Goal: Transaction & Acquisition: Purchase product/service

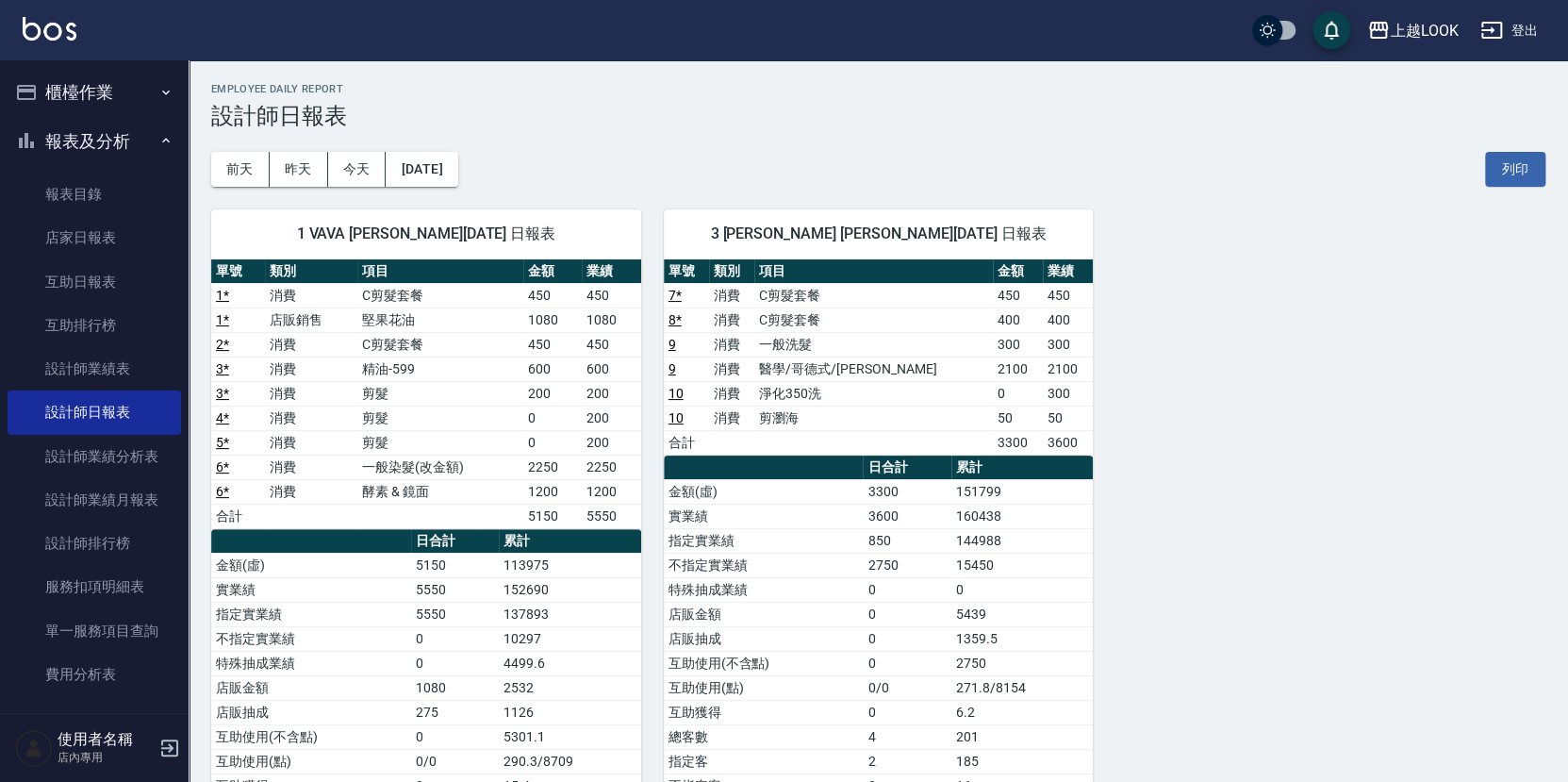
click at [88, 80] on button "櫃檯作業" at bounding box center [95, 92] width 174 height 49
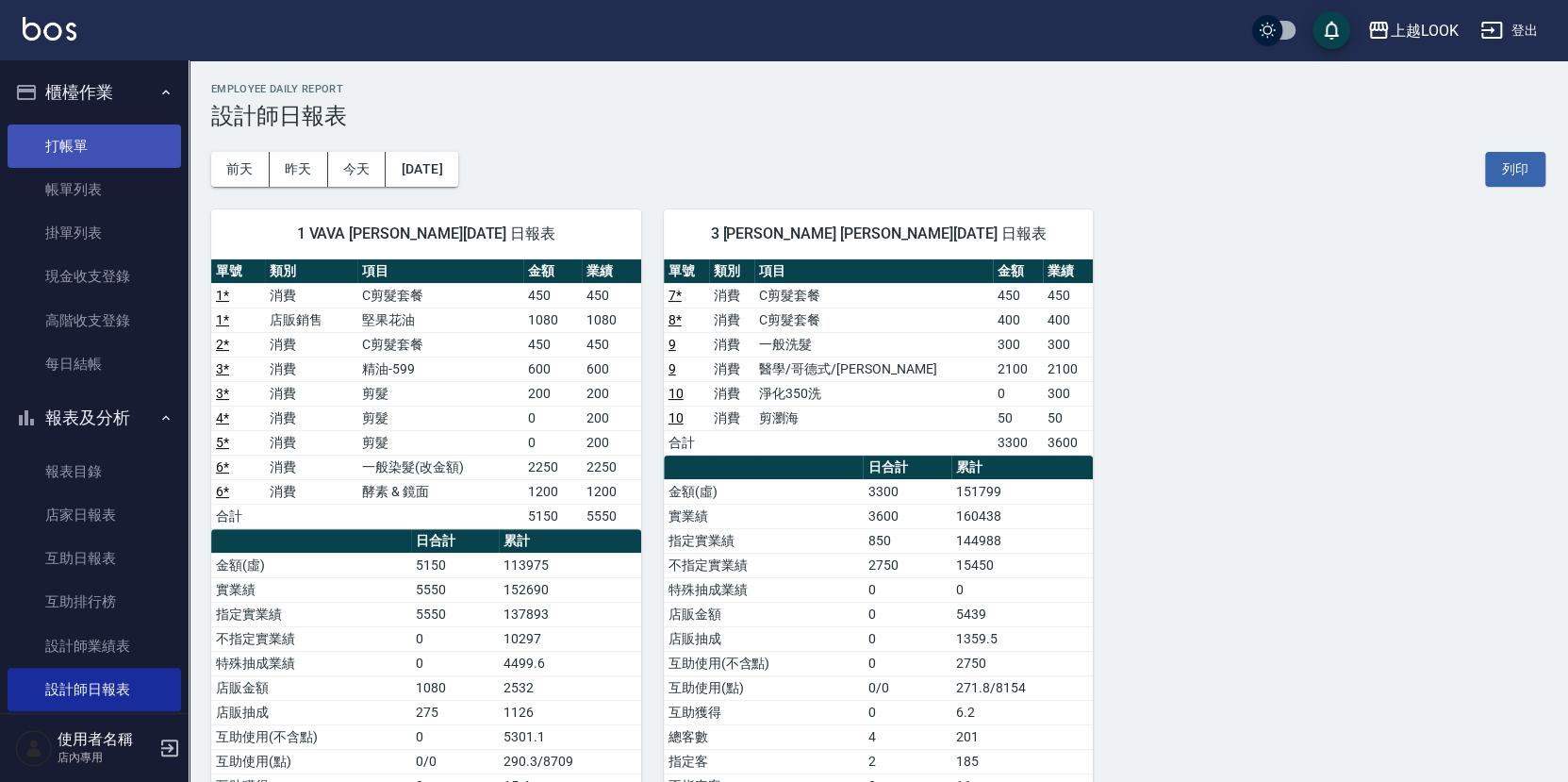
click at [100, 148] on link "打帳單" at bounding box center [95, 146] width 174 height 43
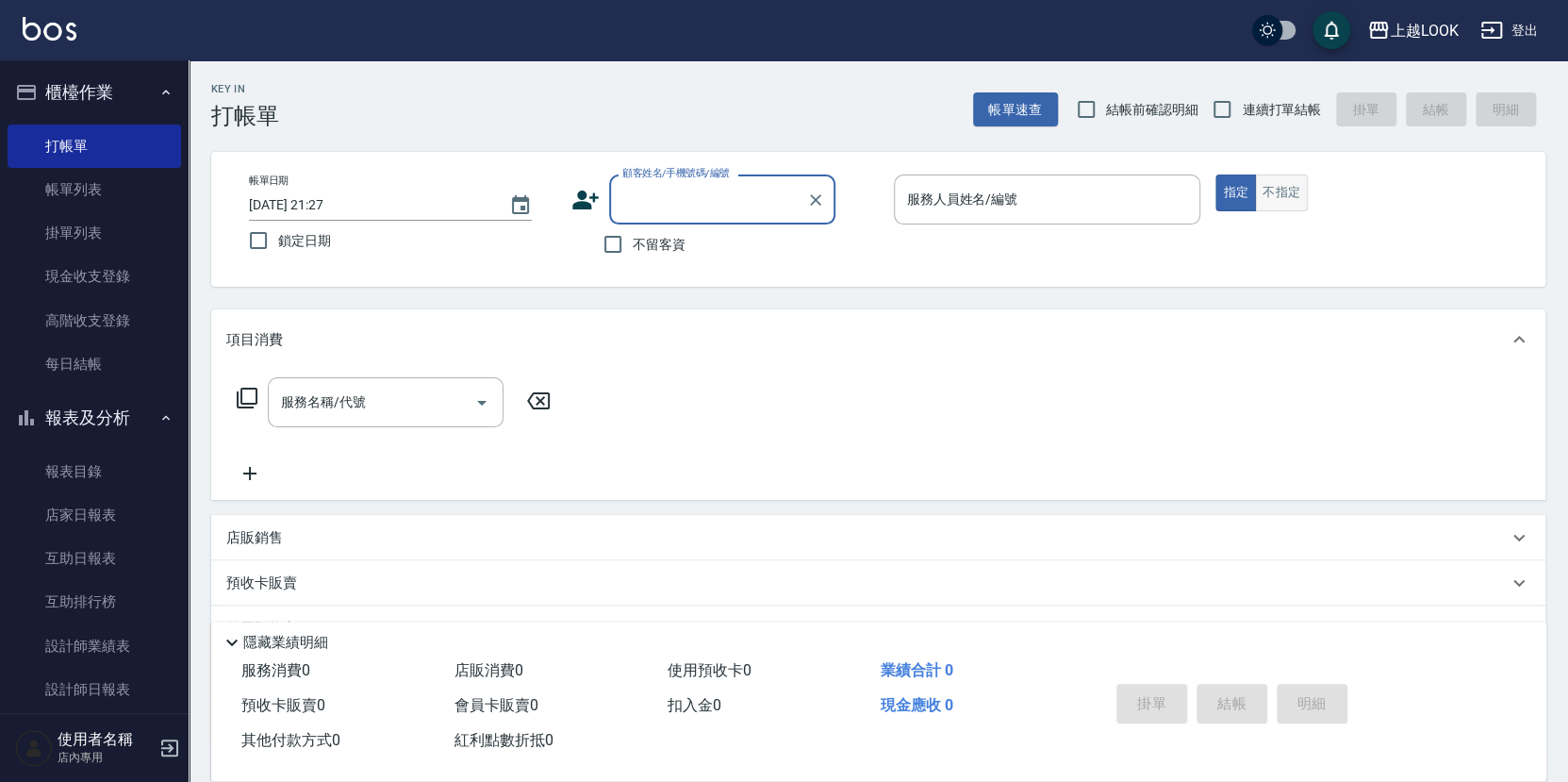
click at [1266, 183] on button "不指定" at bounding box center [1281, 193] width 53 height 37
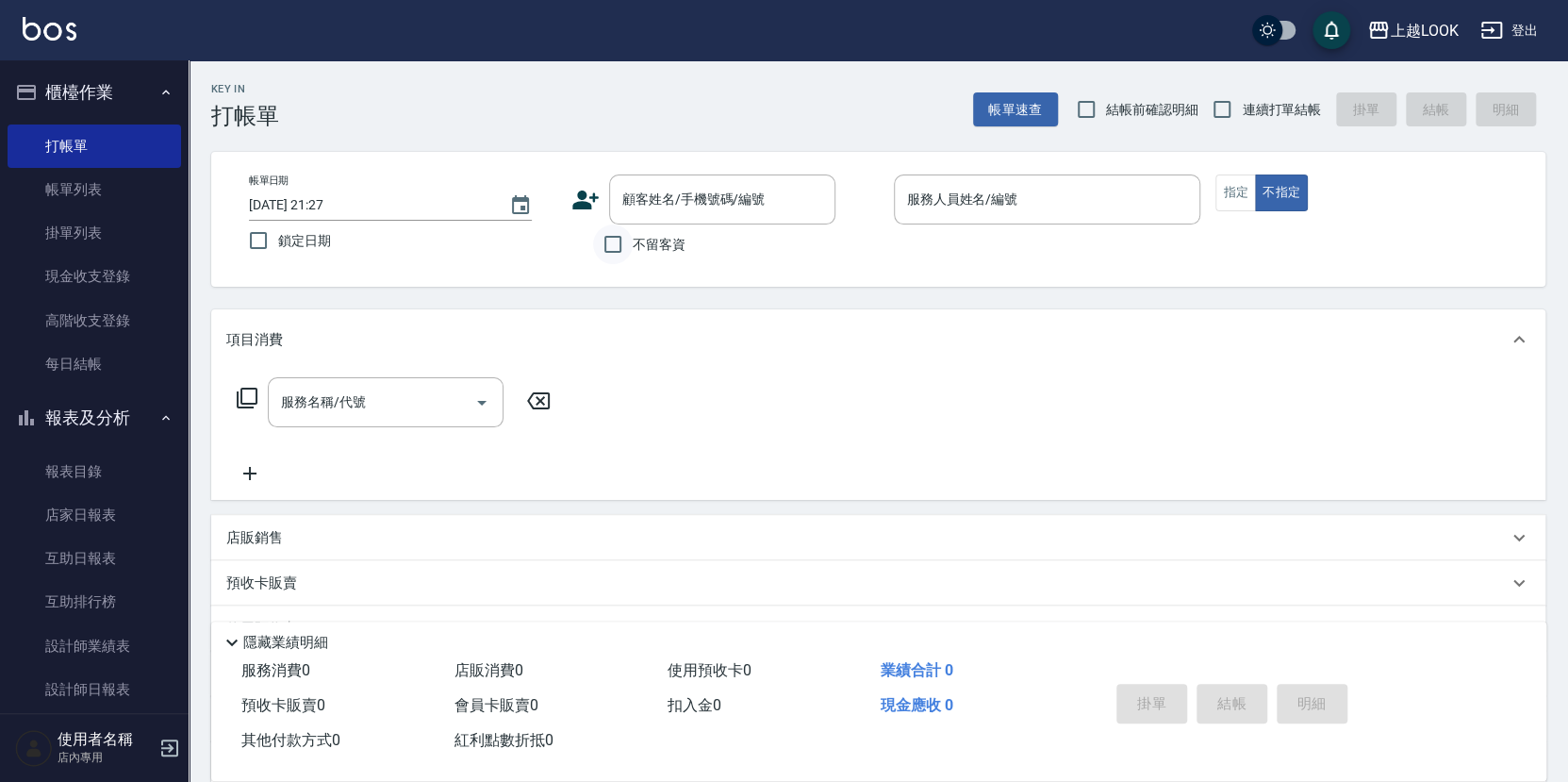
click at [619, 244] on input "不留客資" at bounding box center [613, 244] width 40 height 40
checkbox input "true"
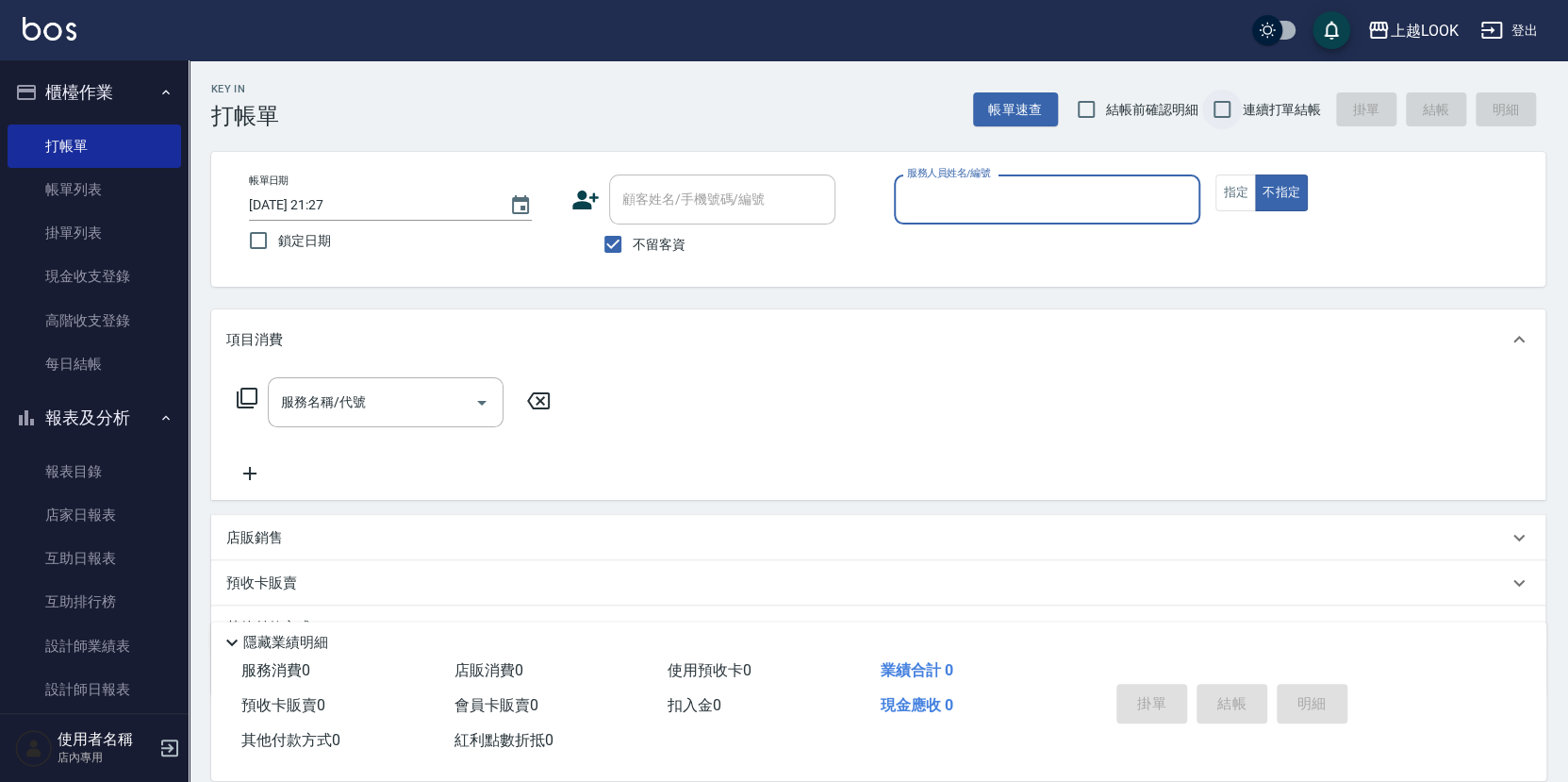
click at [1224, 109] on input "連續打單結帳" at bounding box center [1221, 109] width 40 height 40
checkbox input "true"
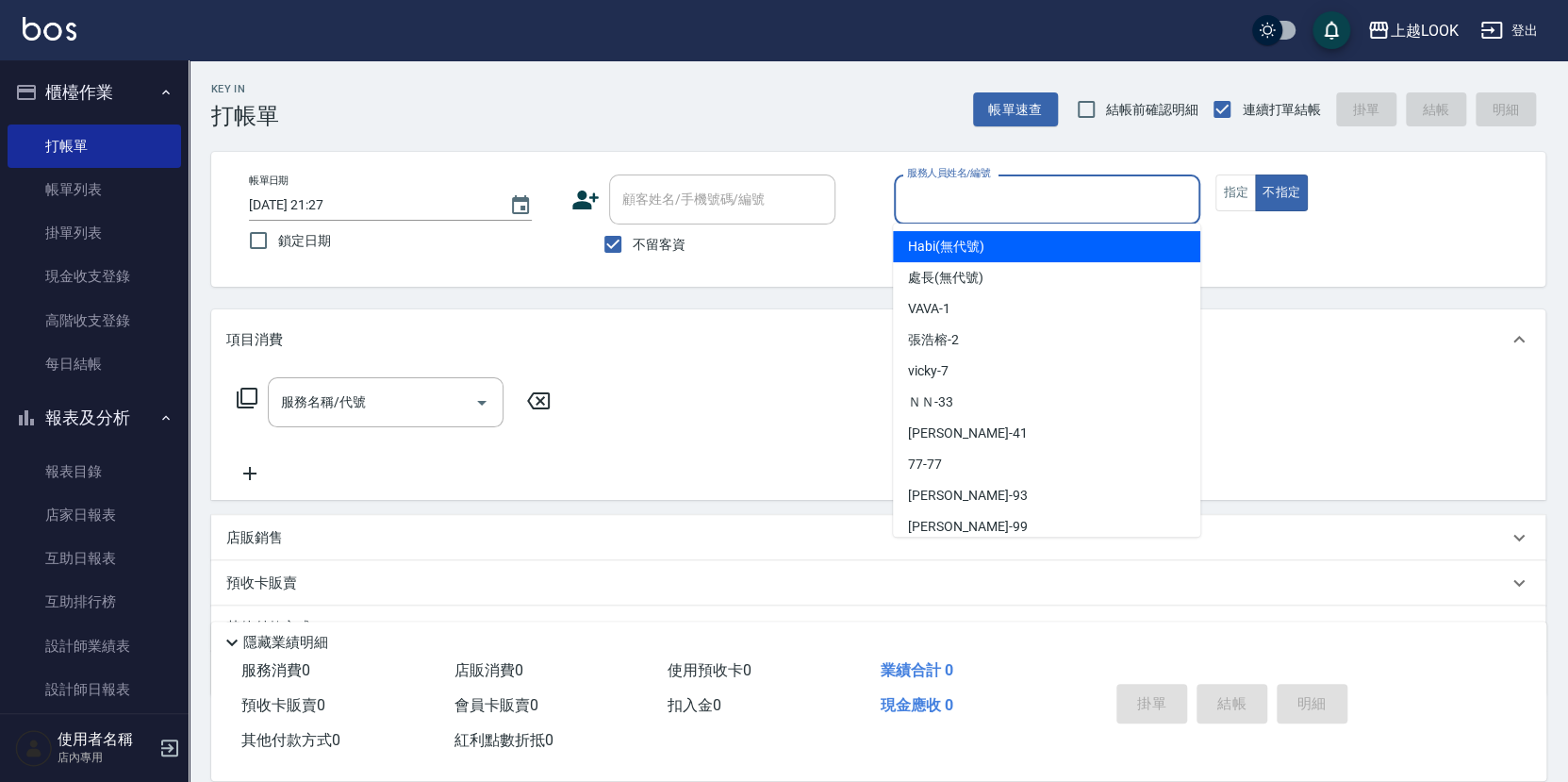
click at [1140, 202] on input "服務人員姓名/編號" at bounding box center [1047, 199] width 291 height 33
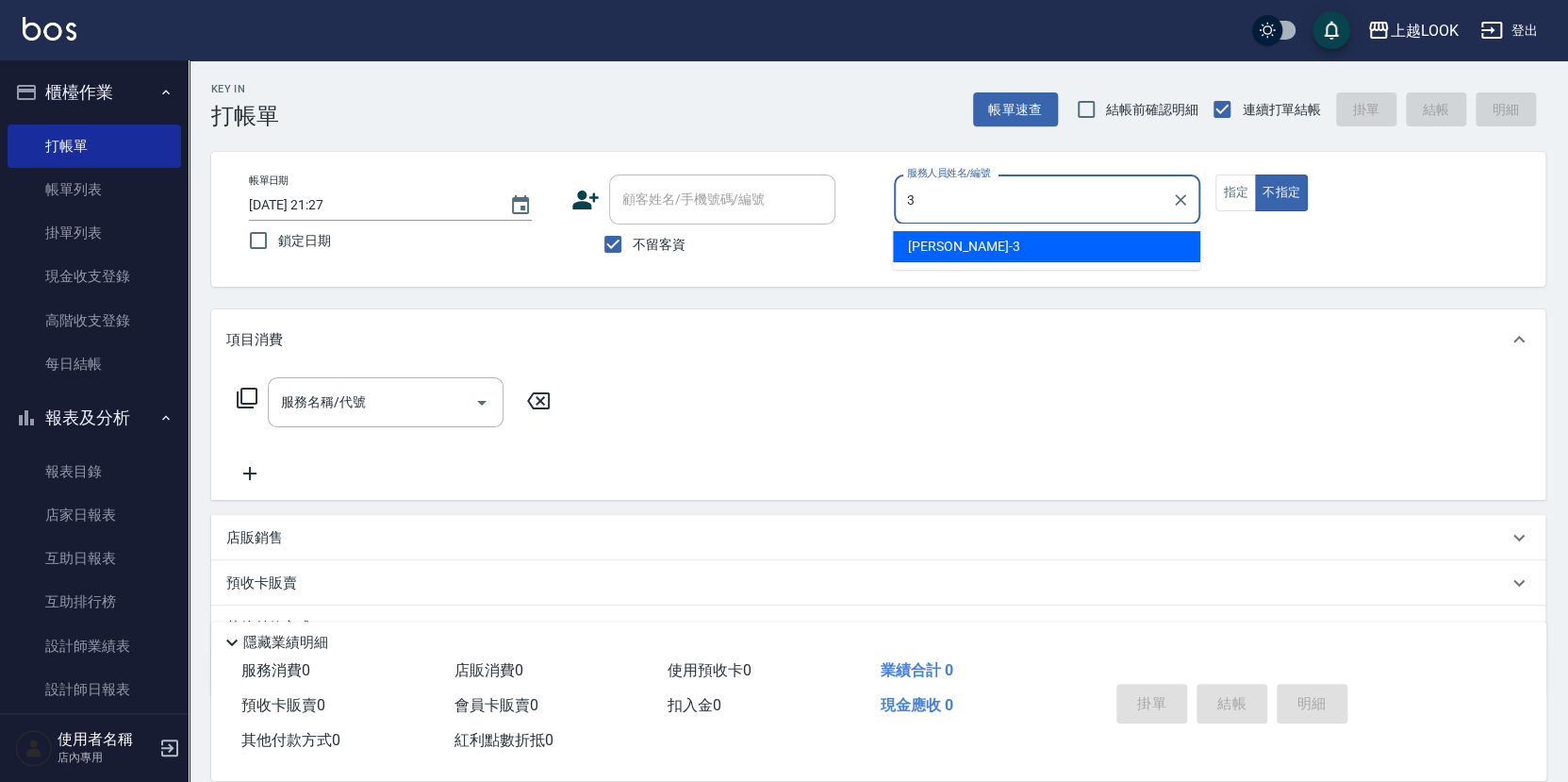
type input "[PERSON_NAME]-3"
type button "false"
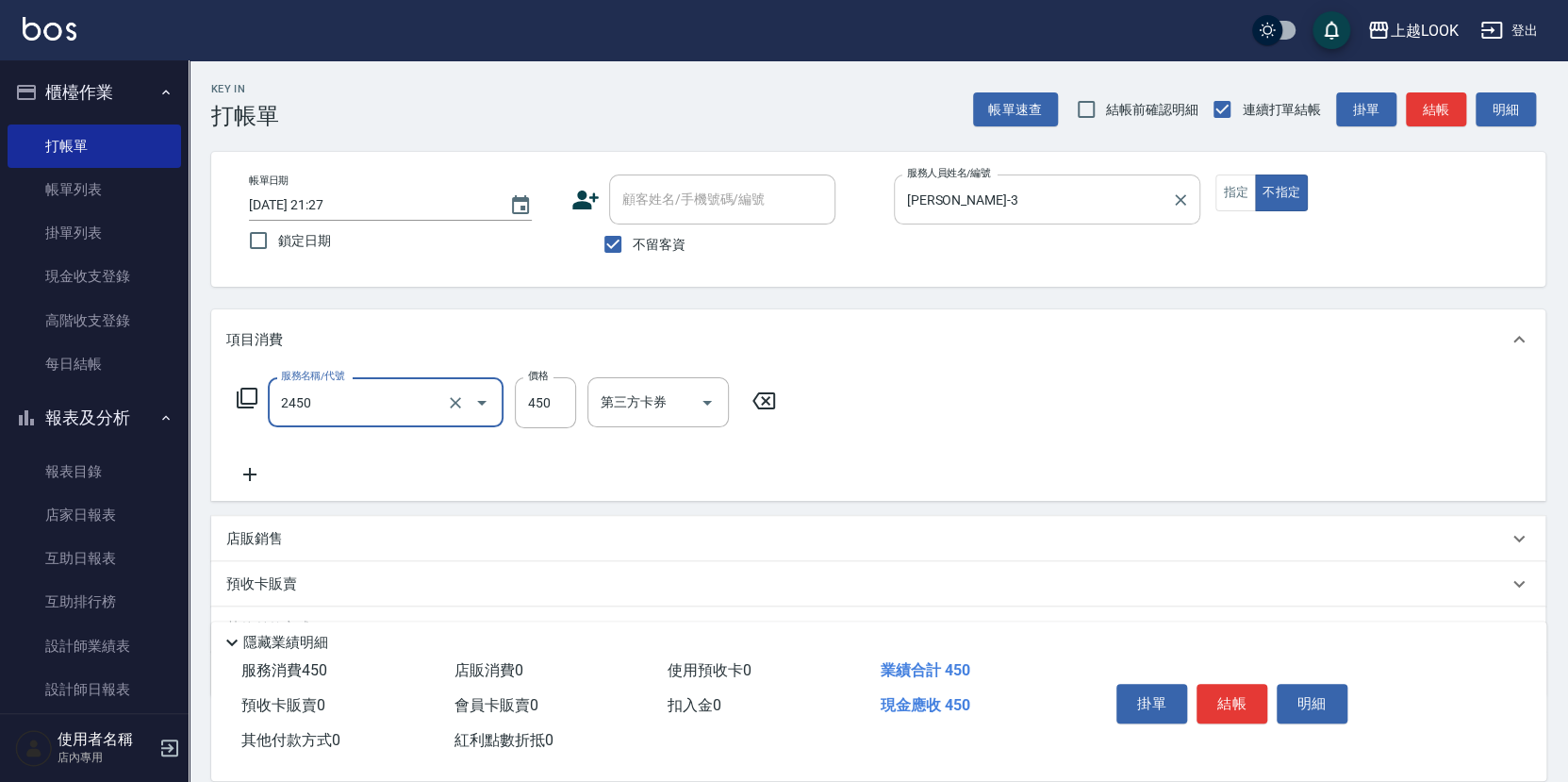
type input "C剪髮套餐(2450)"
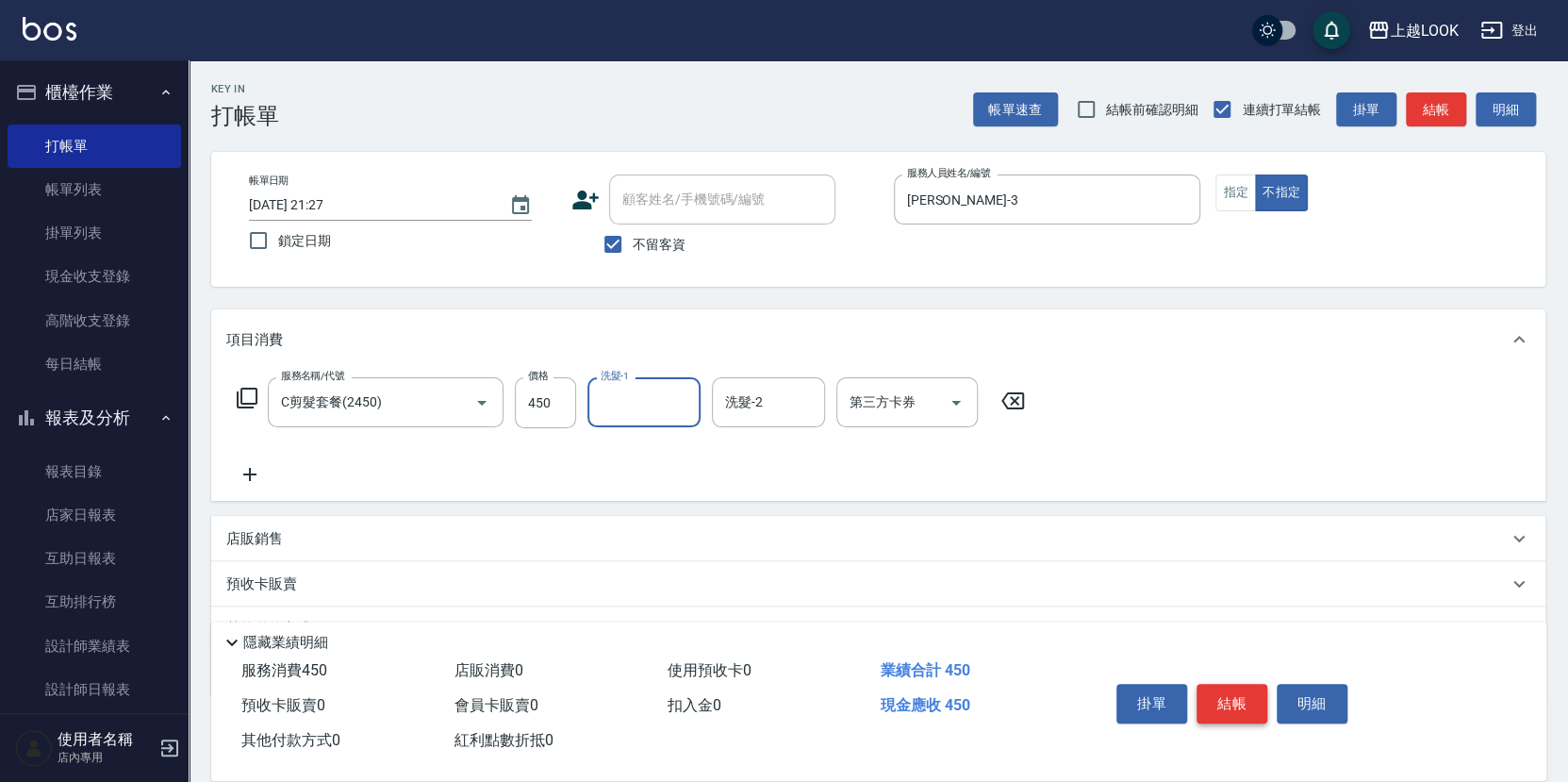
click at [1243, 706] on button "結帳" at bounding box center [1232, 704] width 71 height 40
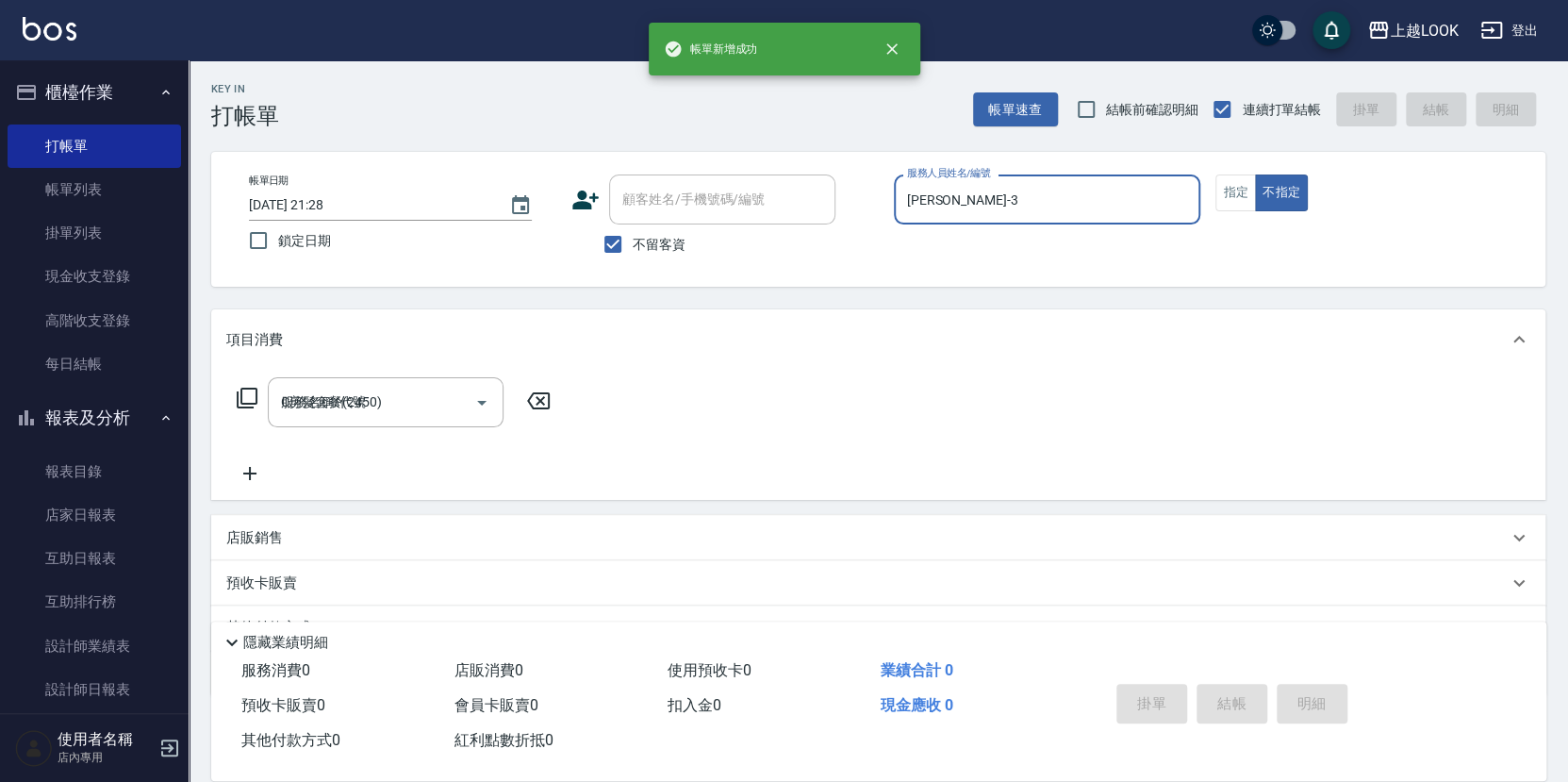
type input "[DATE] 21:28"
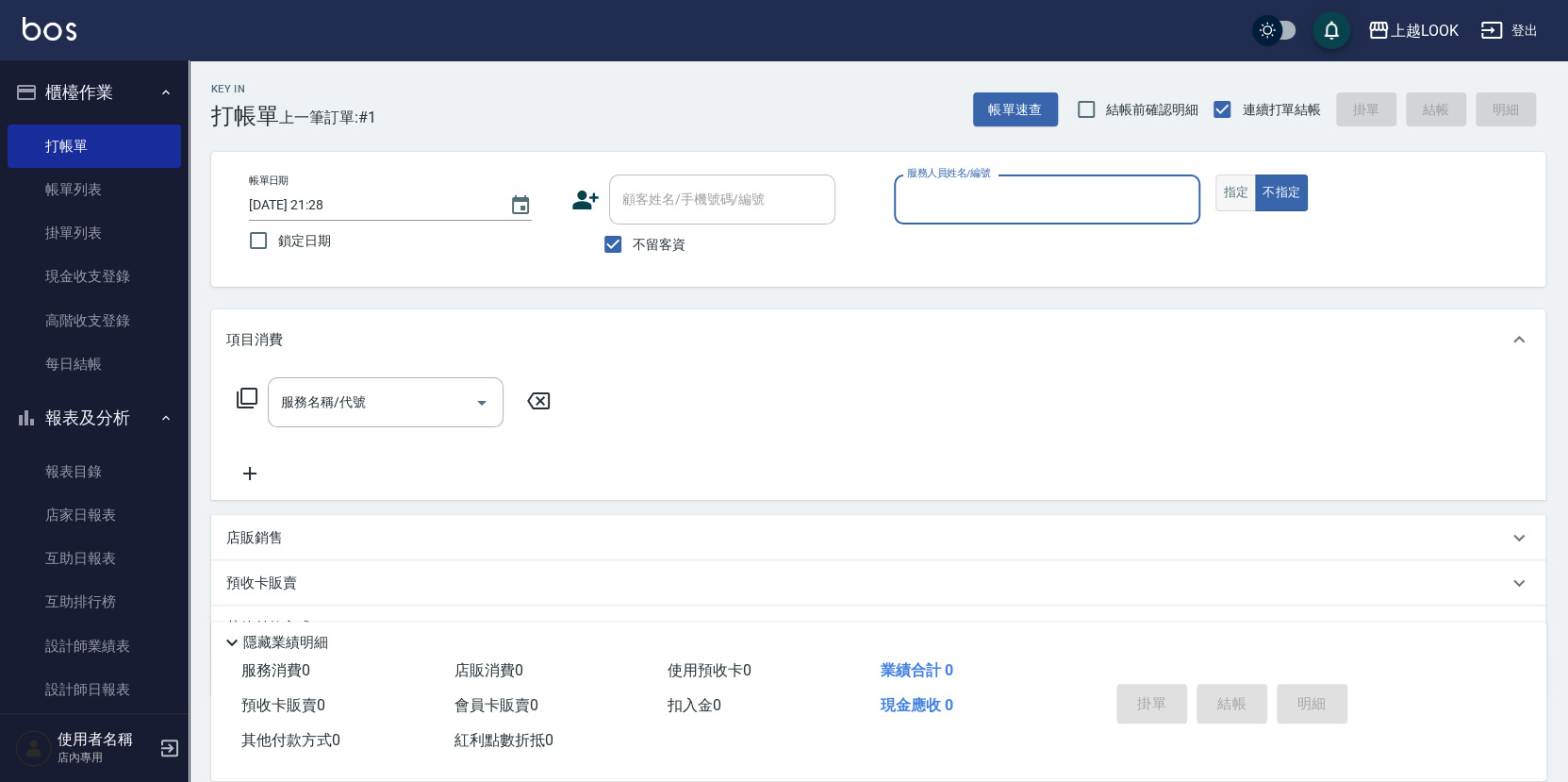
click at [1243, 196] on button "指定" at bounding box center [1236, 193] width 41 height 37
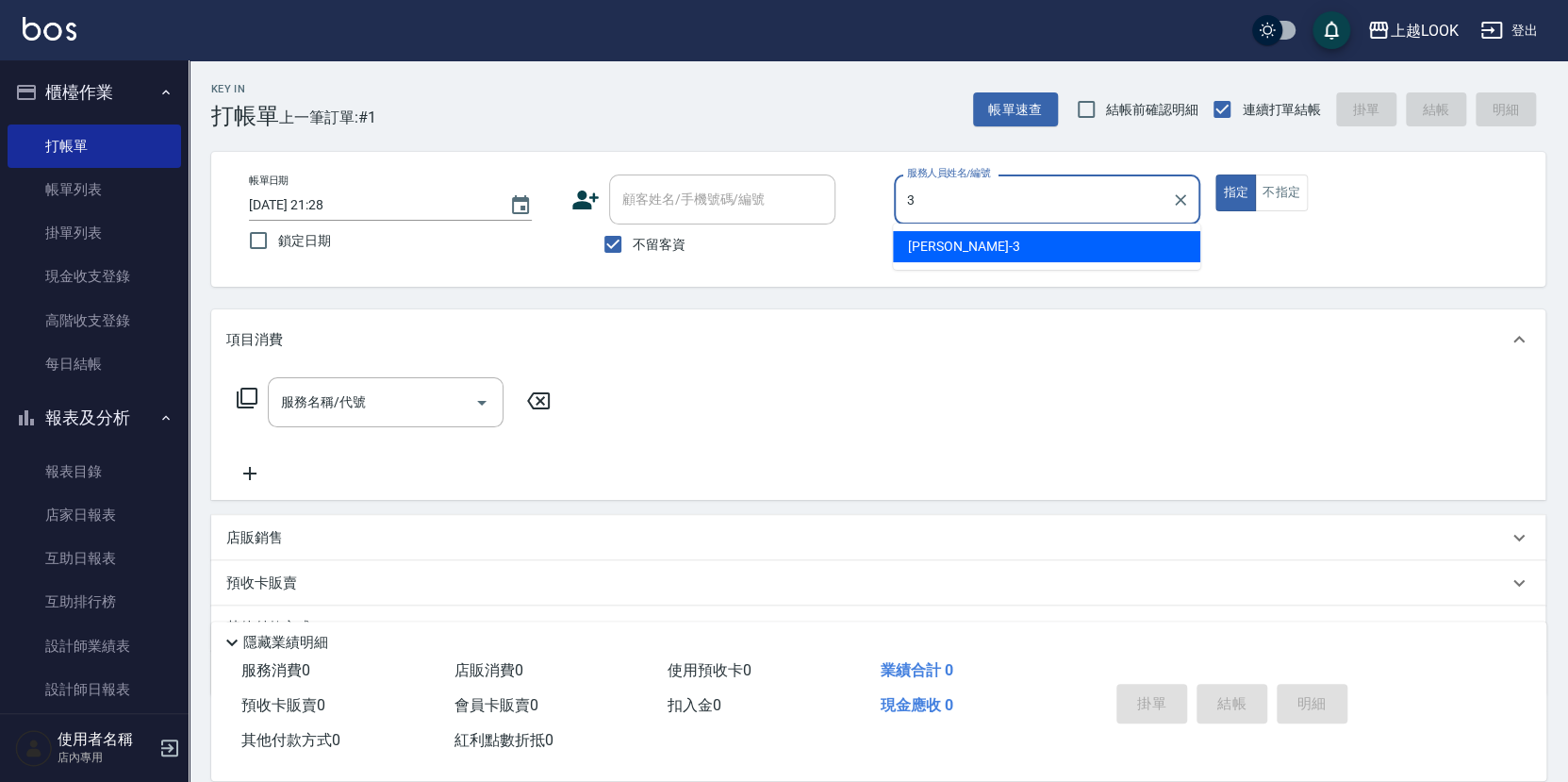
type input "[PERSON_NAME]-3"
type button "true"
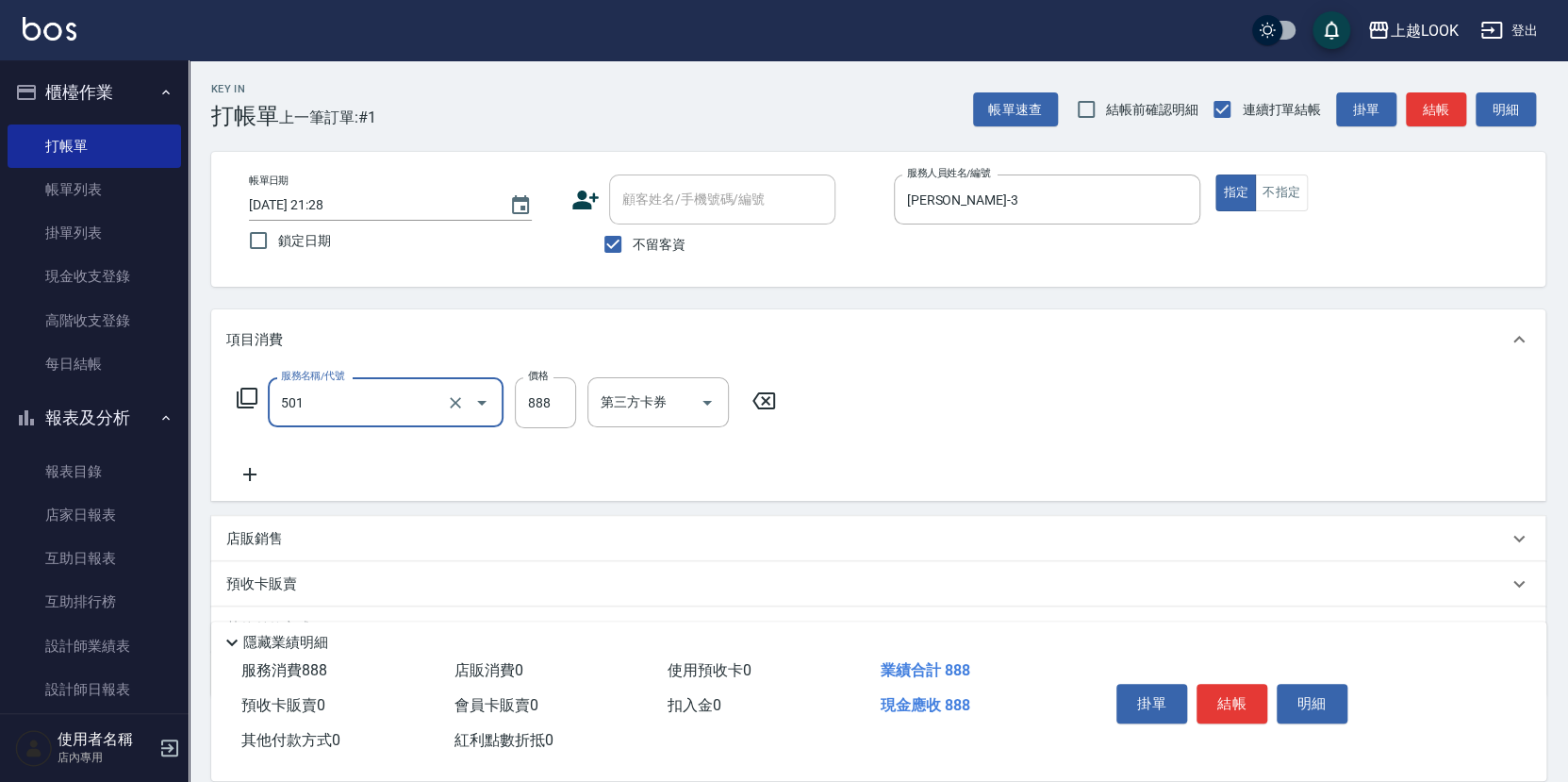
type input "一般染髮(改金額)(501)"
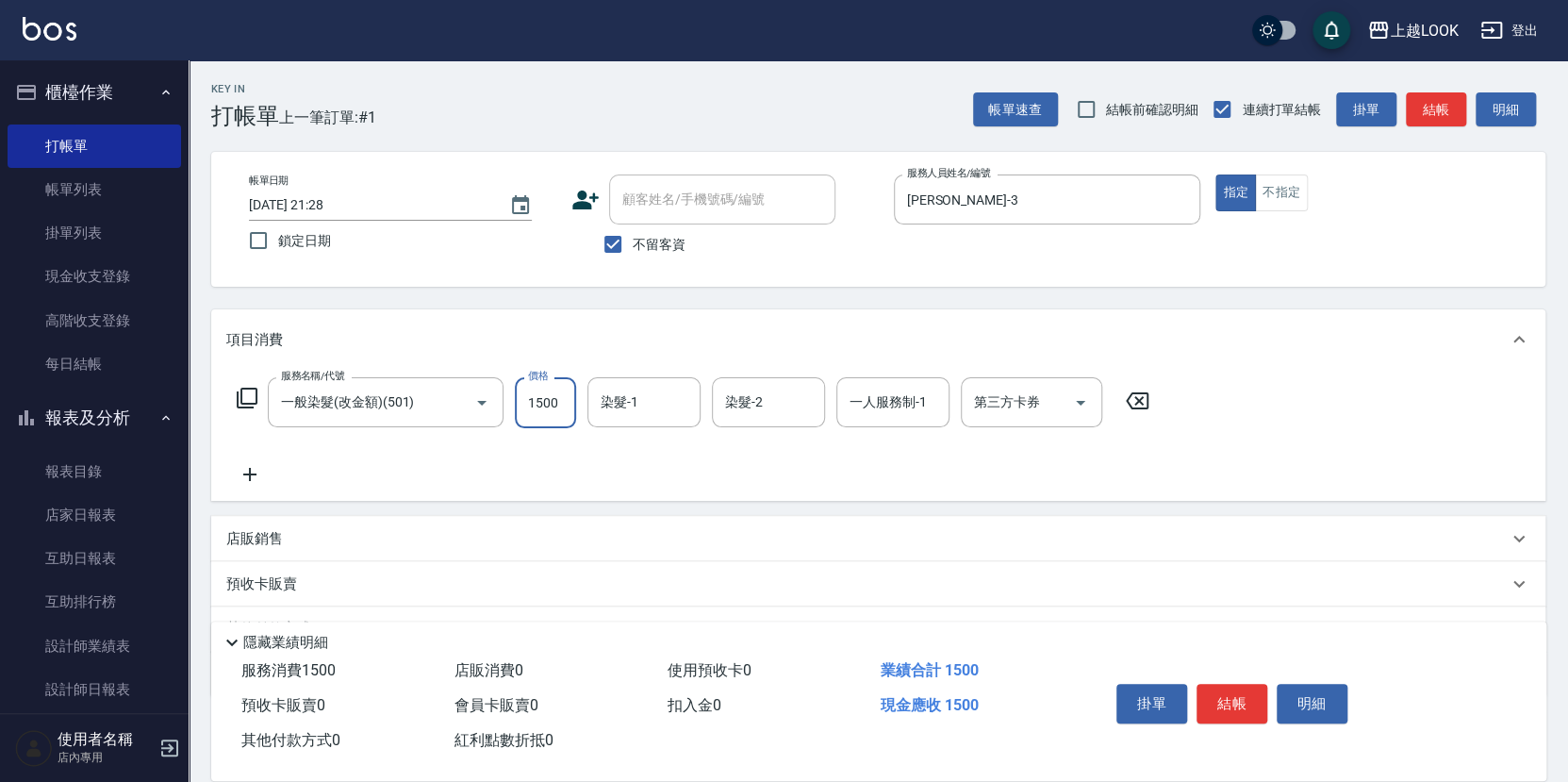
type input "1500"
click at [1235, 701] on button "結帳" at bounding box center [1232, 704] width 71 height 40
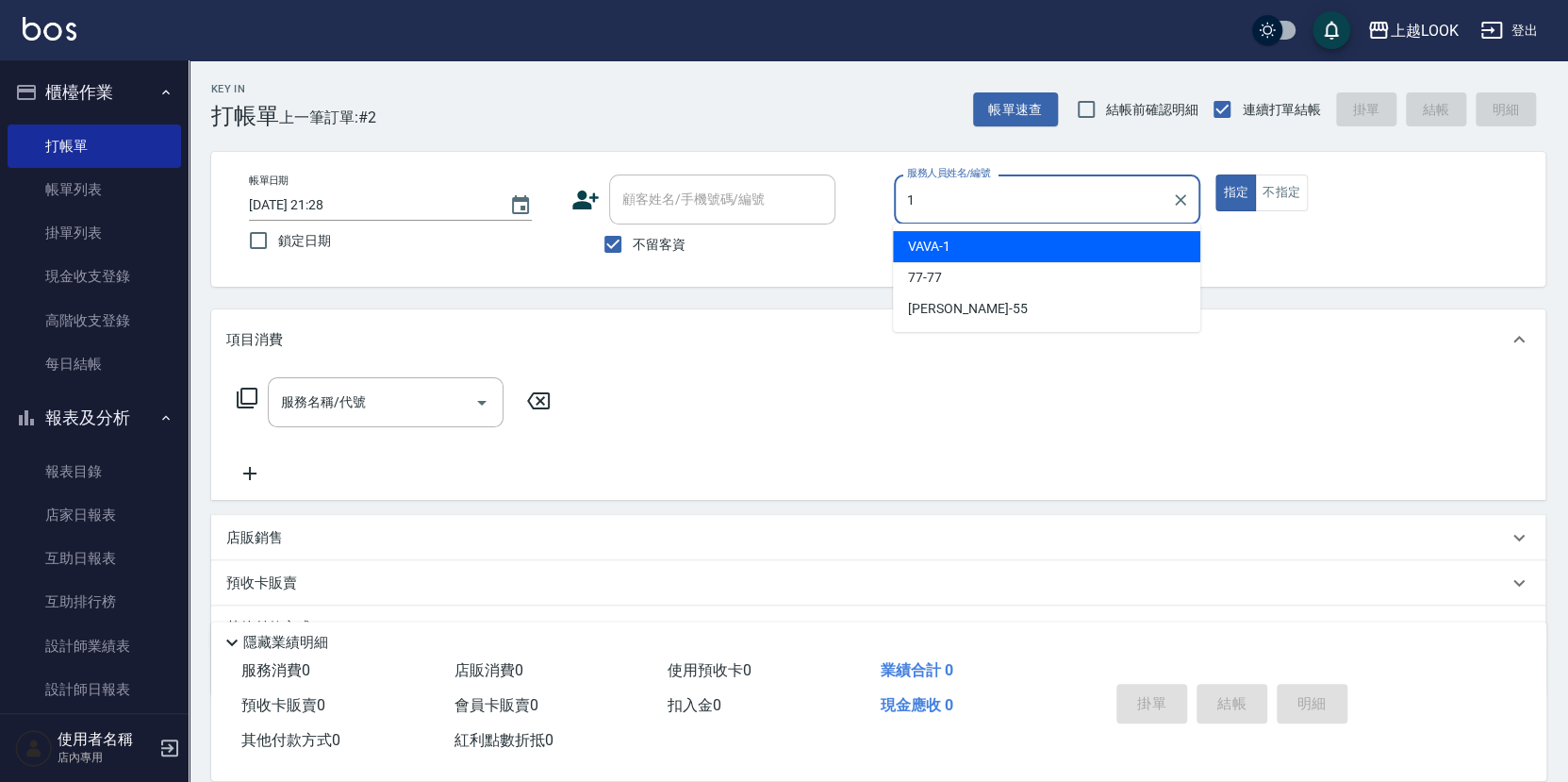
type input "VAVA-1"
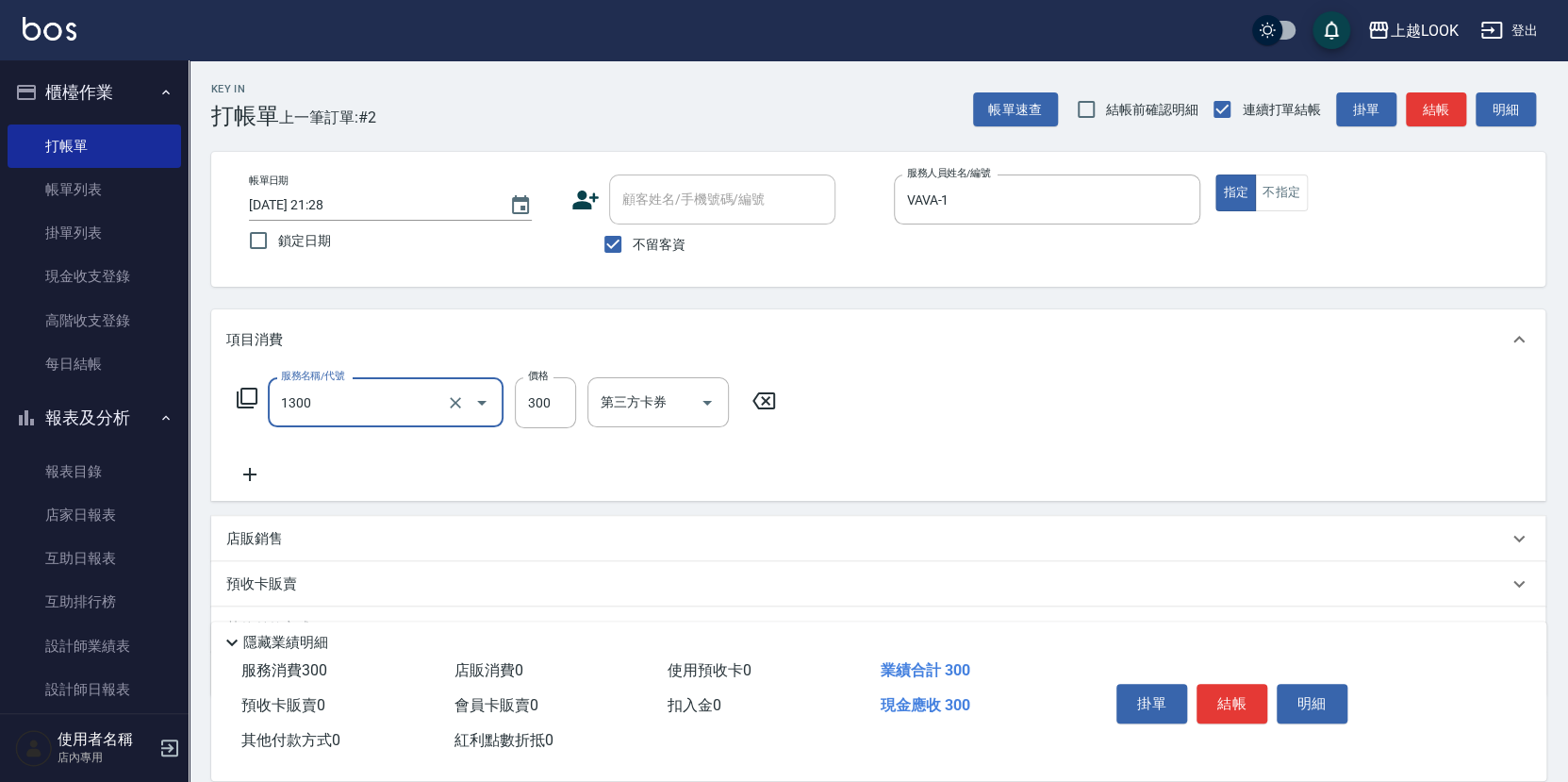
type input "一般洗髮(1300)"
type input "250"
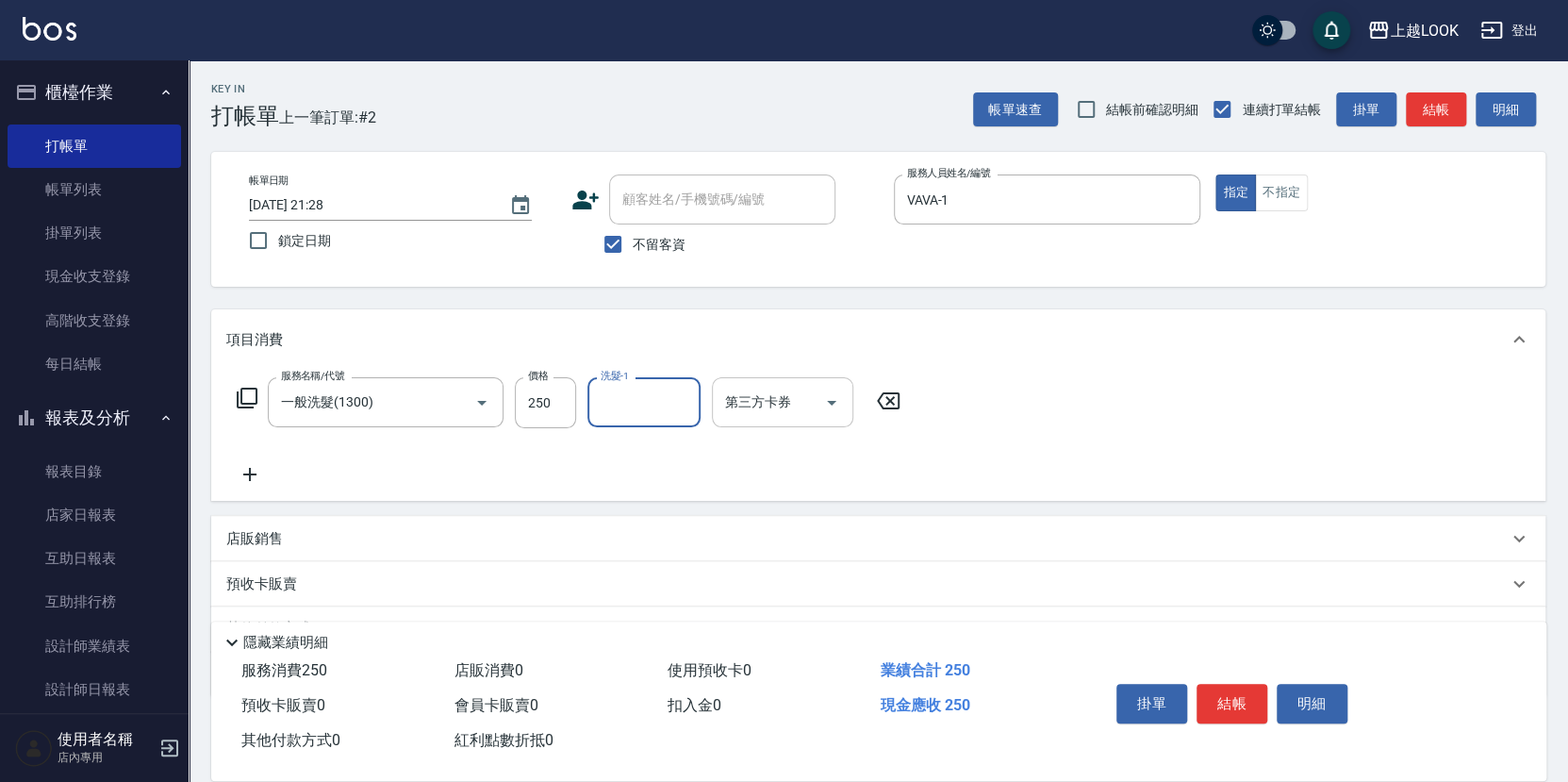
click at [833, 400] on icon "Open" at bounding box center [831, 402] width 22 height 22
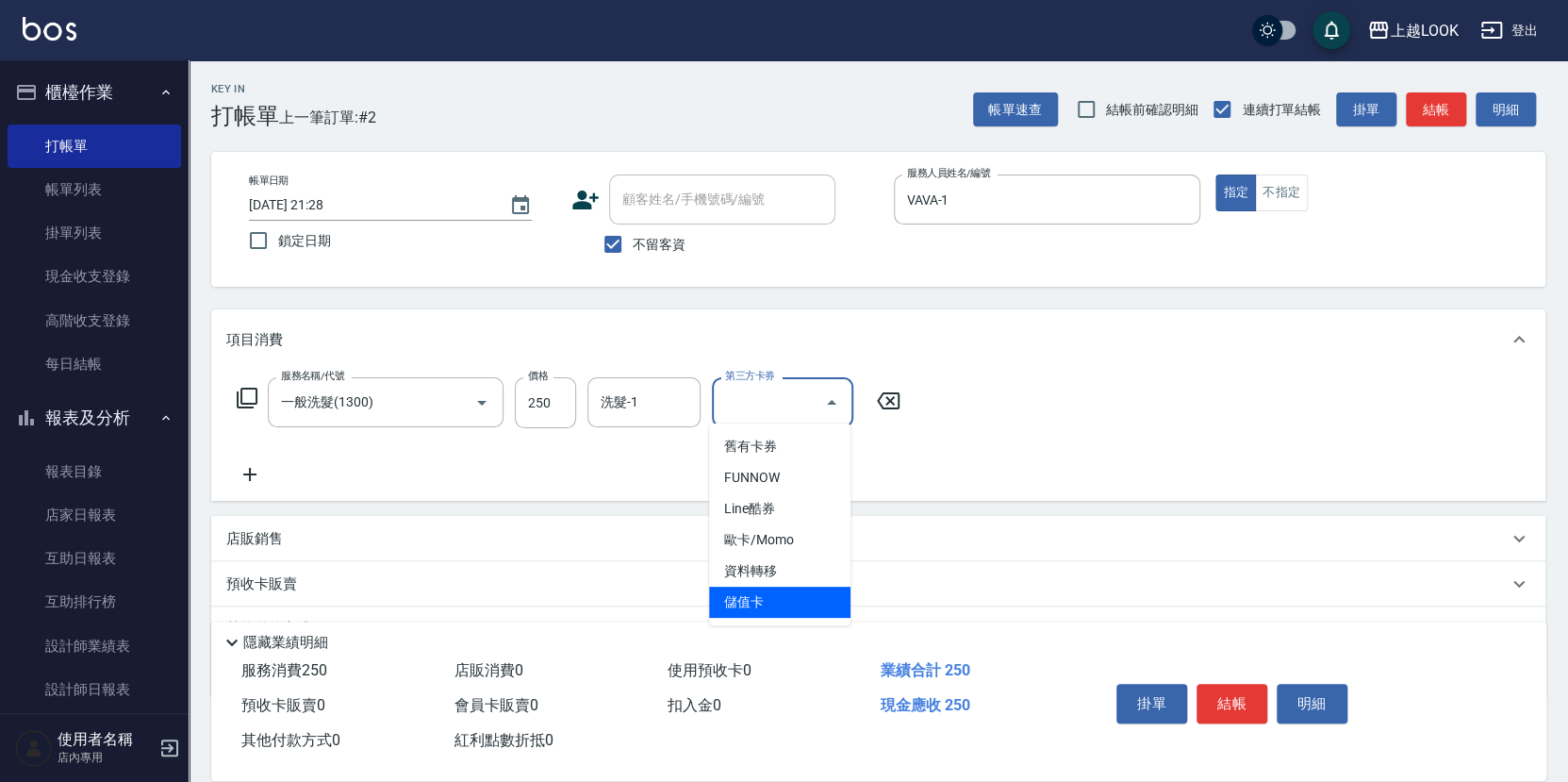
click at [787, 604] on span "儲值卡" at bounding box center [780, 602] width 141 height 31
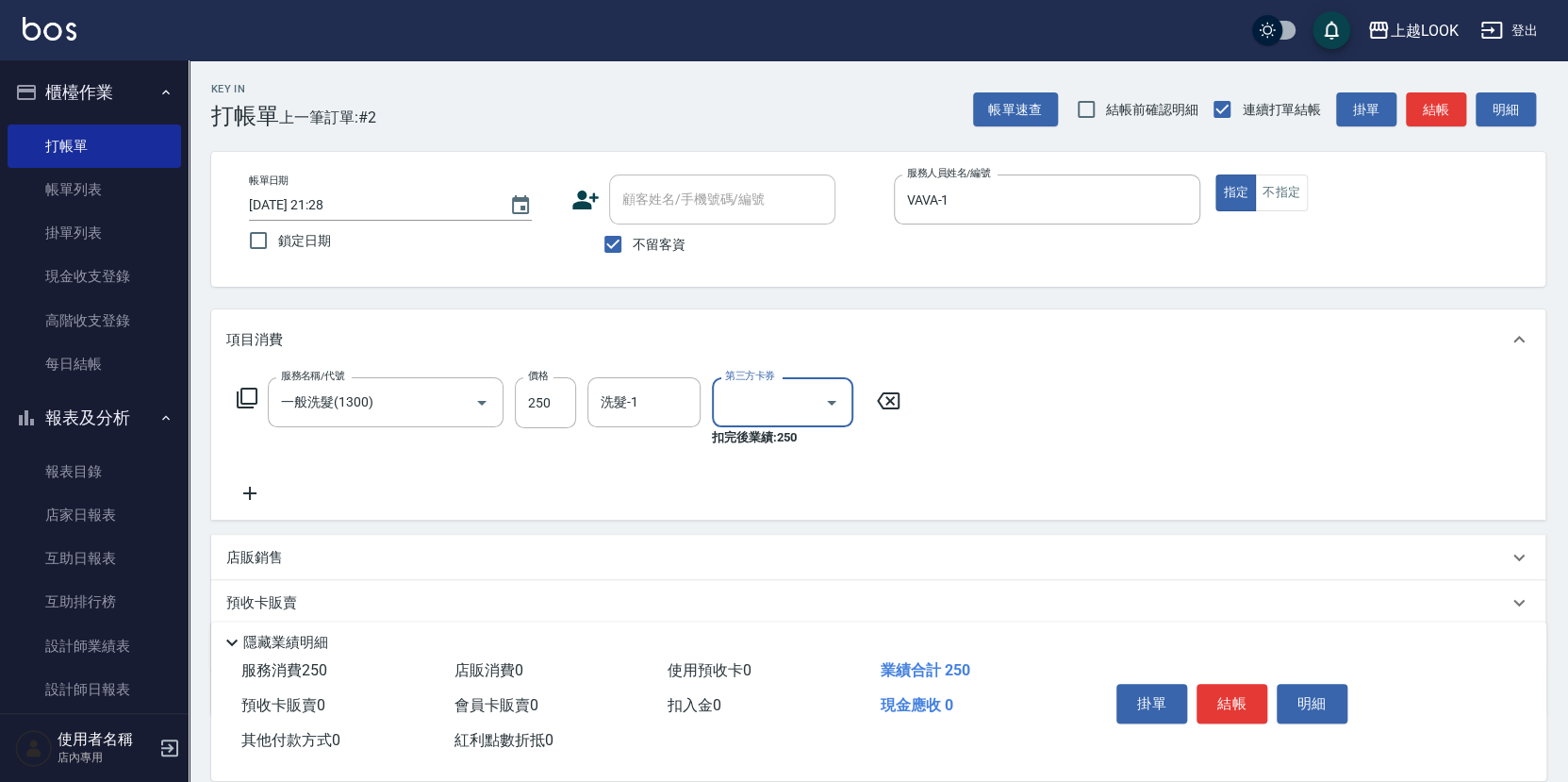
type input "儲值卡"
click at [1232, 696] on button "結帳" at bounding box center [1232, 704] width 71 height 40
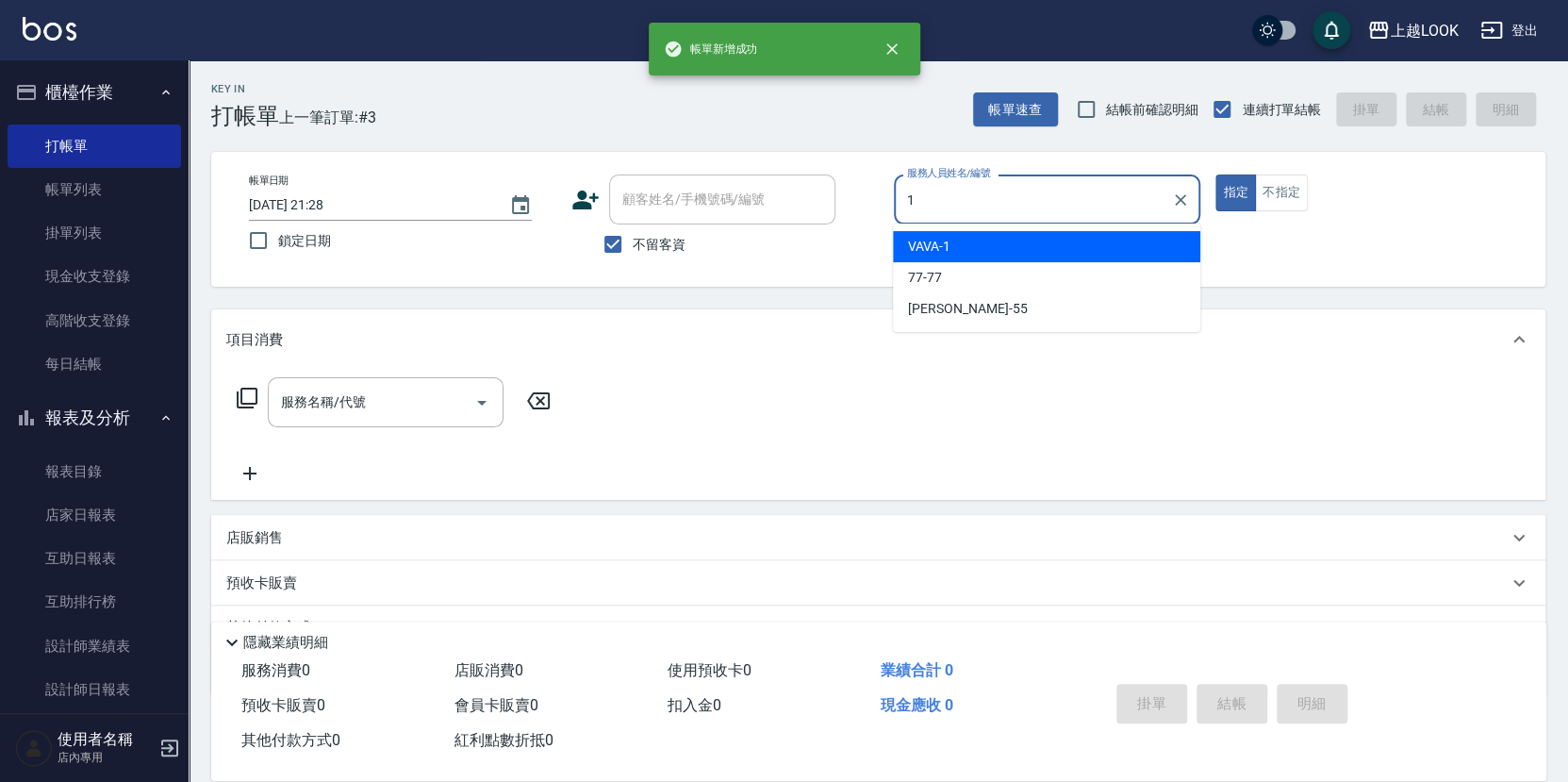
type input "VAVA-1"
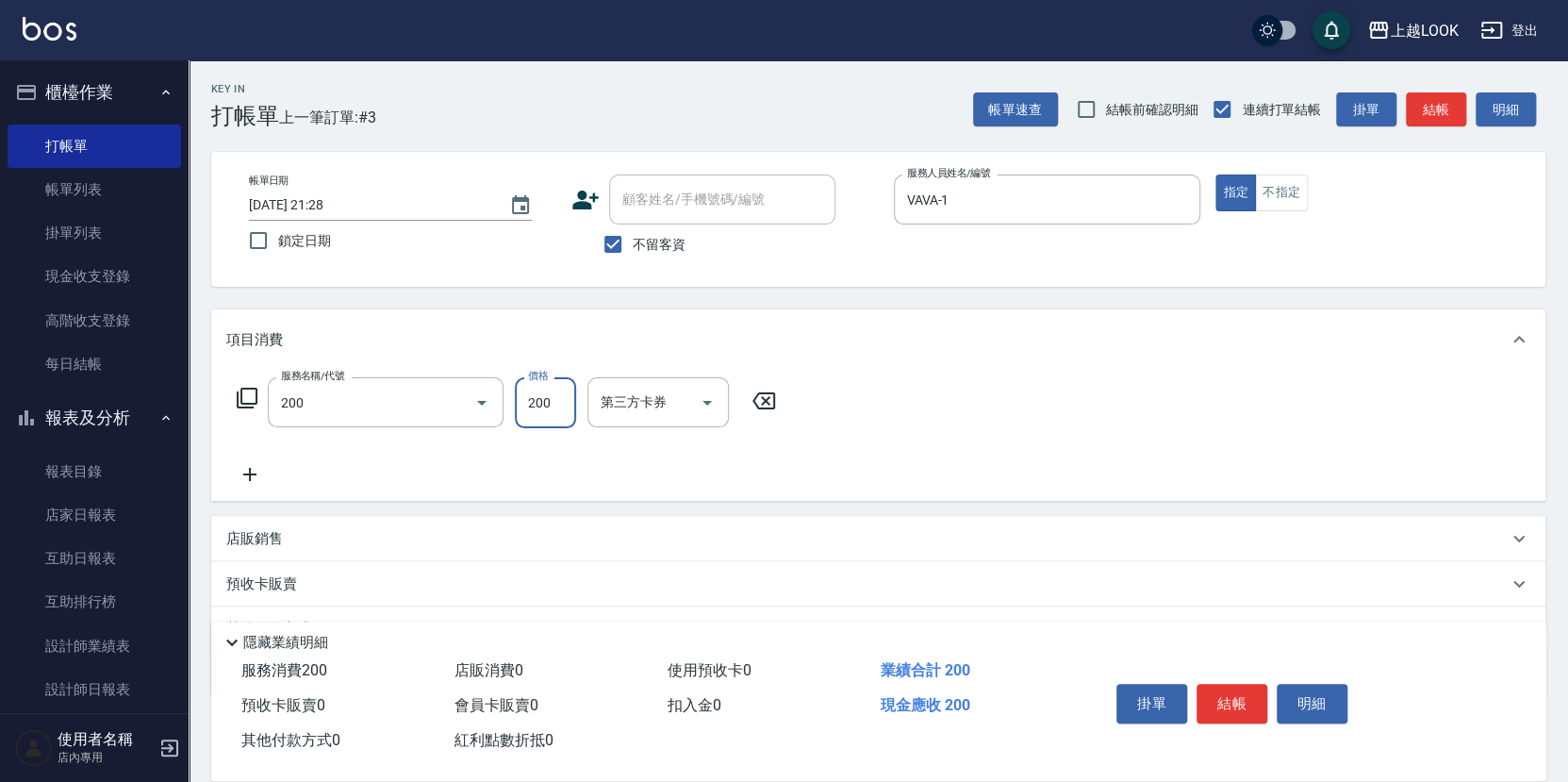
type input "剪髮(200)"
type input "250"
click at [1247, 692] on button "結帳" at bounding box center [1232, 704] width 71 height 40
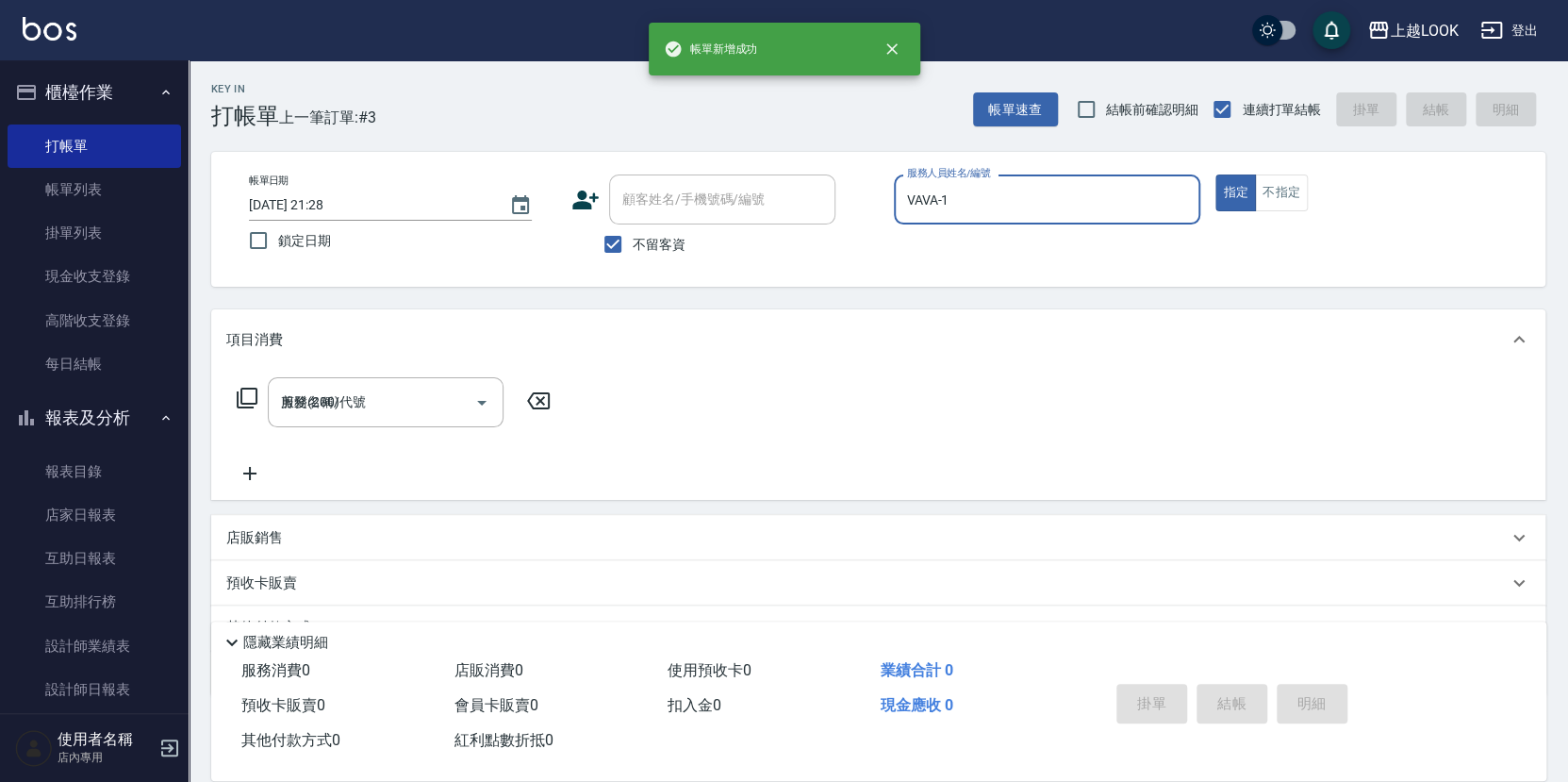
type input "[DATE] 21:29"
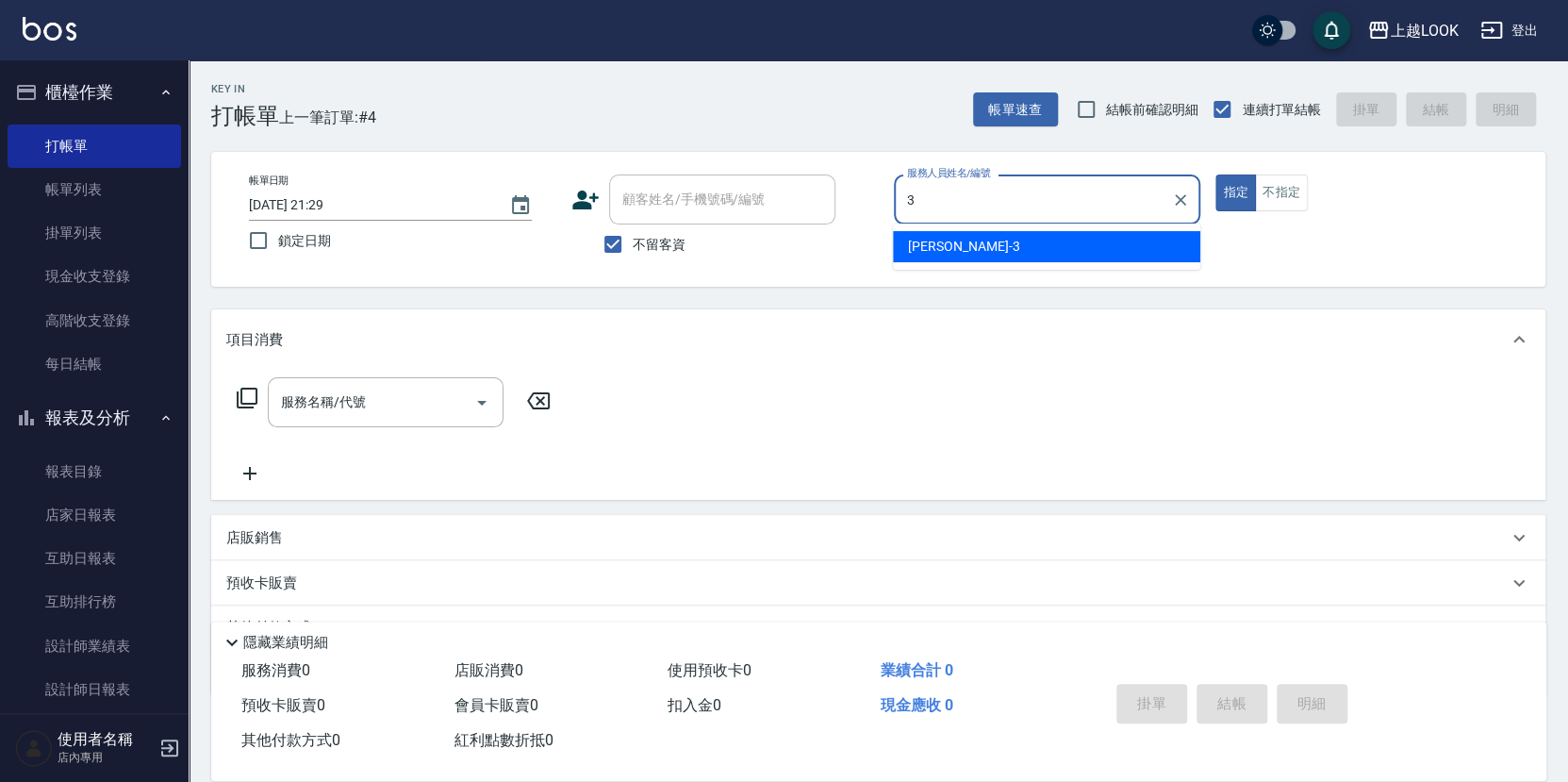
type input "[PERSON_NAME]-3"
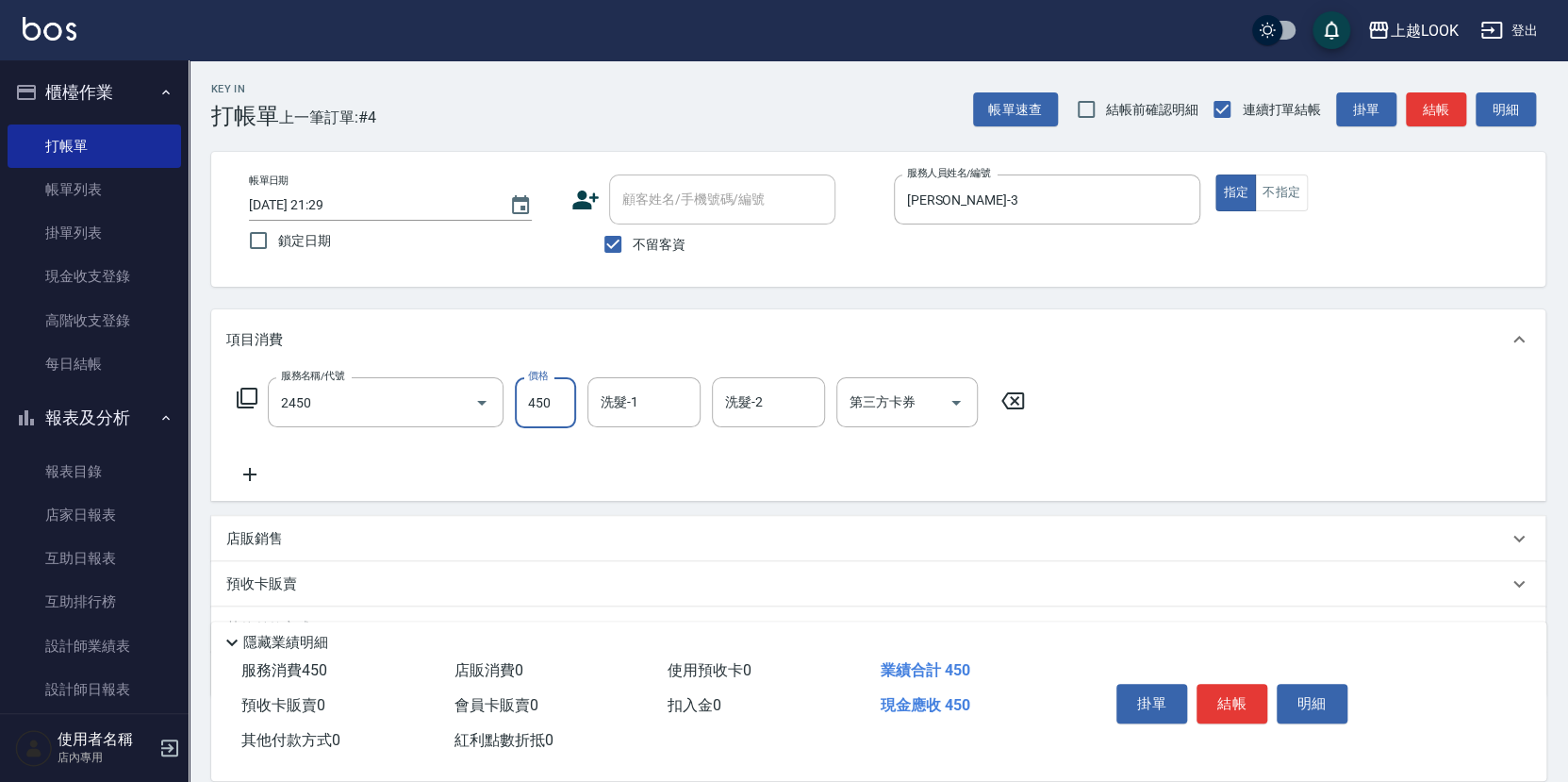
type input "C剪髮套餐(2450)"
click at [260, 530] on p "店販銷售" at bounding box center [254, 539] width 57 height 19
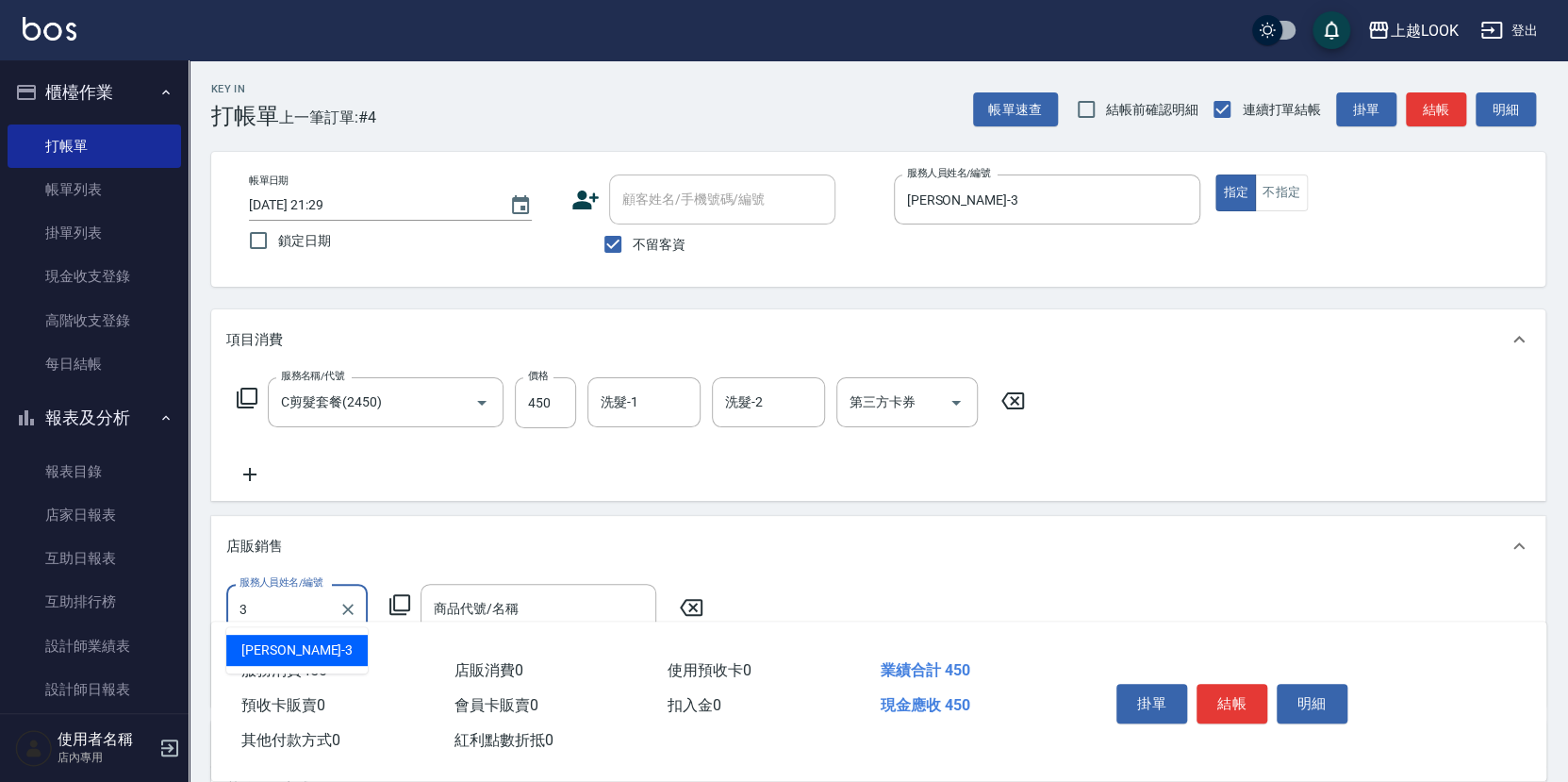
type input "[PERSON_NAME]-3"
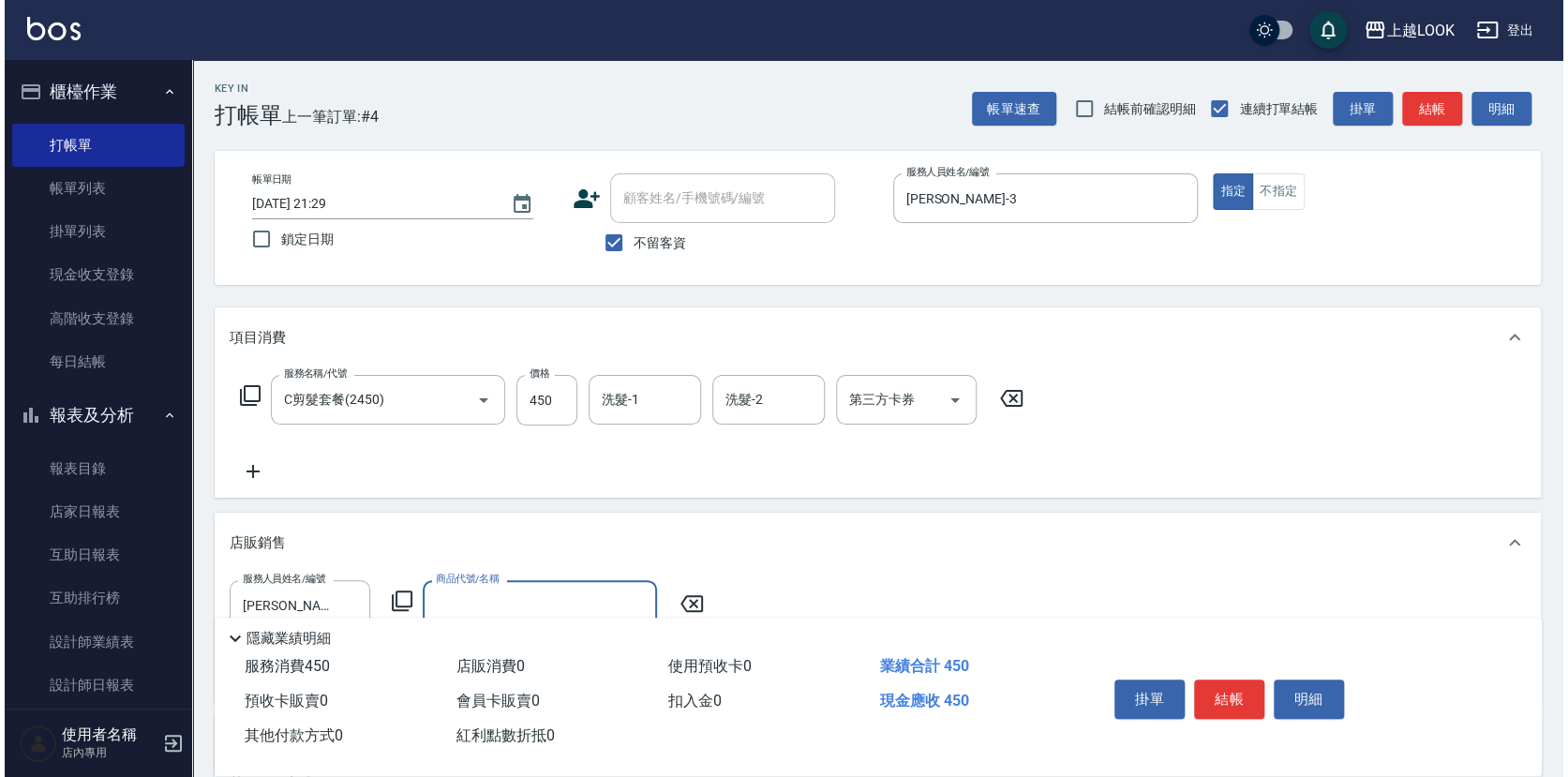
scroll to position [3, 0]
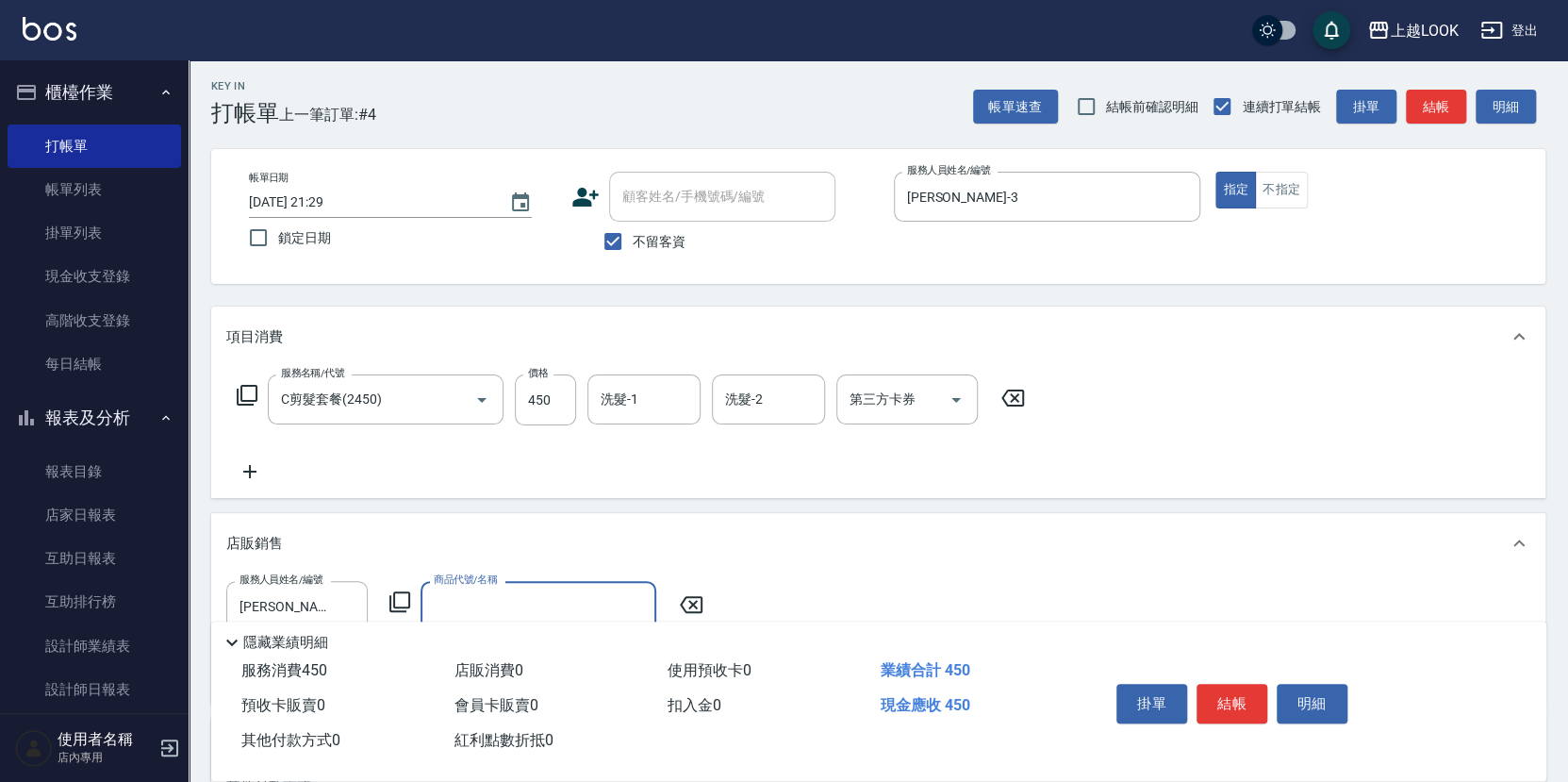
click at [402, 594] on icon at bounding box center [399, 601] width 22 height 22
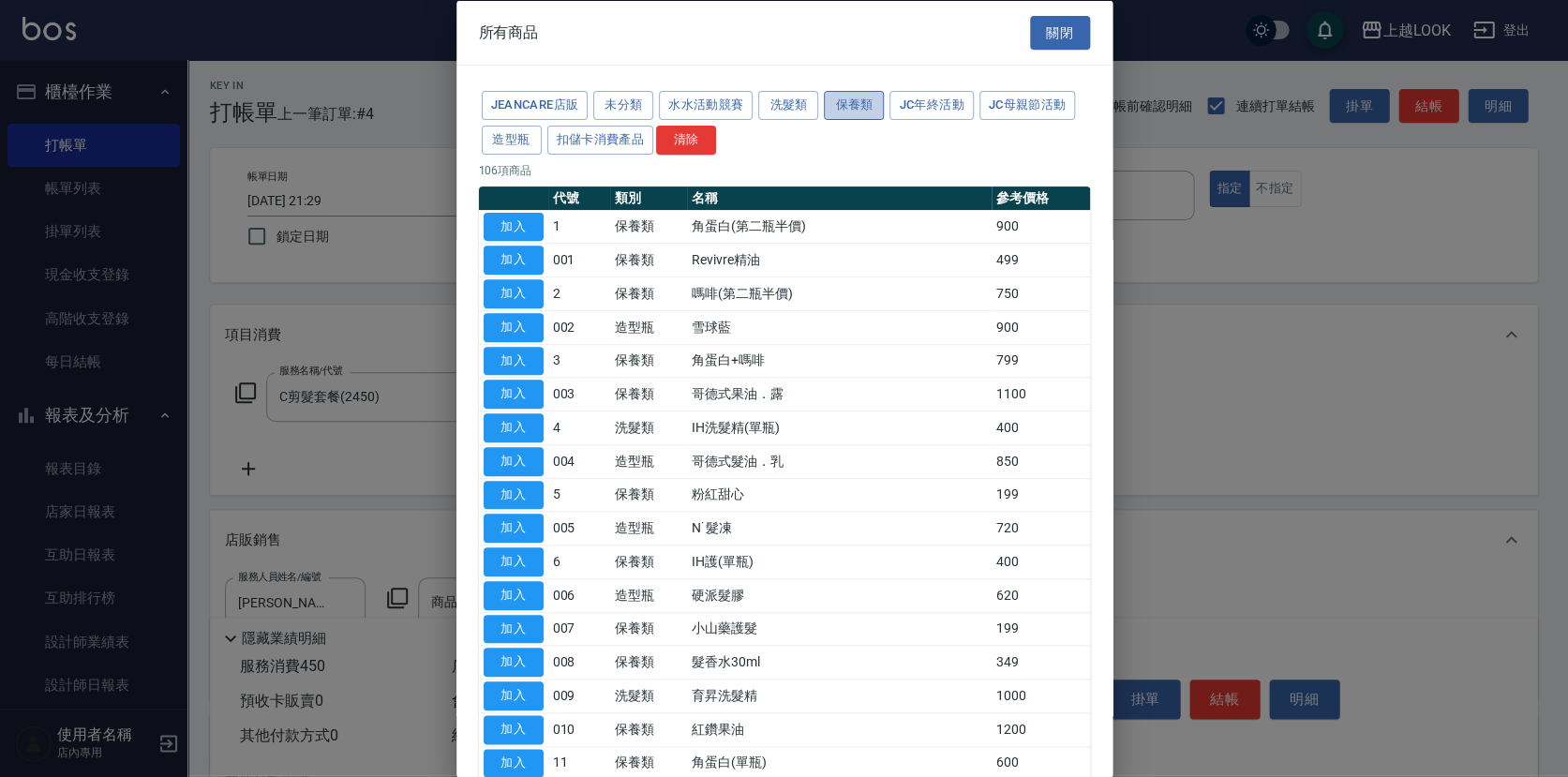
click at [855, 104] on button "保養類" at bounding box center [854, 106] width 60 height 29
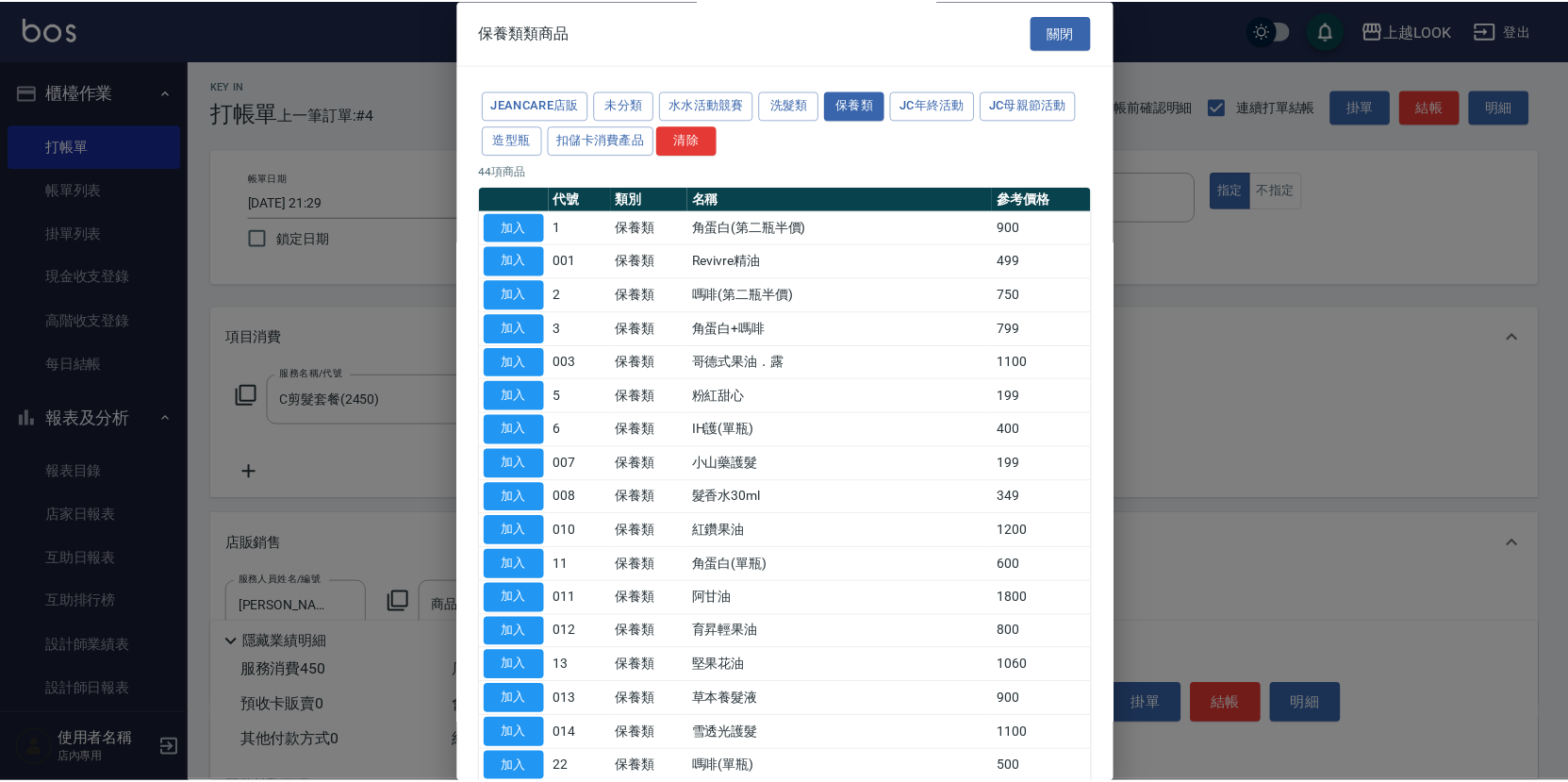
scroll to position [227, 0]
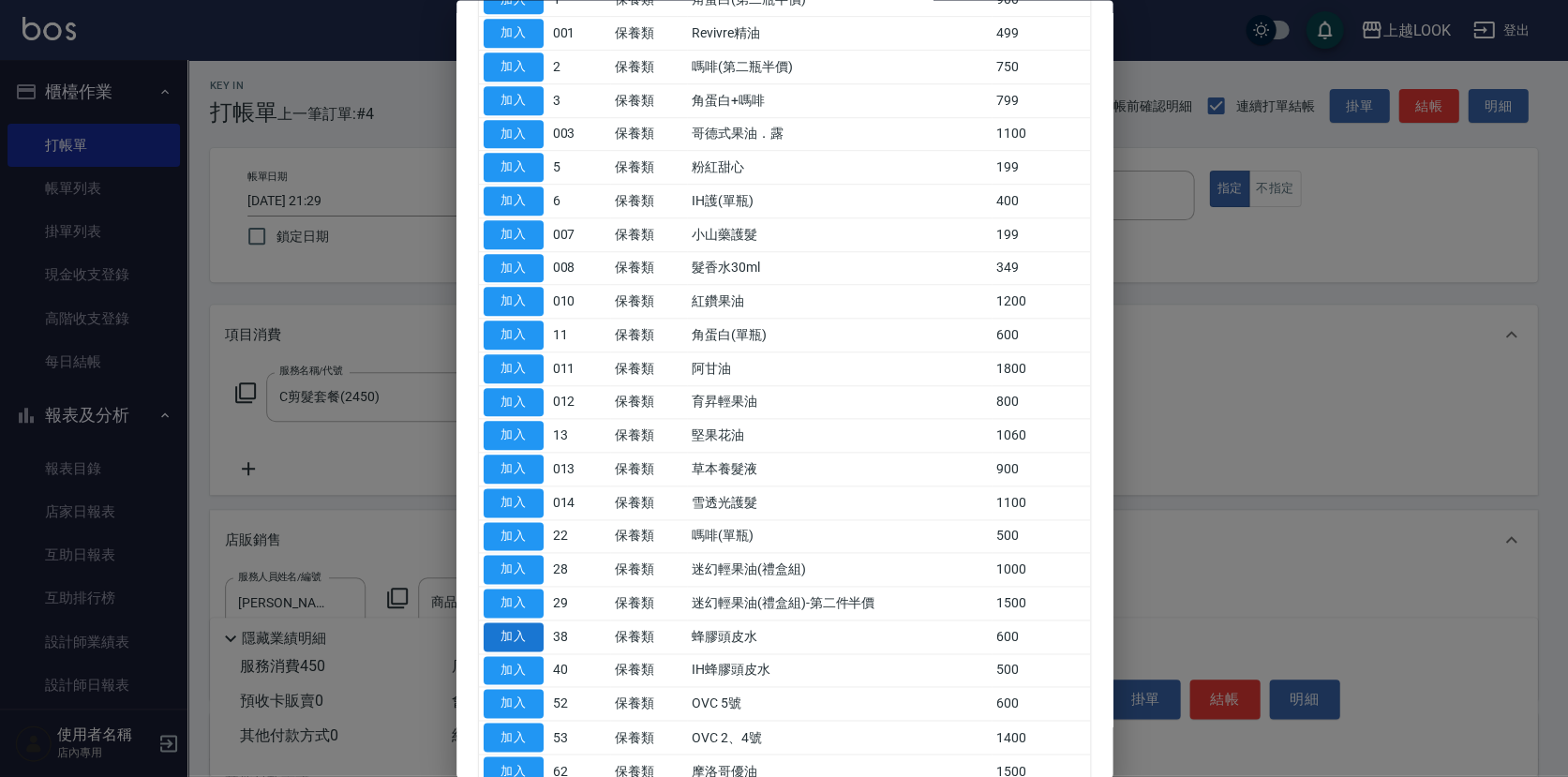
click at [518, 626] on button "加入" at bounding box center [514, 637] width 60 height 29
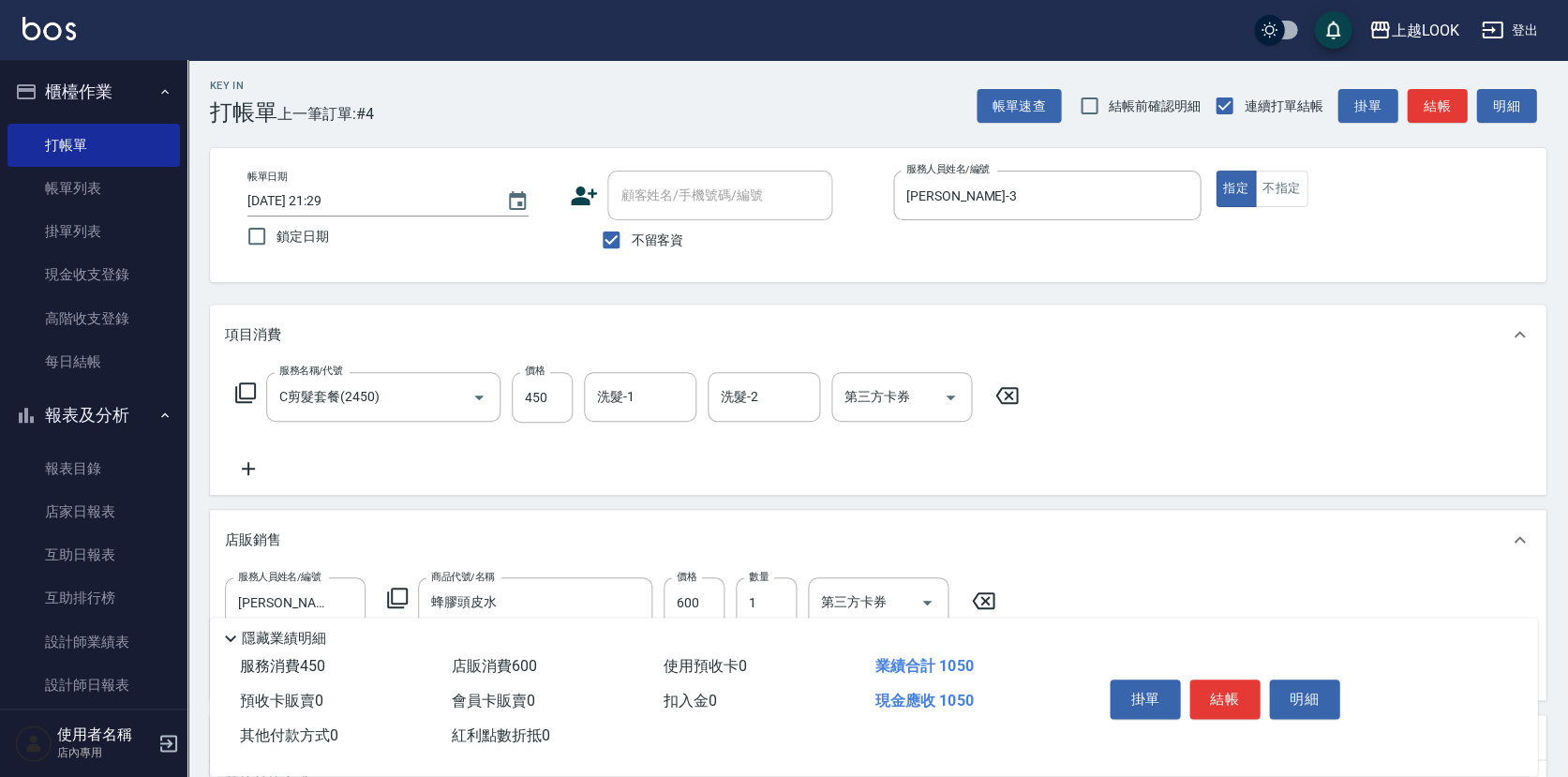
type input "蜂膠頭皮水"
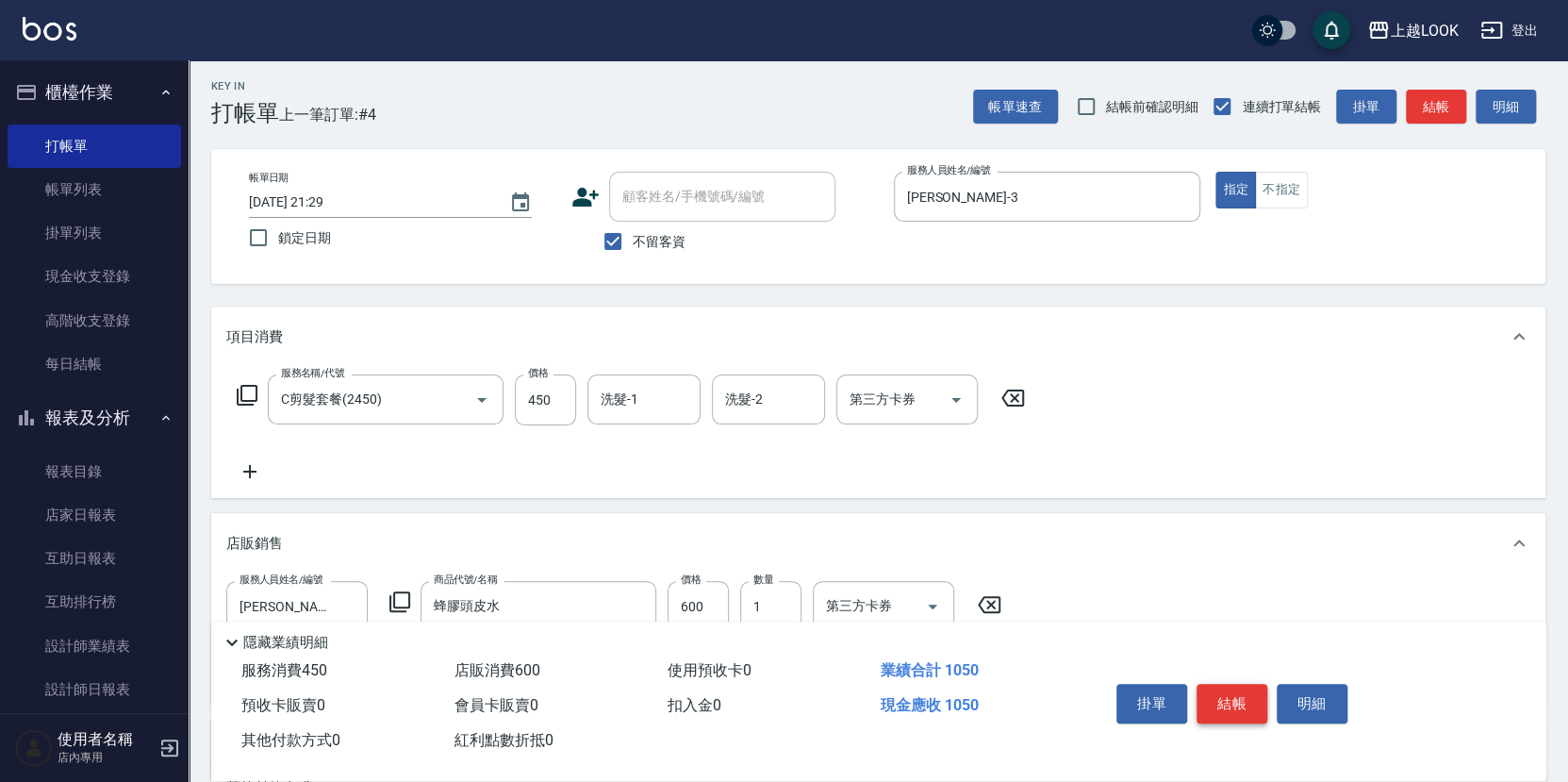
click at [1244, 692] on button "結帳" at bounding box center [1232, 704] width 71 height 40
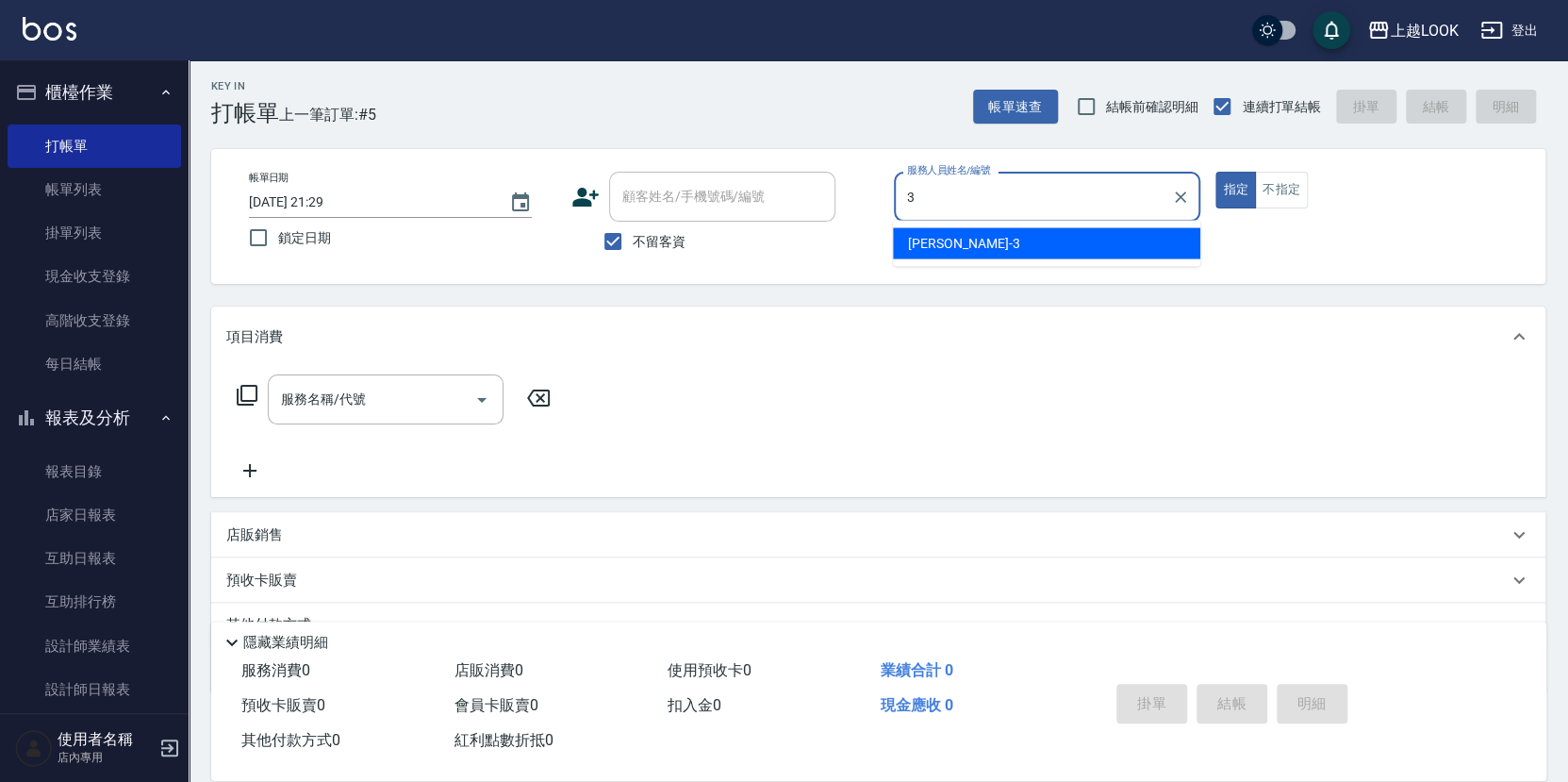
type input "[PERSON_NAME]-3"
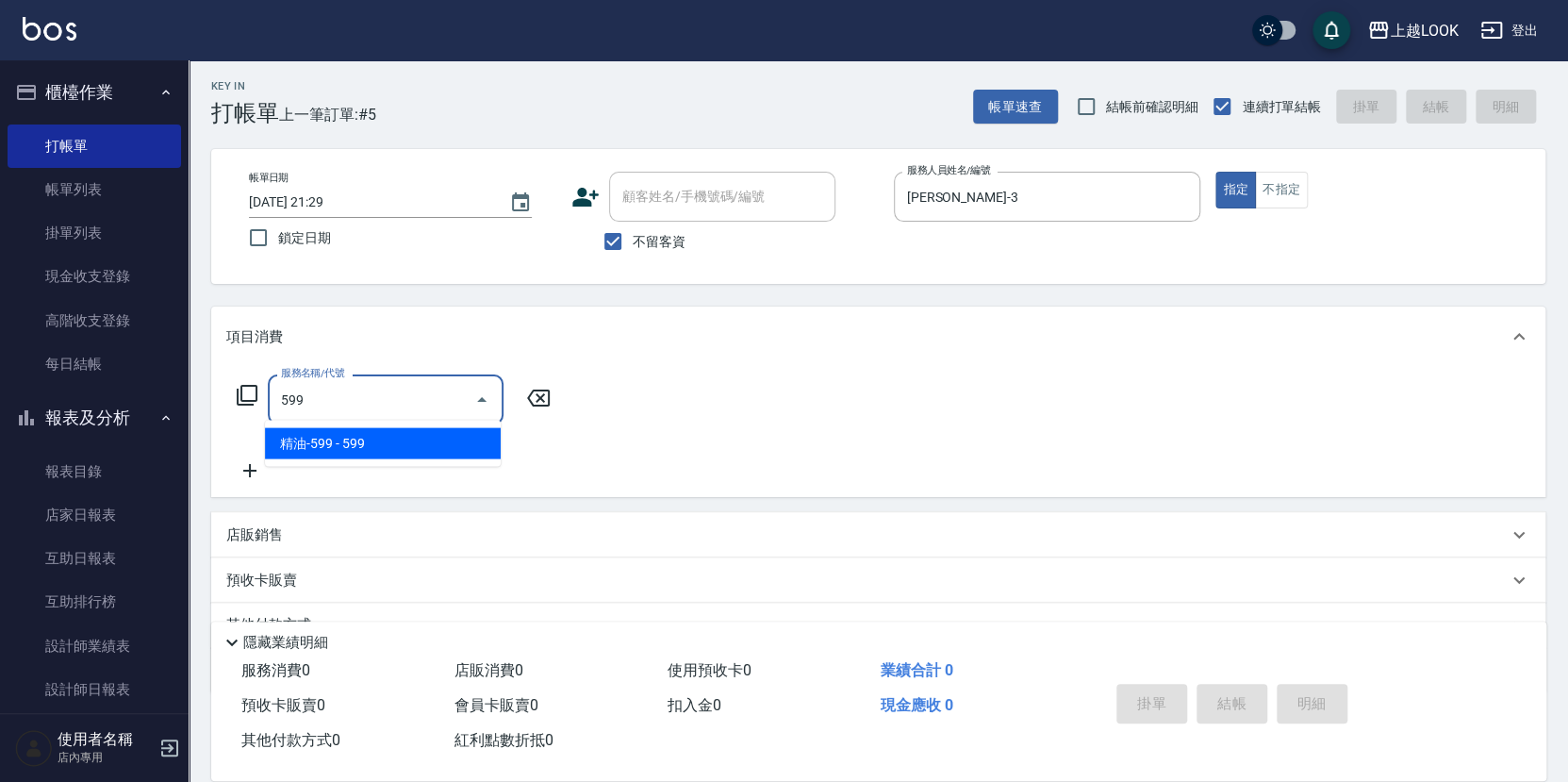
type input "精油-599(0599)"
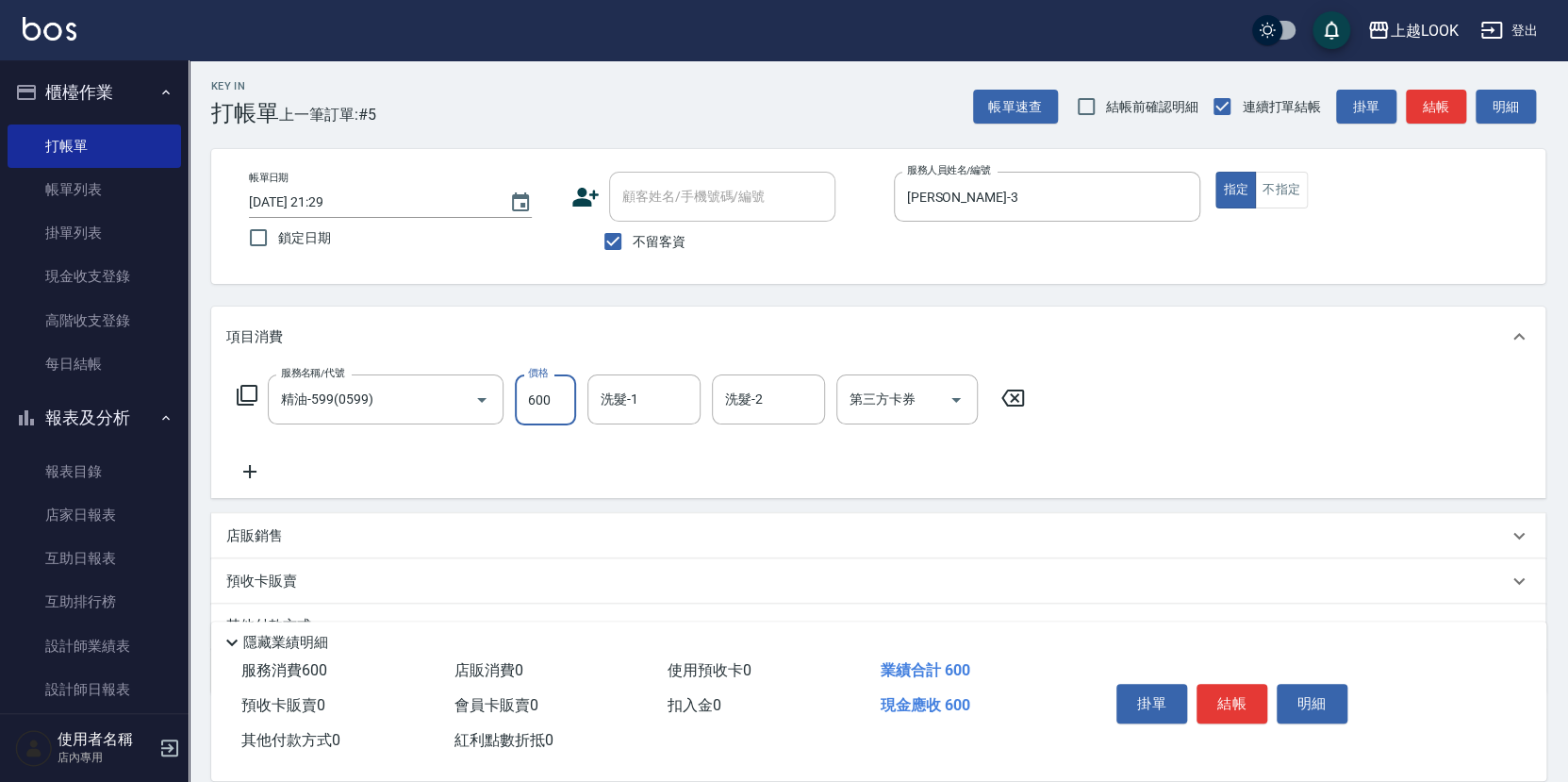
type input "600"
type input "VAVA-1"
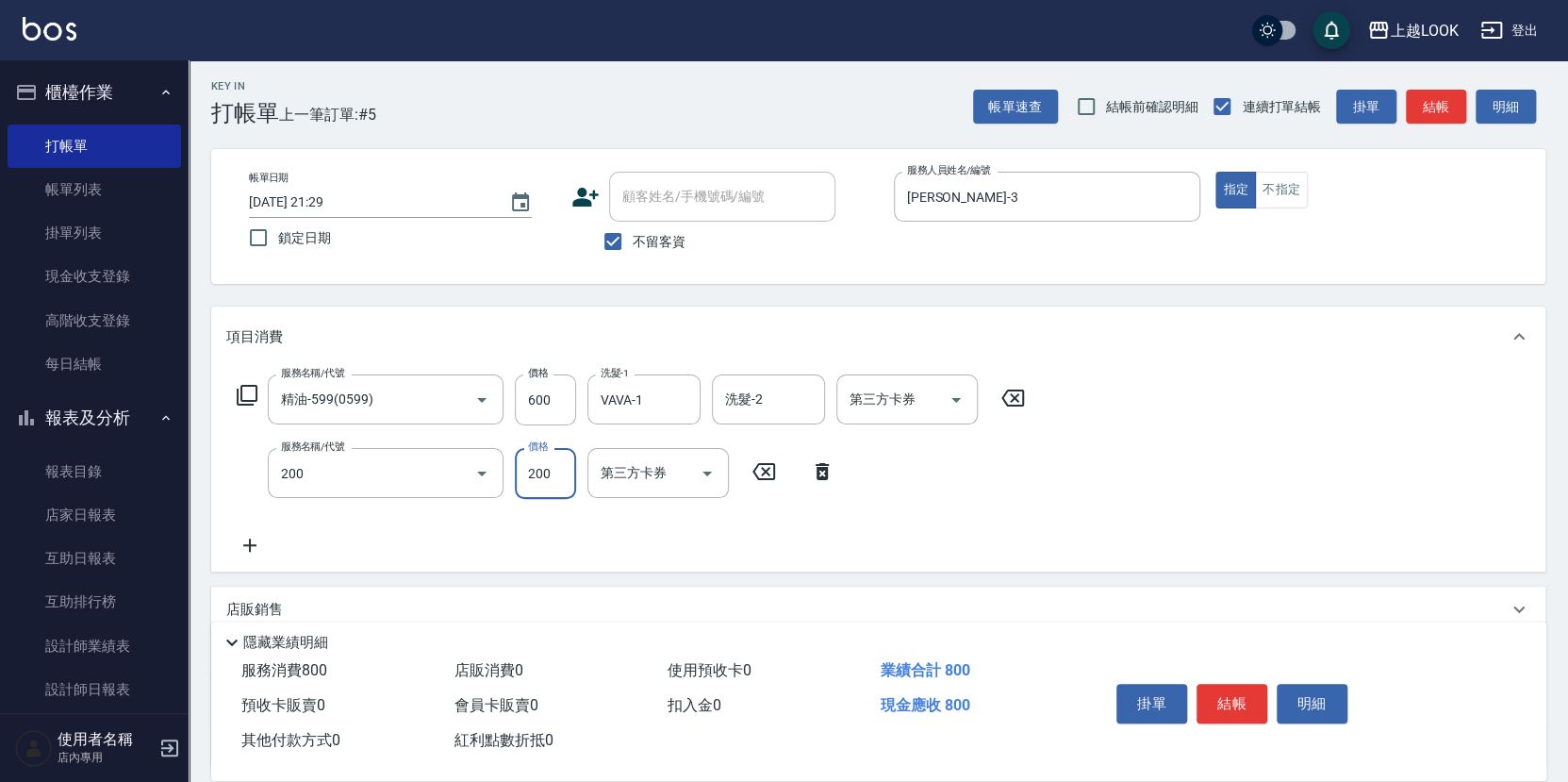
type input "剪髮(200)"
type input "250"
click at [1226, 704] on button "結帳" at bounding box center [1232, 704] width 71 height 40
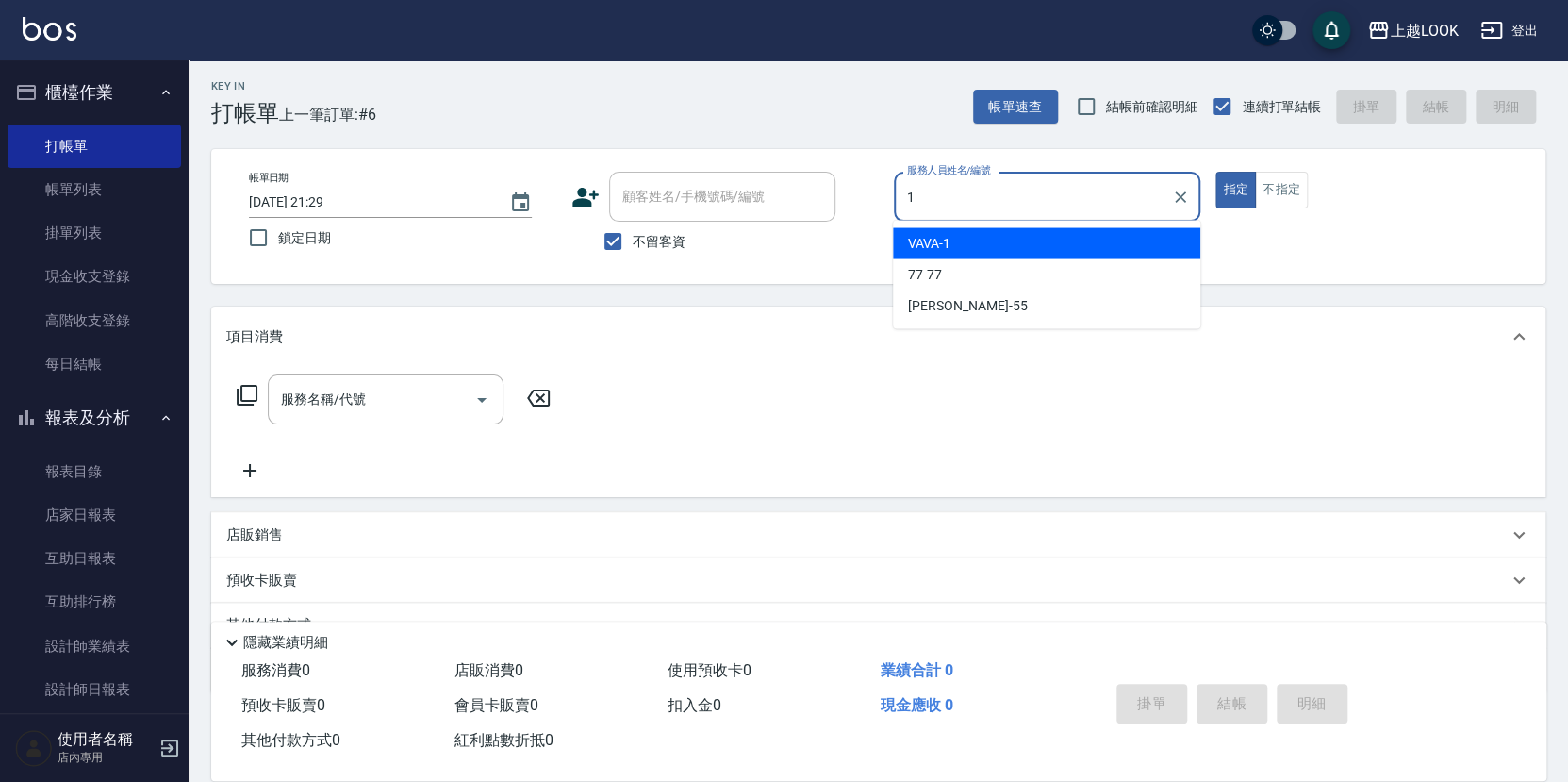
type input "VAVA-1"
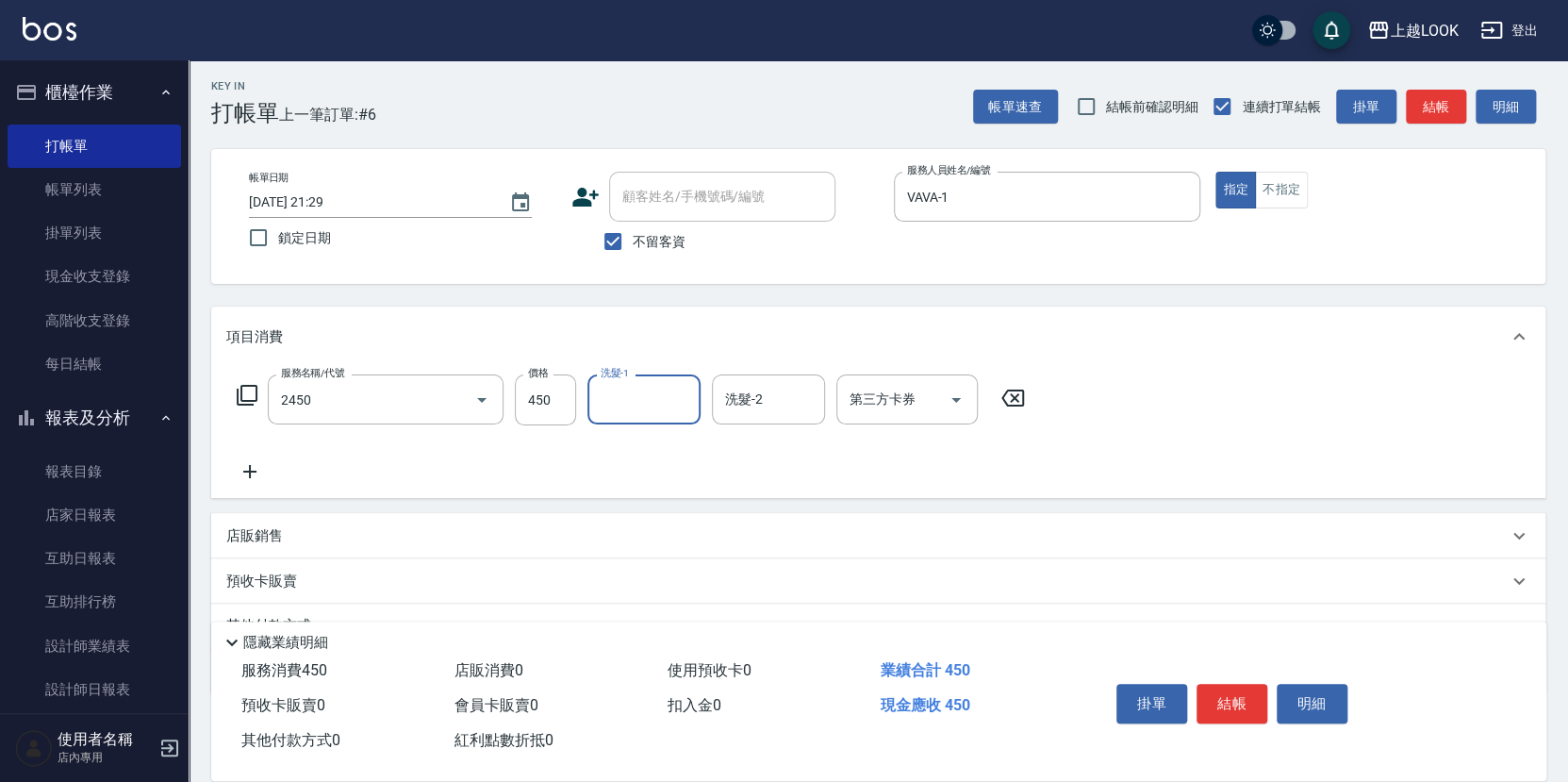
type input "C剪髮套餐(2450)"
click at [1231, 700] on button "結帳" at bounding box center [1232, 704] width 71 height 40
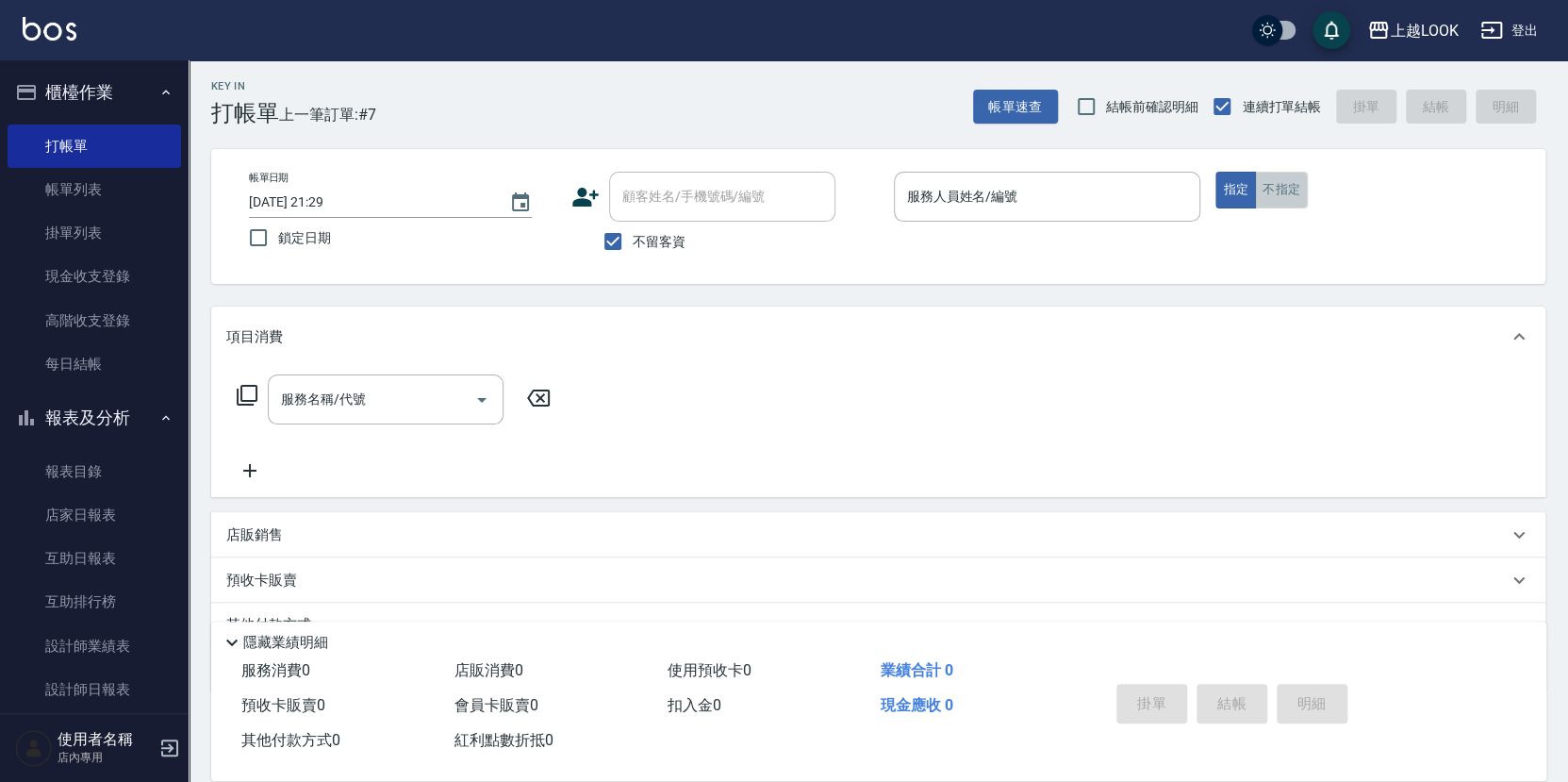
click at [1284, 189] on button "不指定" at bounding box center [1281, 190] width 53 height 37
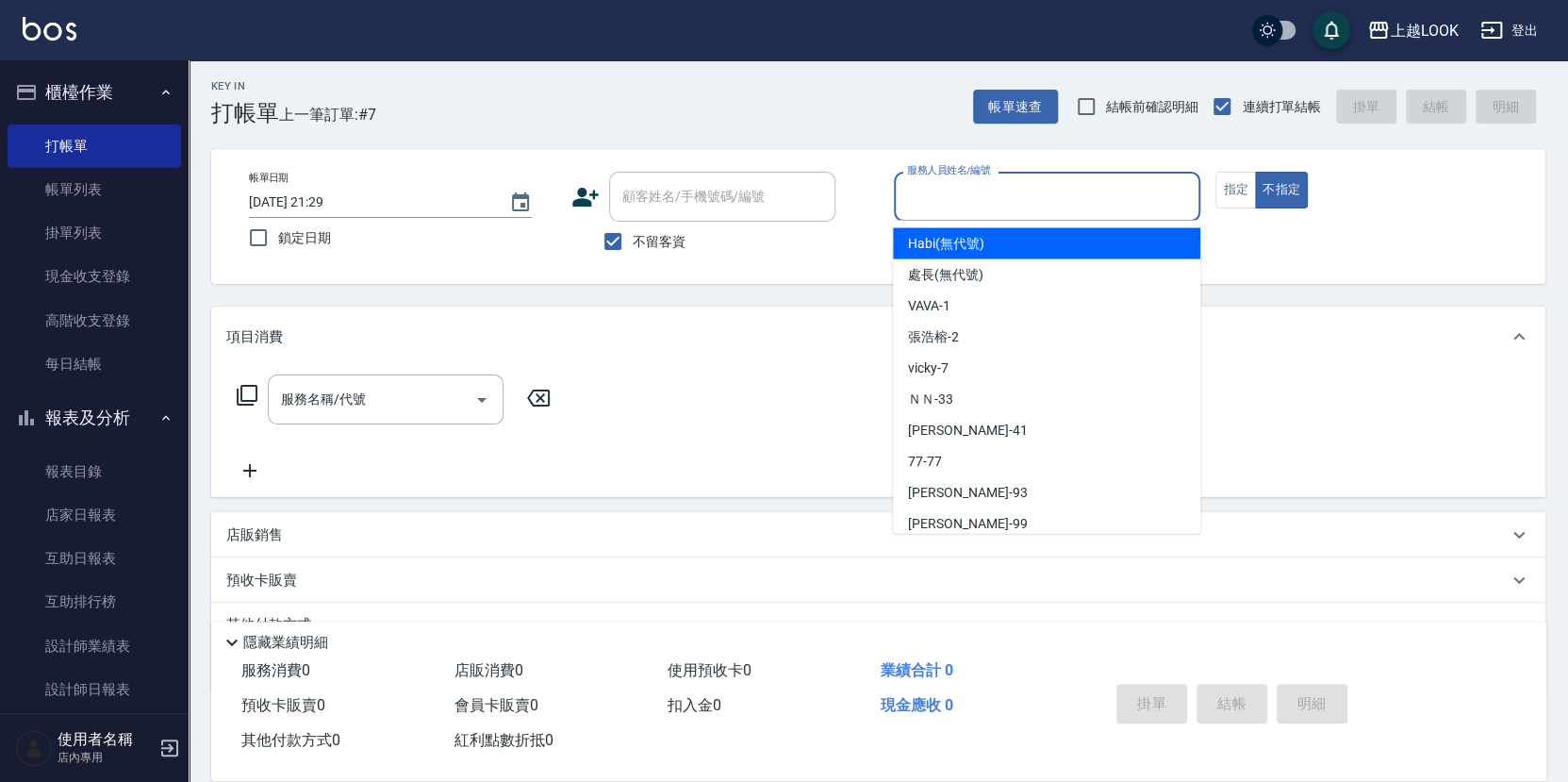
click at [1133, 200] on input "服務人員姓名/編號" at bounding box center [1047, 196] width 291 height 33
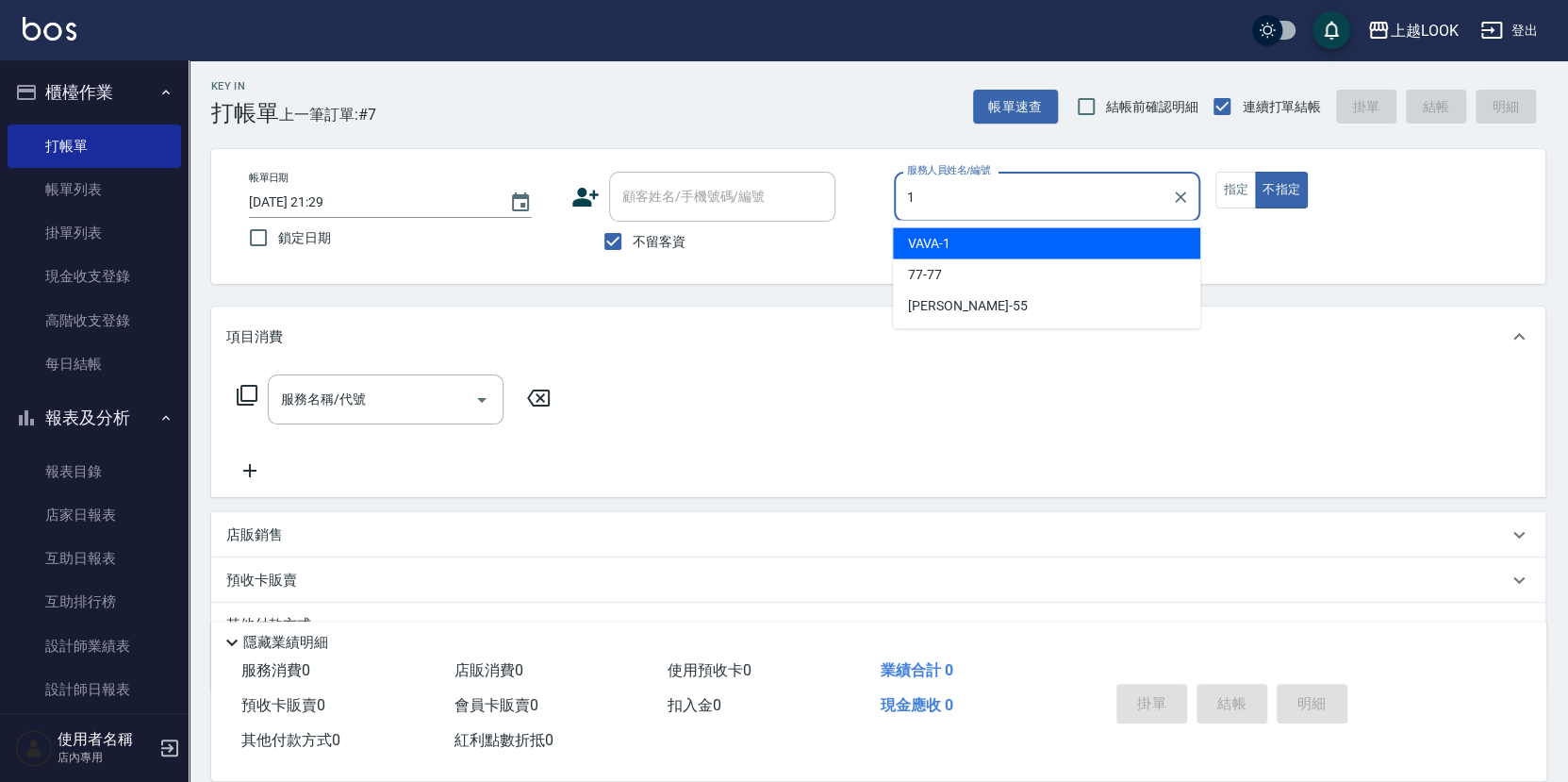
type input "VAVA-1"
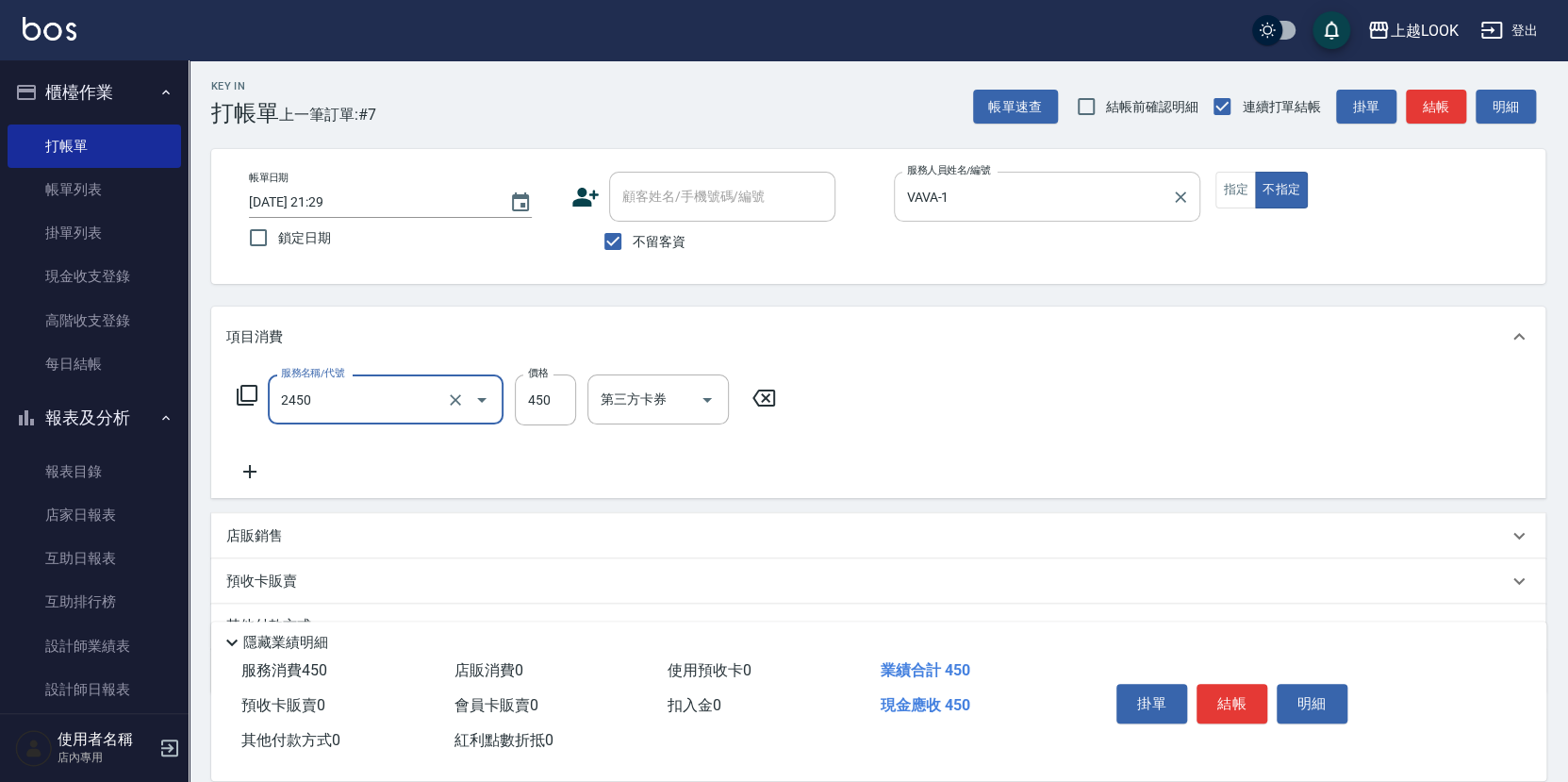
type input "C剪髮套餐(2450)"
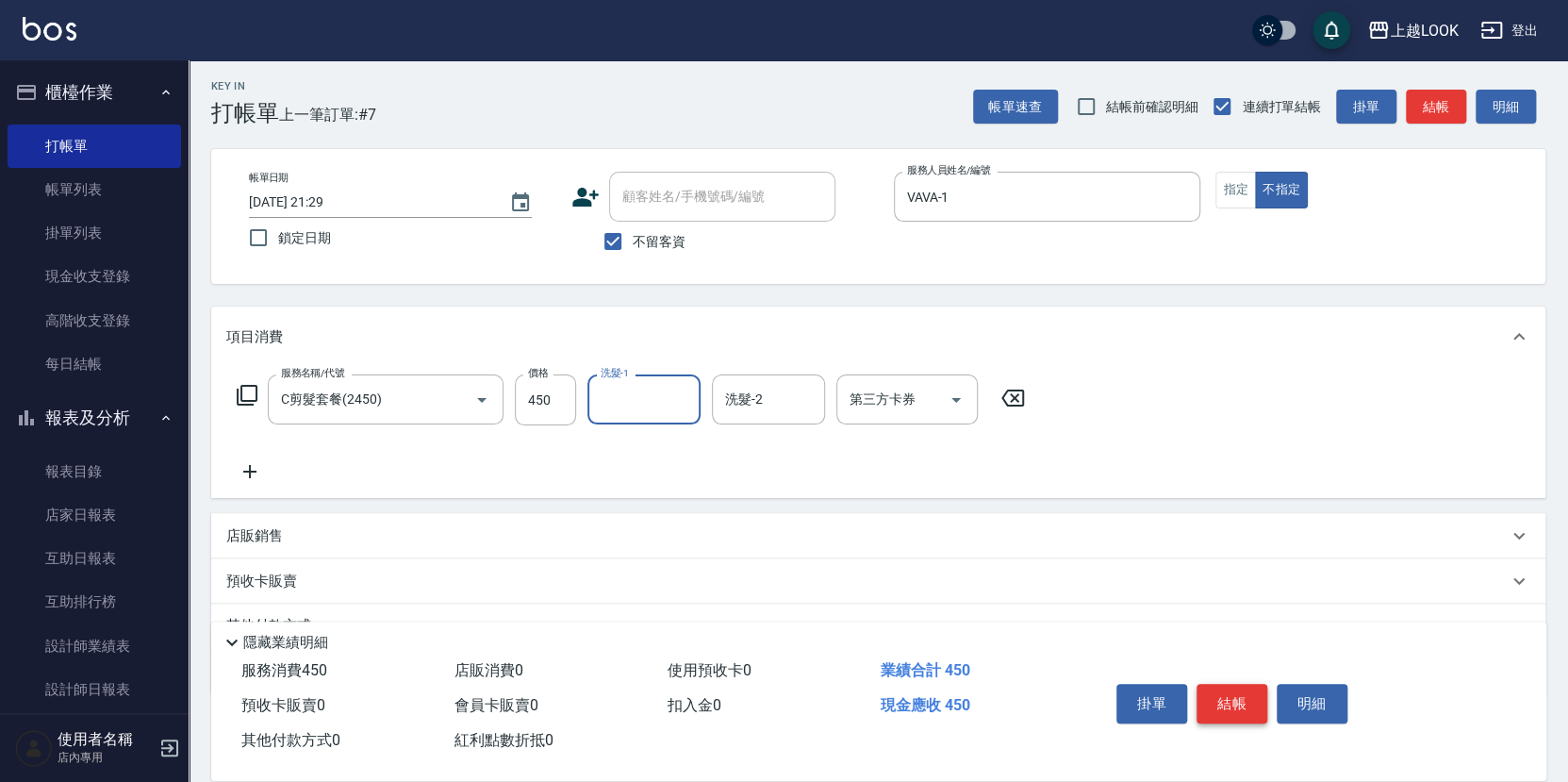
click at [1239, 693] on button "結帳" at bounding box center [1232, 704] width 71 height 40
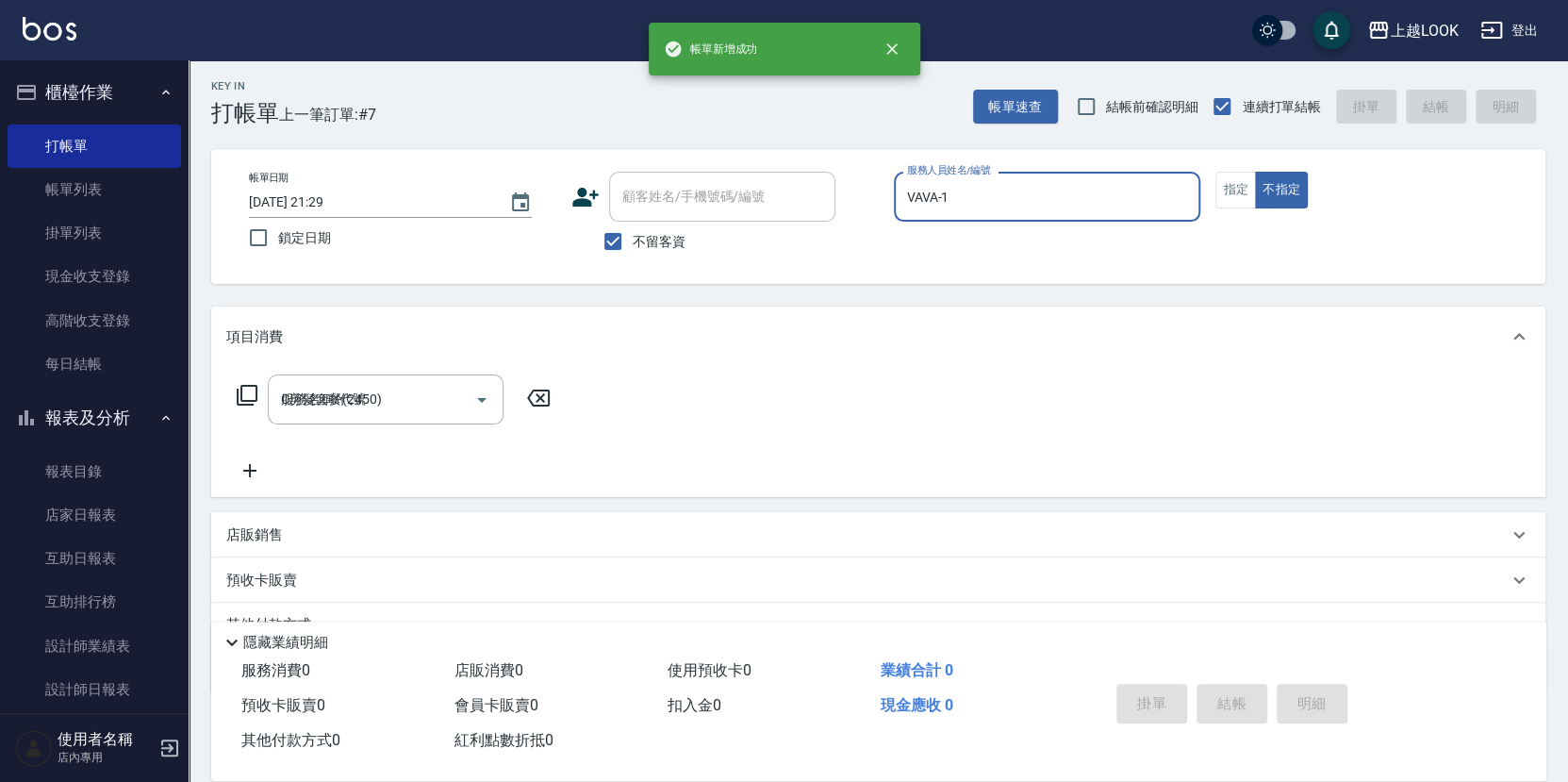
type input "[DATE] 21:30"
click at [1237, 181] on button "指定" at bounding box center [1236, 190] width 41 height 37
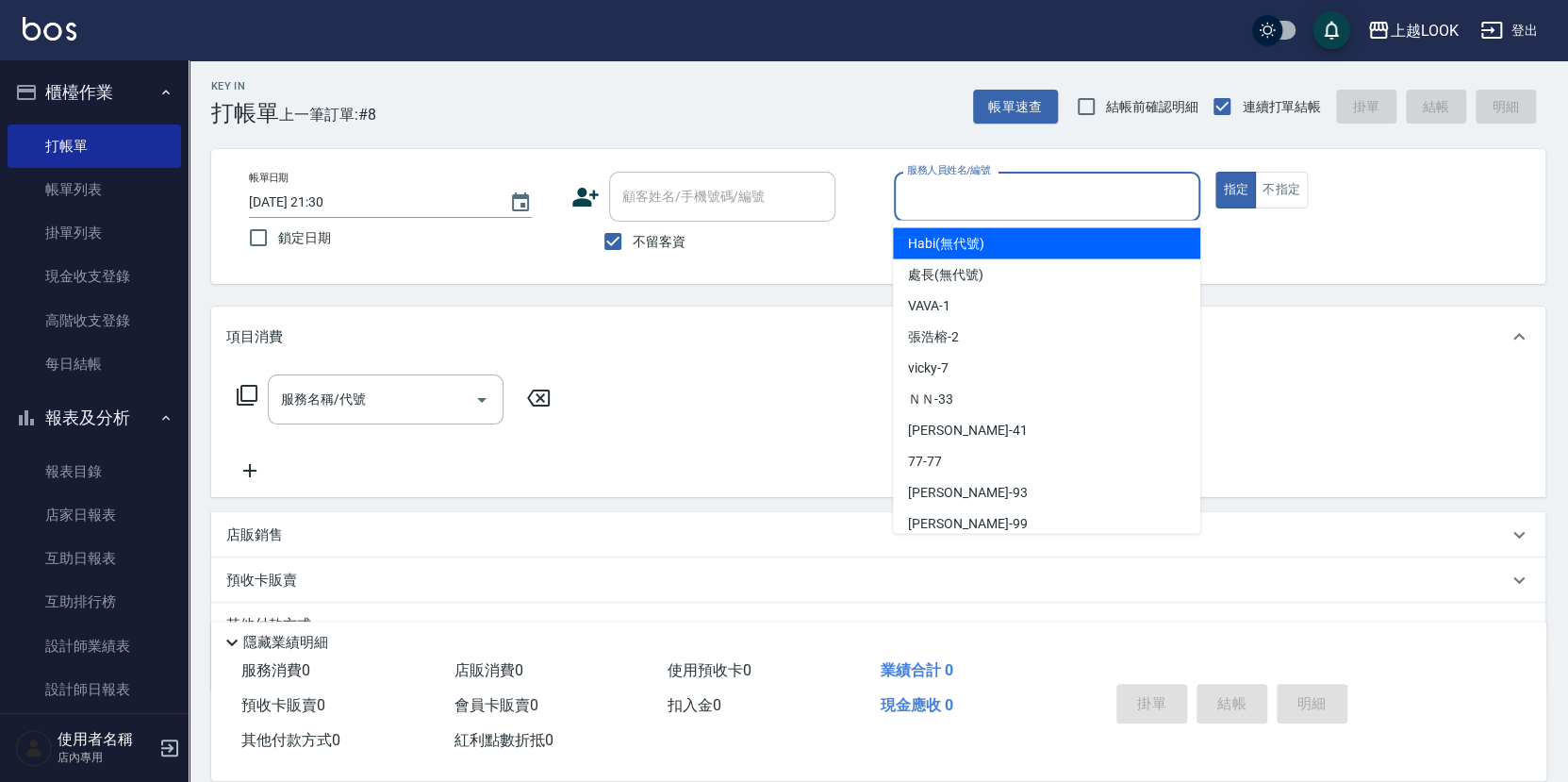
click at [1158, 203] on input "服務人員姓名/編號" at bounding box center [1047, 196] width 291 height 33
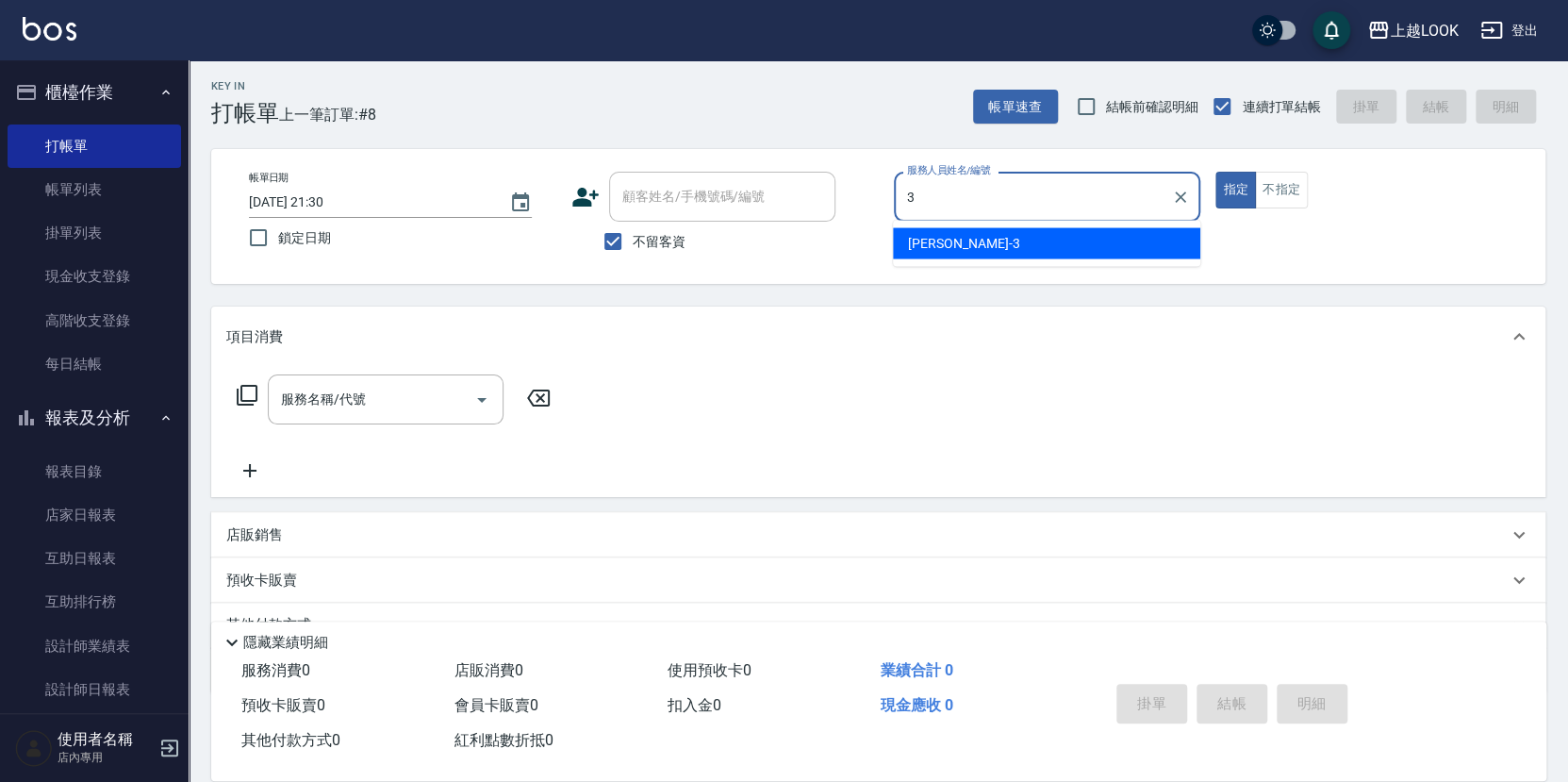
type input "[PERSON_NAME]-3"
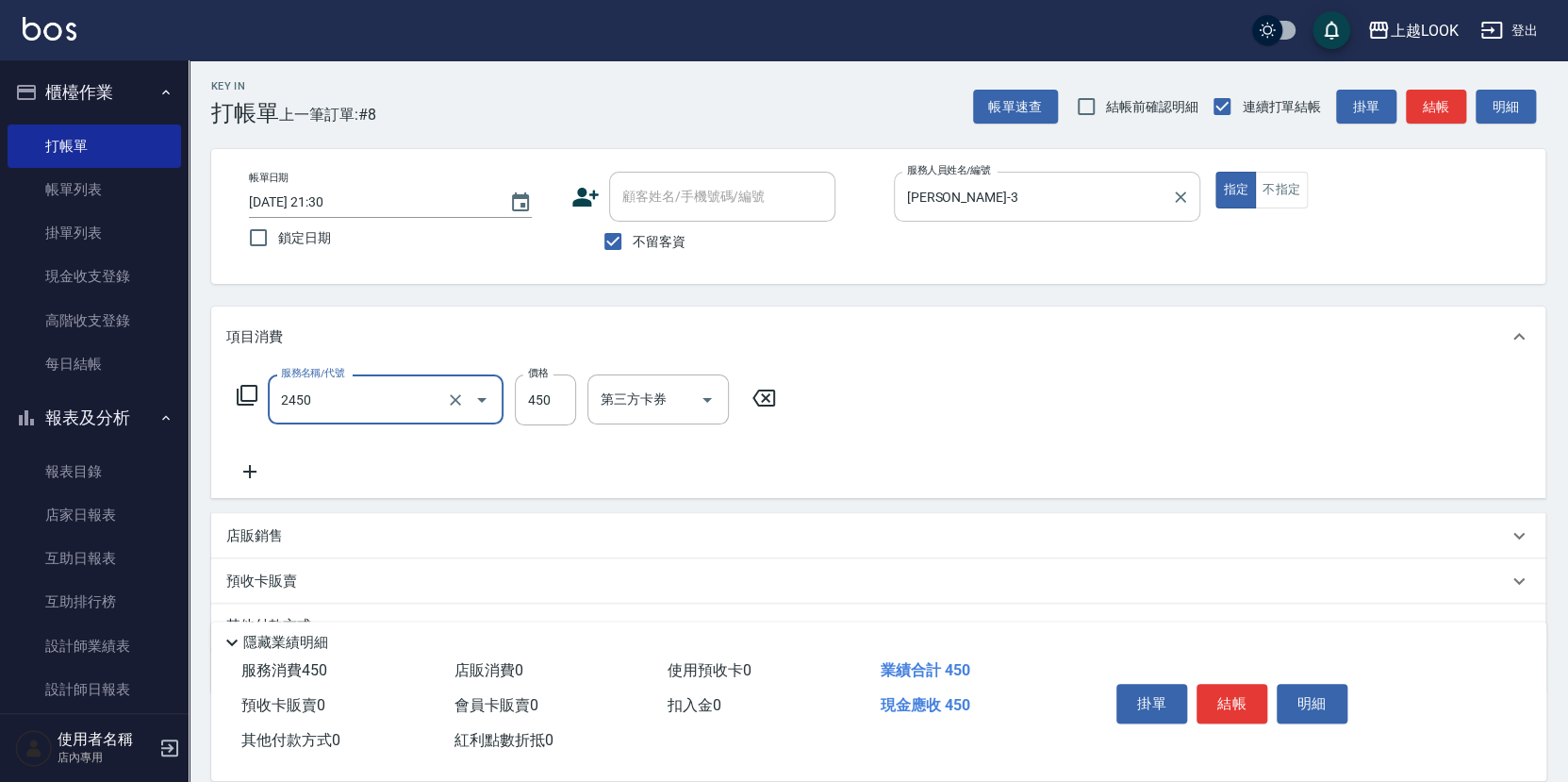
type input "C剪髮套餐(2450)"
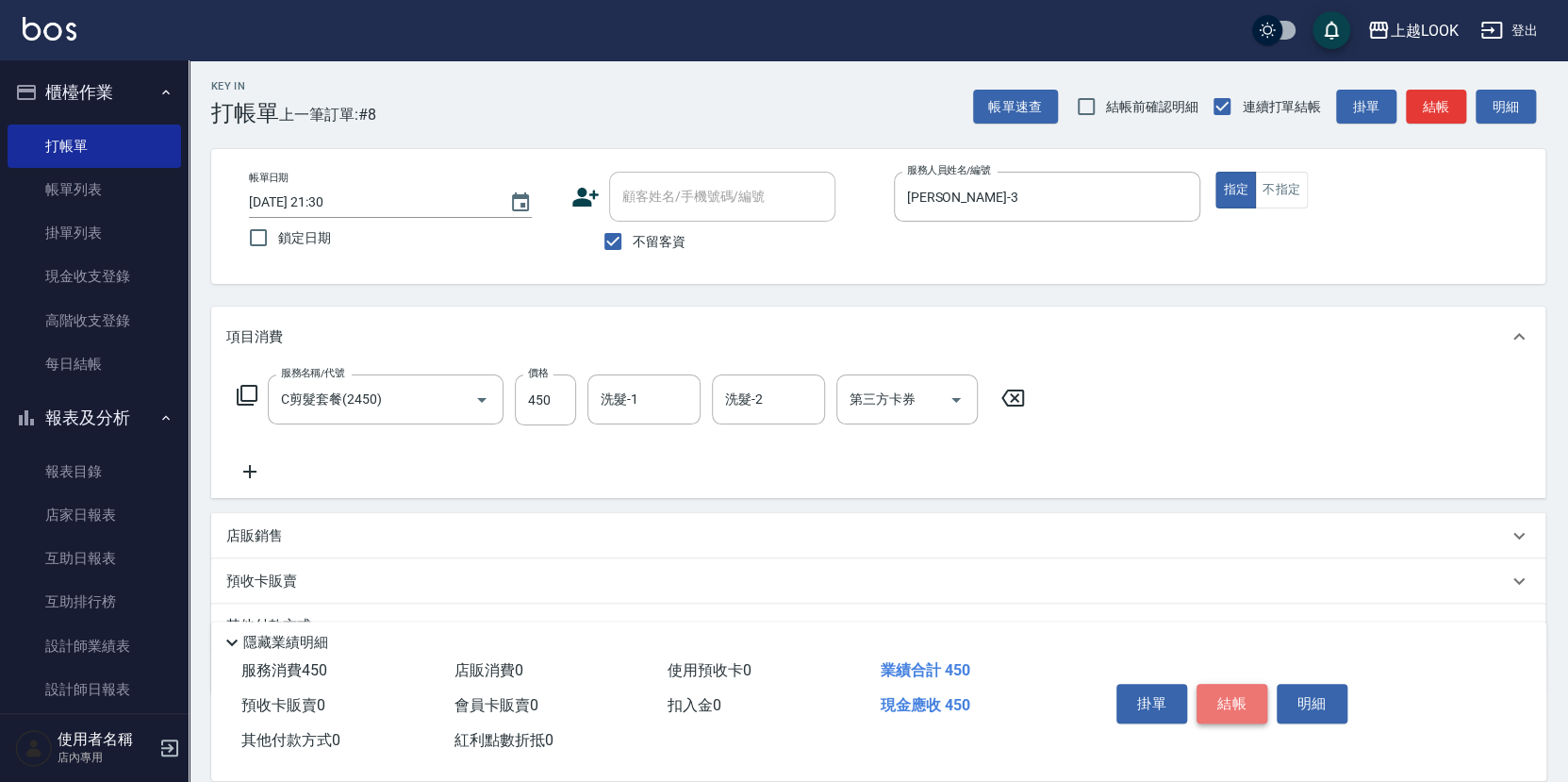
click at [1237, 702] on button "結帳" at bounding box center [1232, 704] width 71 height 40
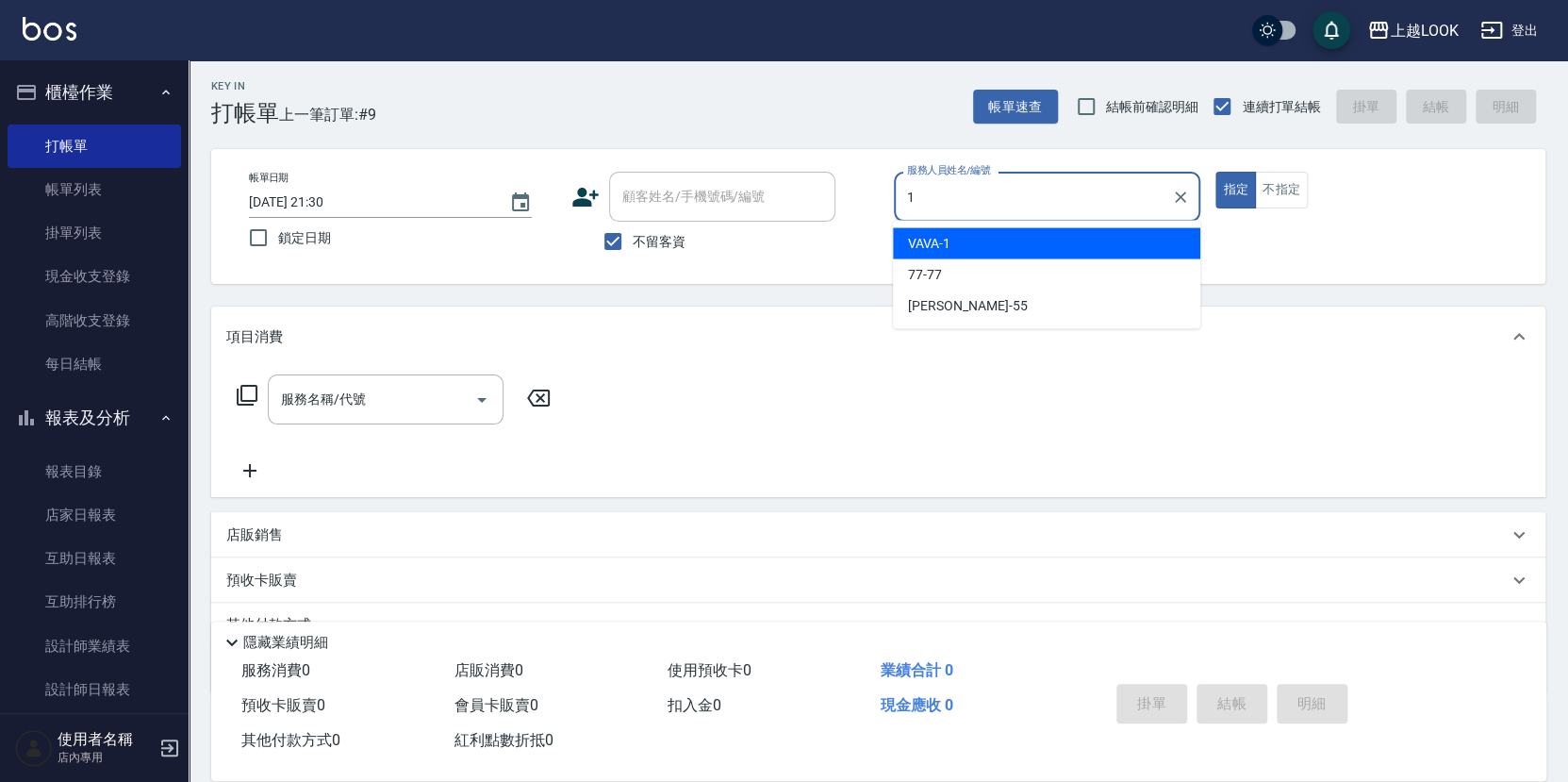
type input "VAVA-1"
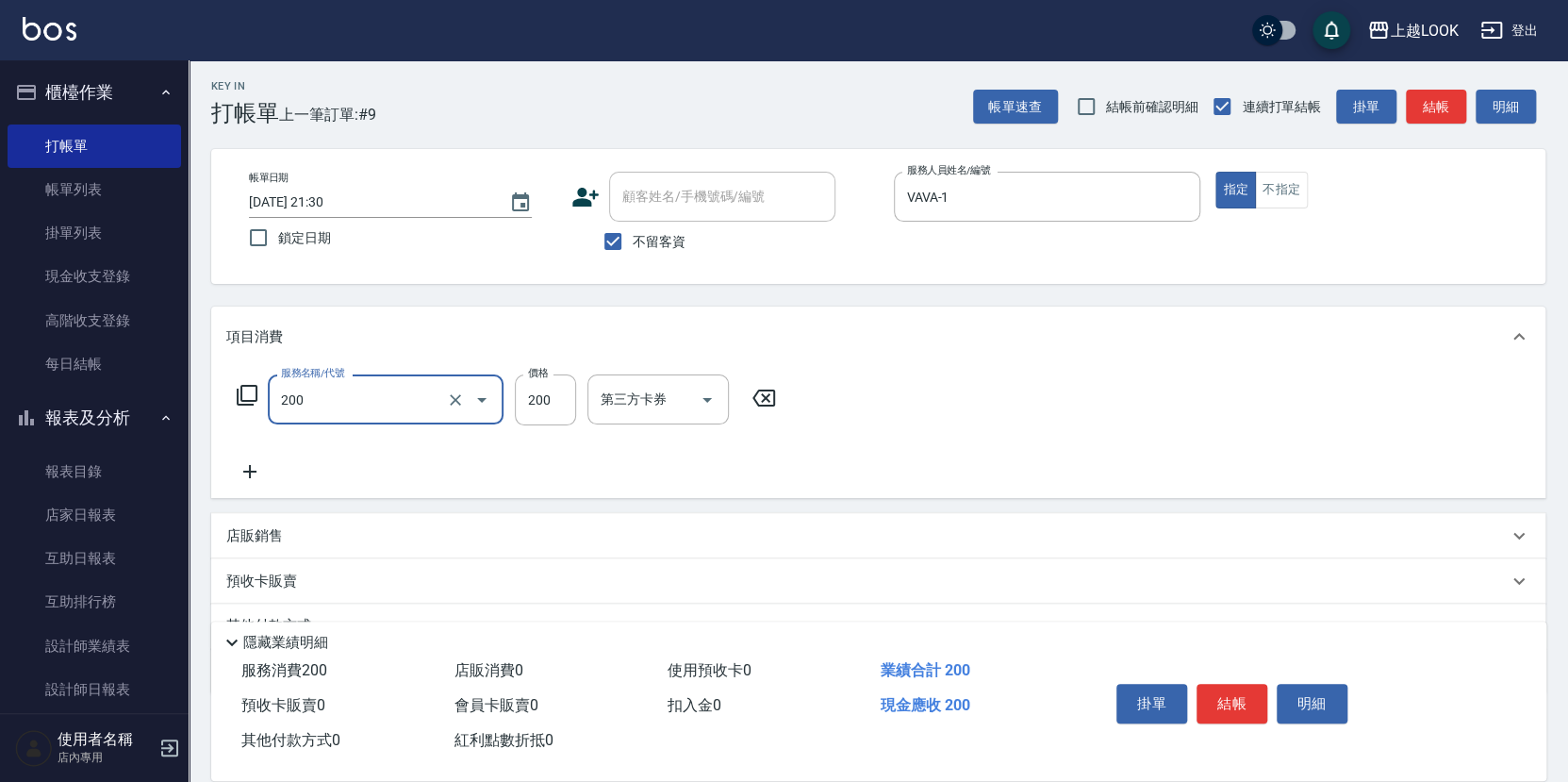
type input "剪髮(200)"
click at [709, 397] on icon "Open" at bounding box center [706, 399] width 22 height 22
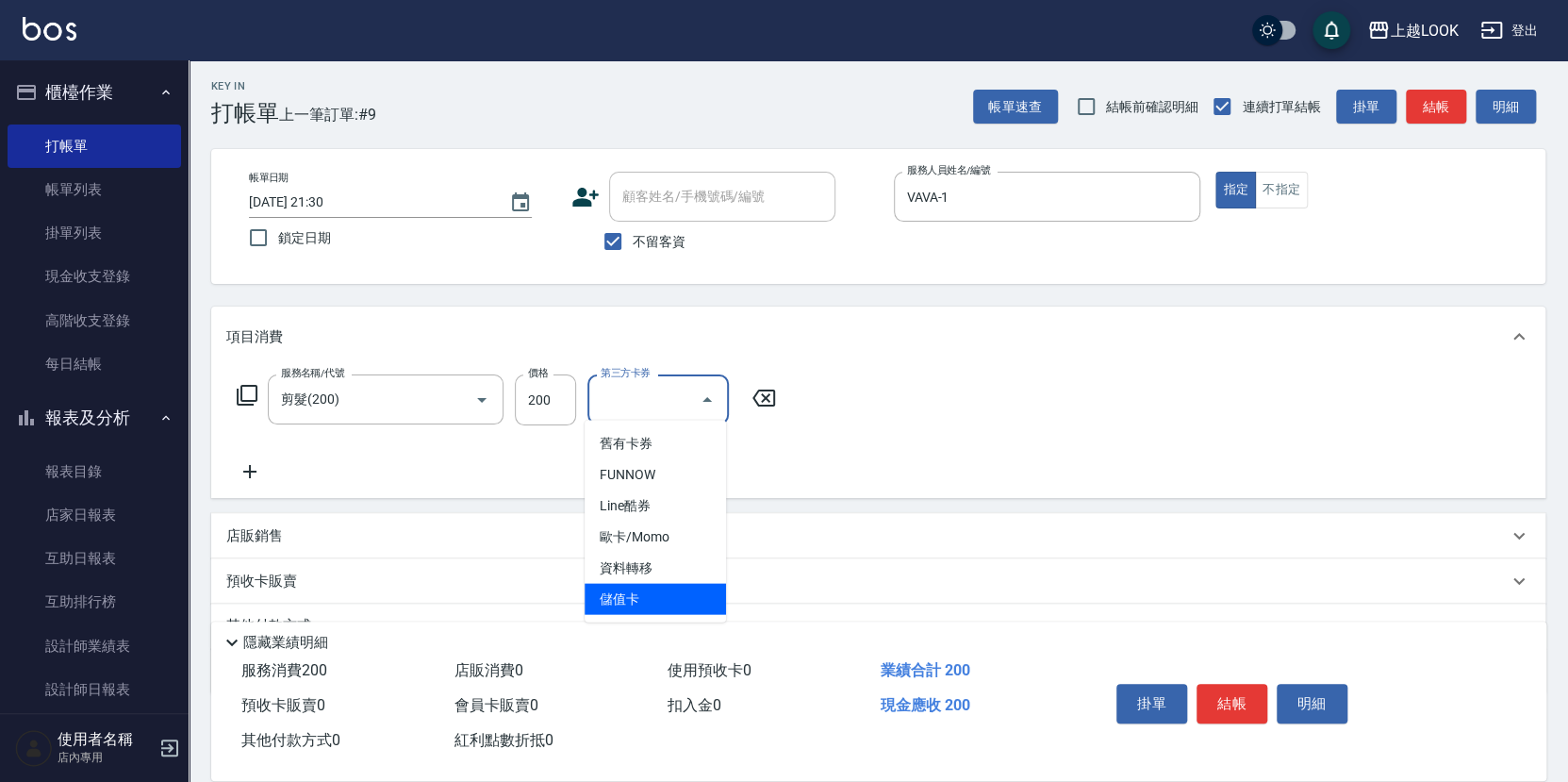
click at [703, 586] on span "儲值卡" at bounding box center [655, 599] width 141 height 31
type input "儲值卡"
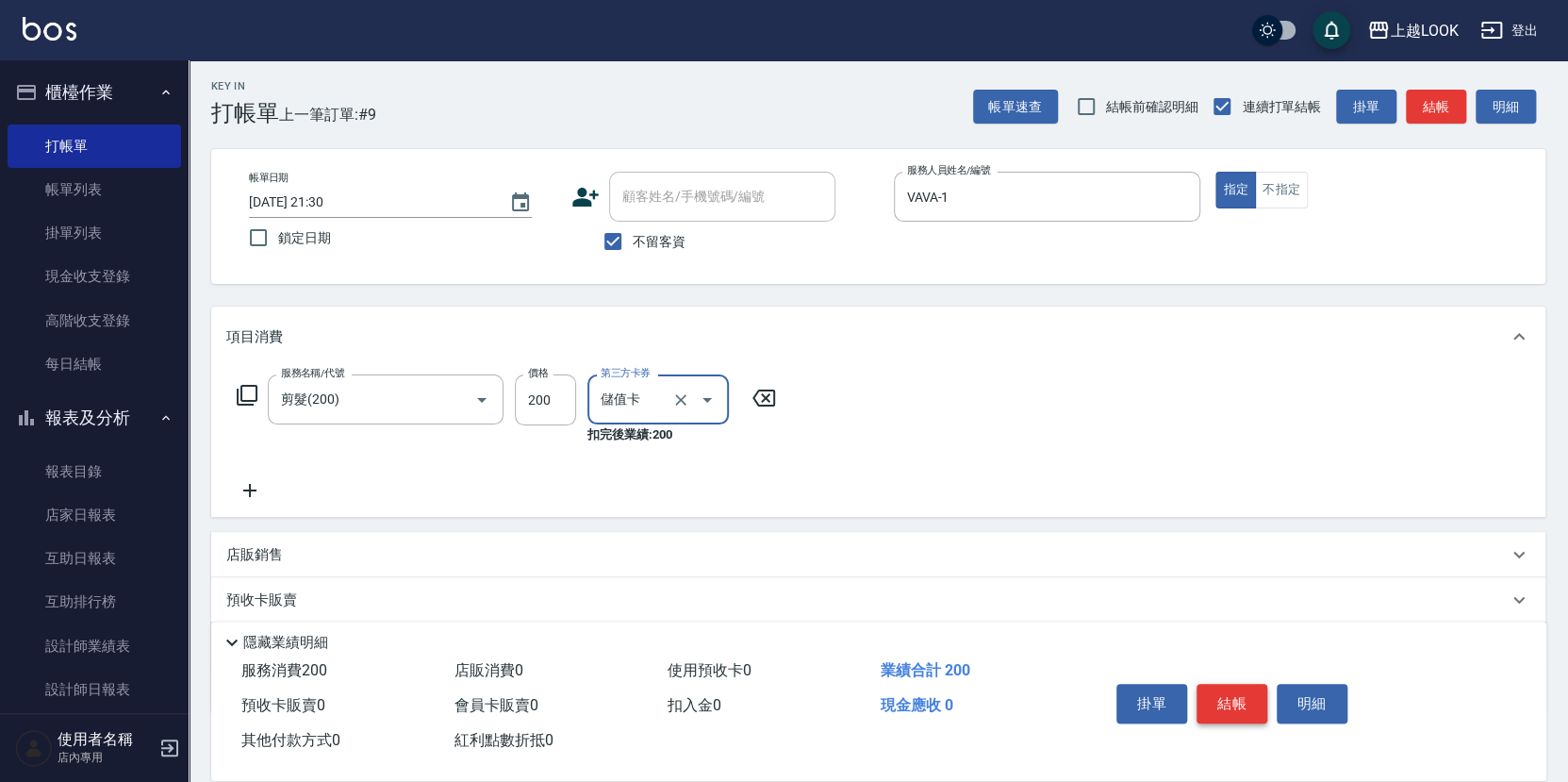
click at [1230, 697] on button "結帳" at bounding box center [1232, 704] width 71 height 40
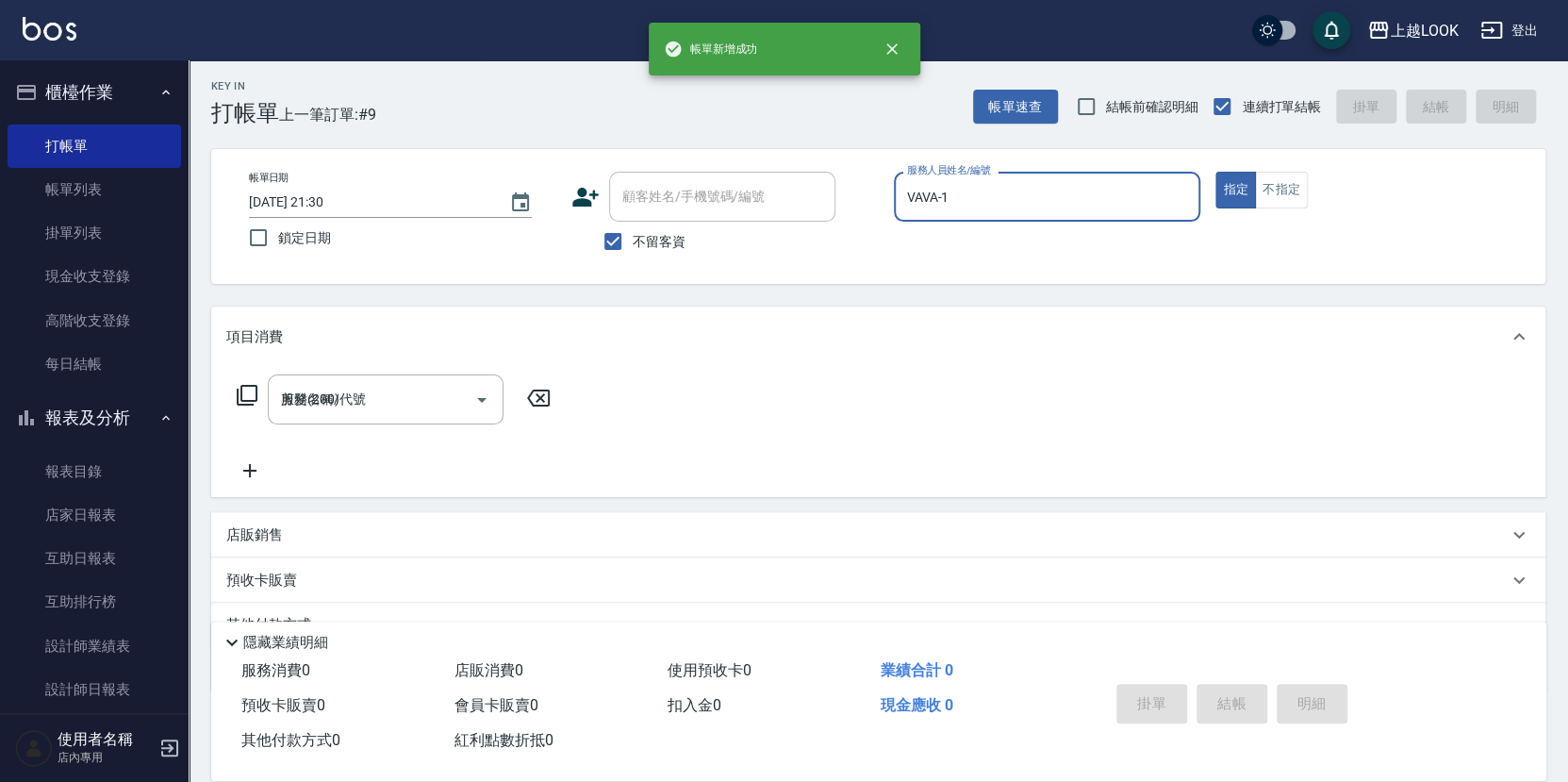
type input "[DATE] 21:31"
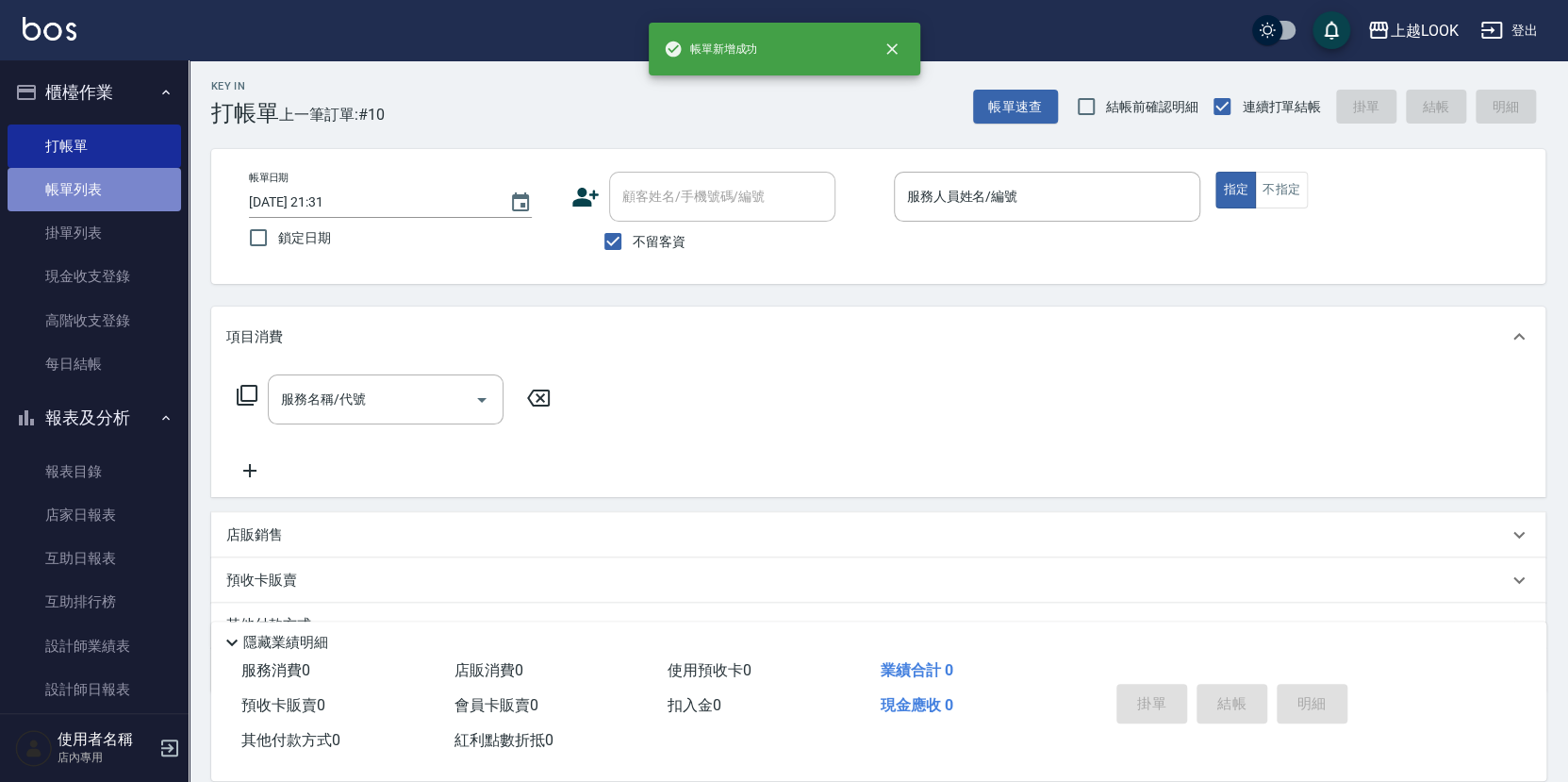
click at [98, 188] on link "帳單列表" at bounding box center [95, 189] width 174 height 43
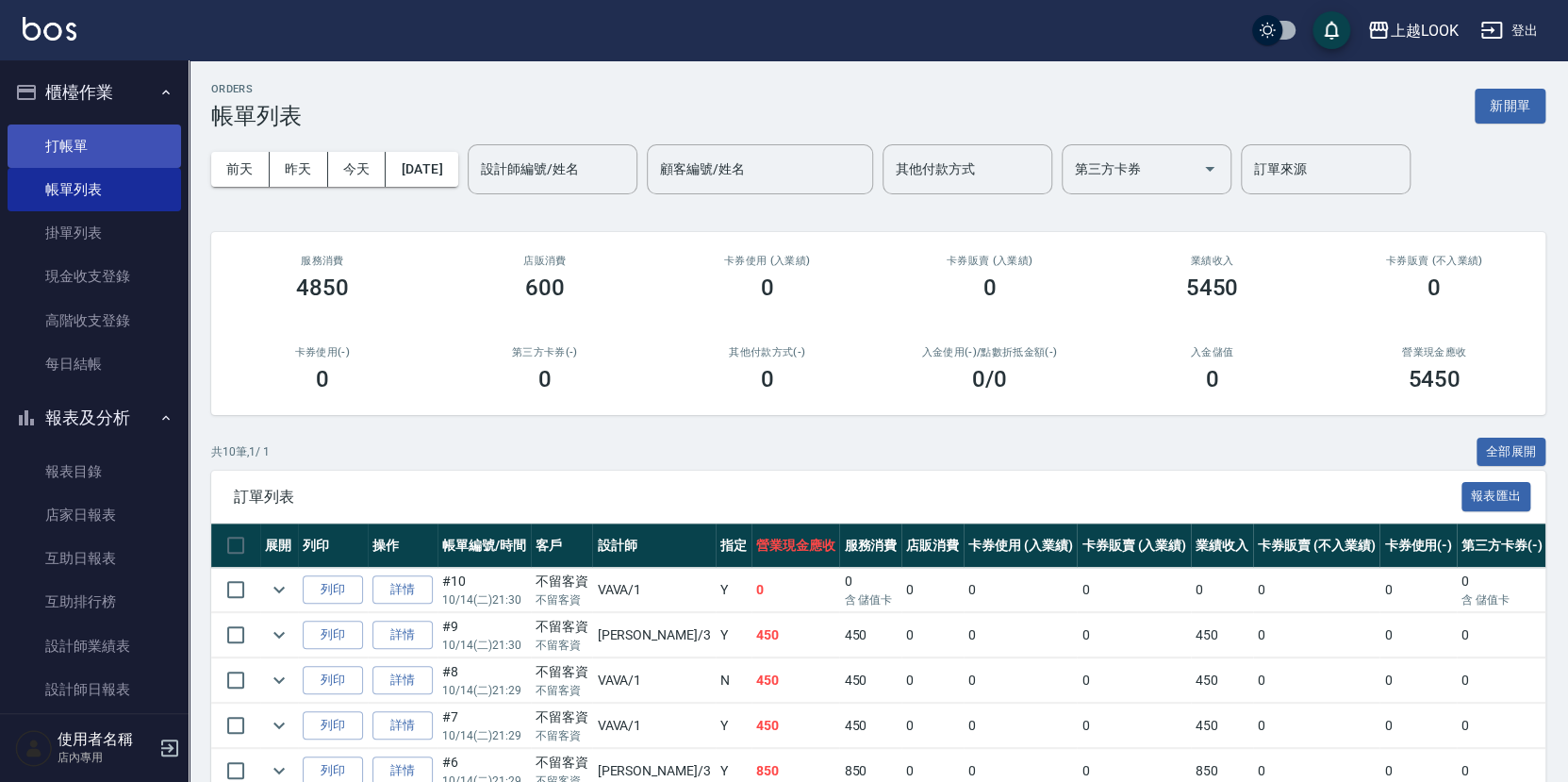
click at [112, 137] on link "打帳單" at bounding box center [95, 146] width 174 height 43
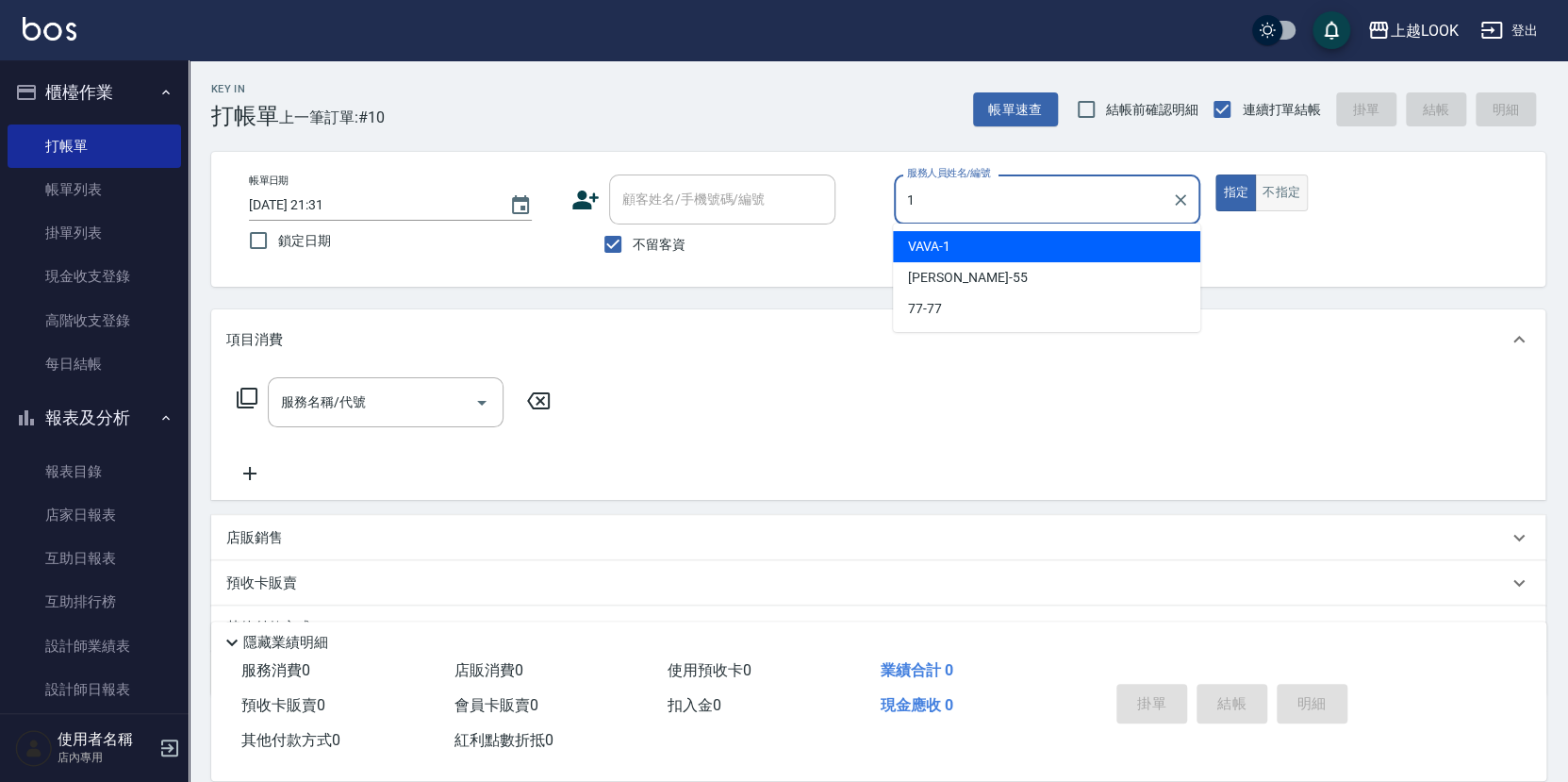
type input "VAVA-1"
type button "true"
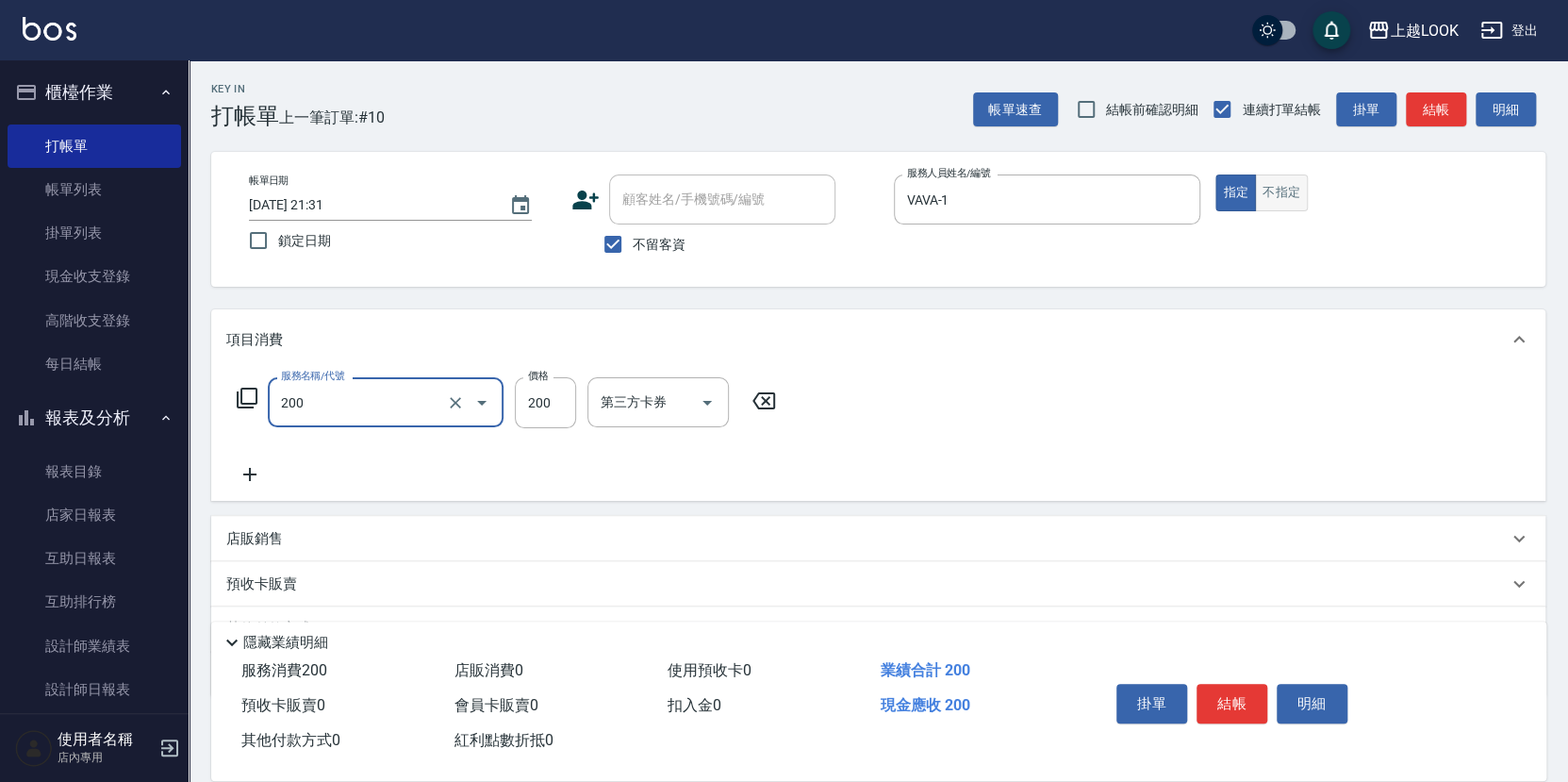
type input "剪髮(200)"
click at [706, 396] on icon "Open" at bounding box center [706, 402] width 22 height 22
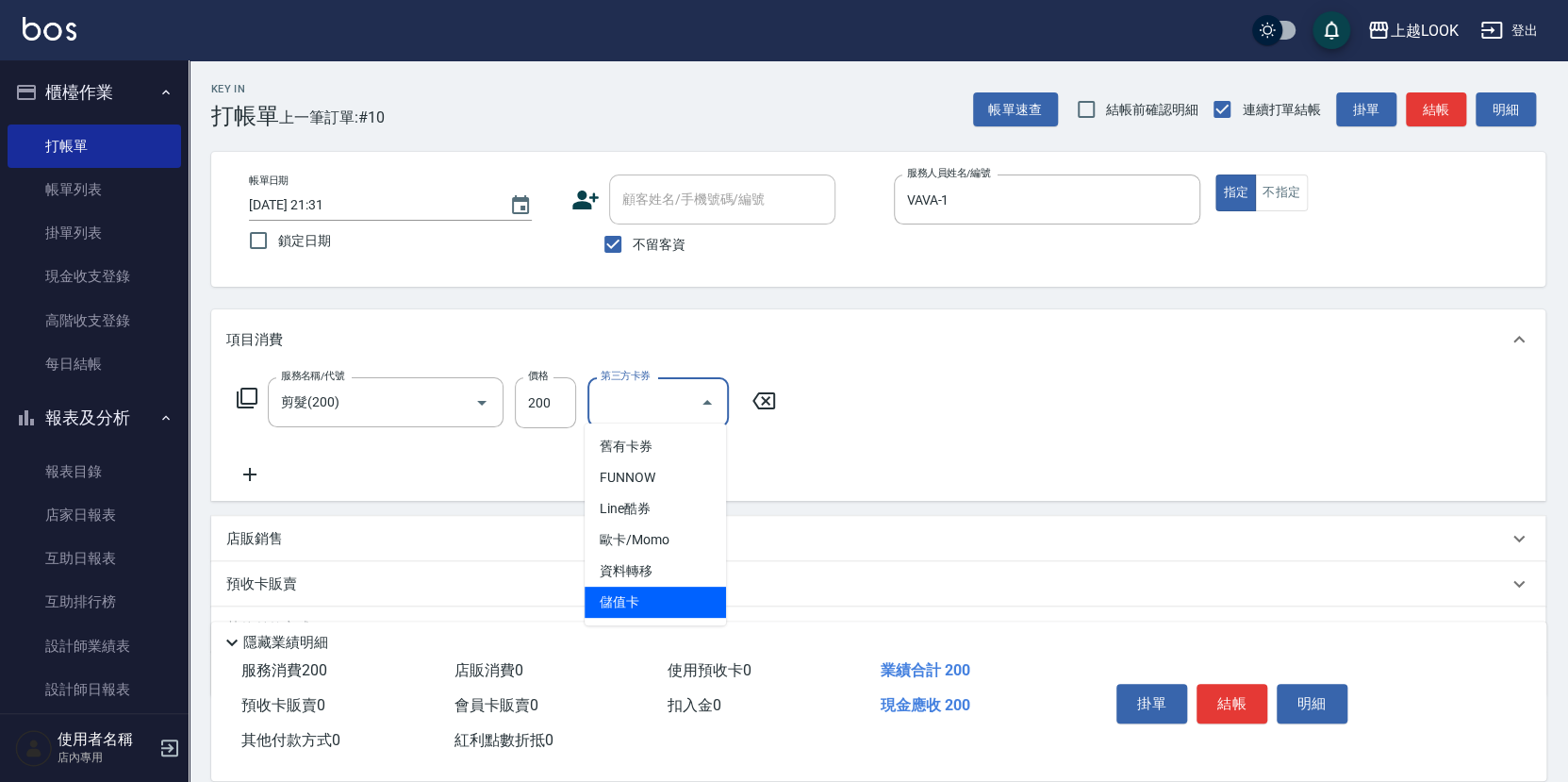
click at [660, 609] on span "儲值卡" at bounding box center [655, 602] width 141 height 31
type input "儲值卡"
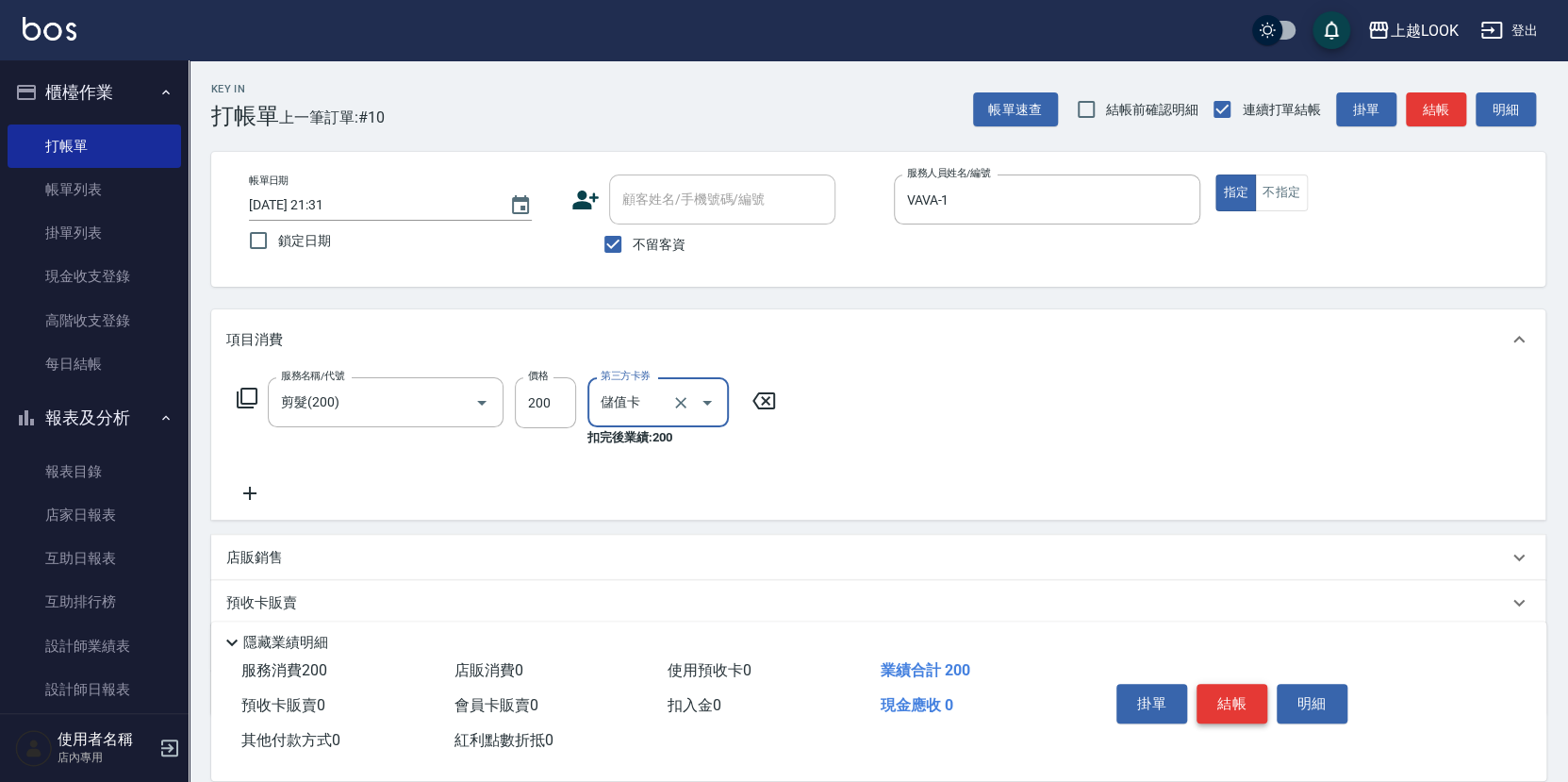
click at [1241, 687] on button "結帳" at bounding box center [1232, 704] width 71 height 40
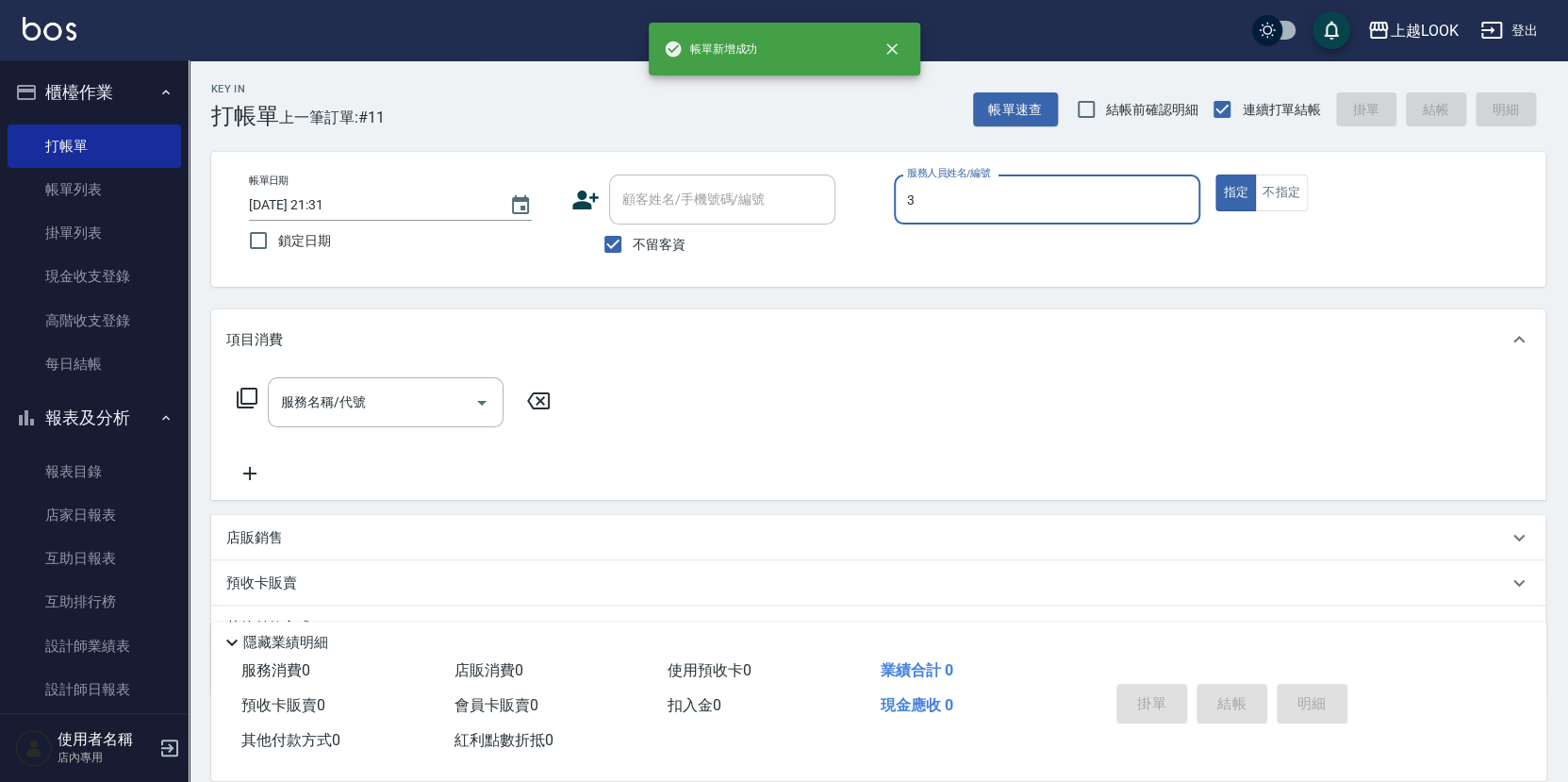
type input "[PERSON_NAME]-3"
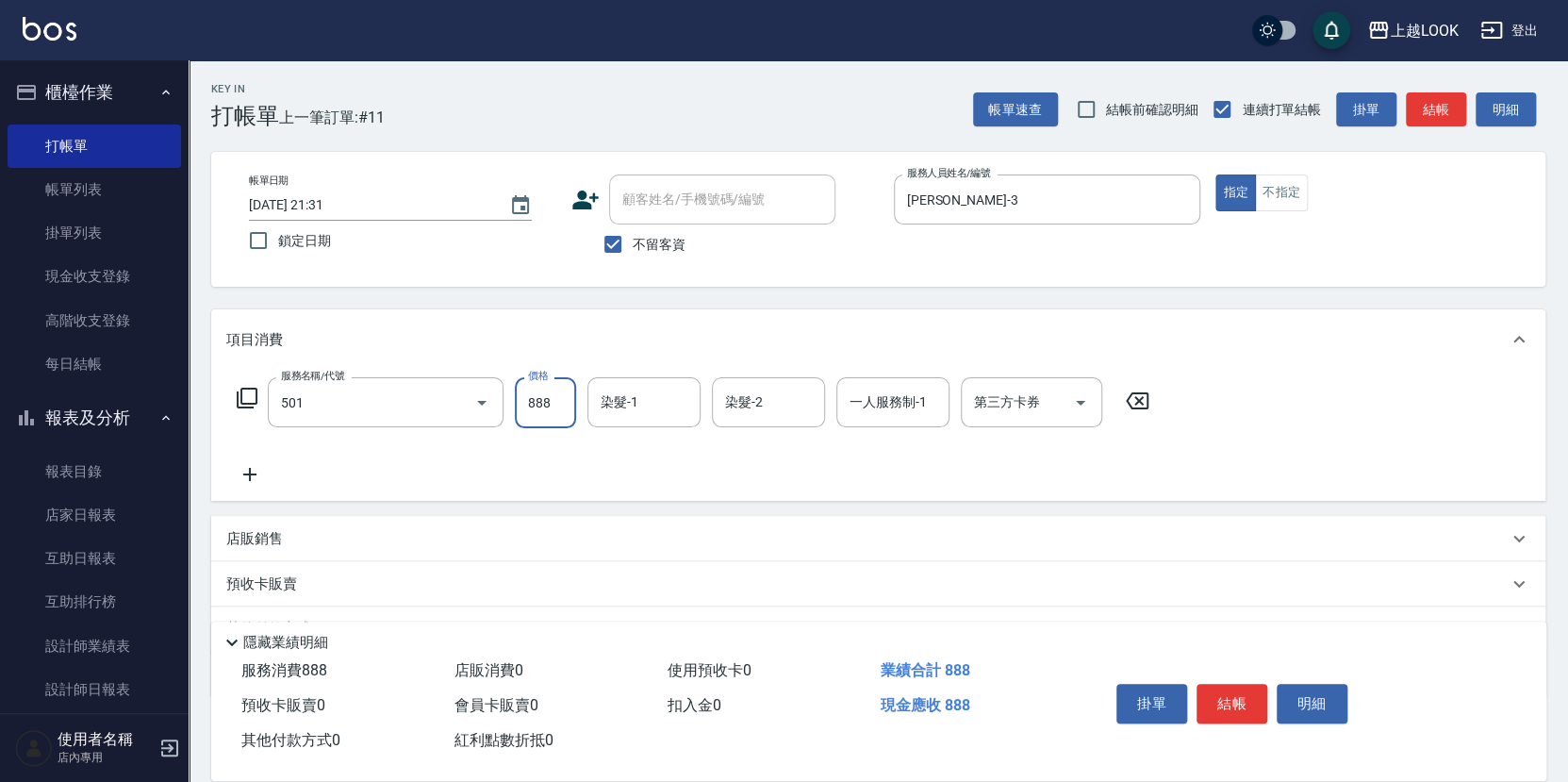
type input "一般染髮(改金額)(501)"
type input "1900"
click at [1077, 402] on icon "Open" at bounding box center [1080, 402] width 22 height 22
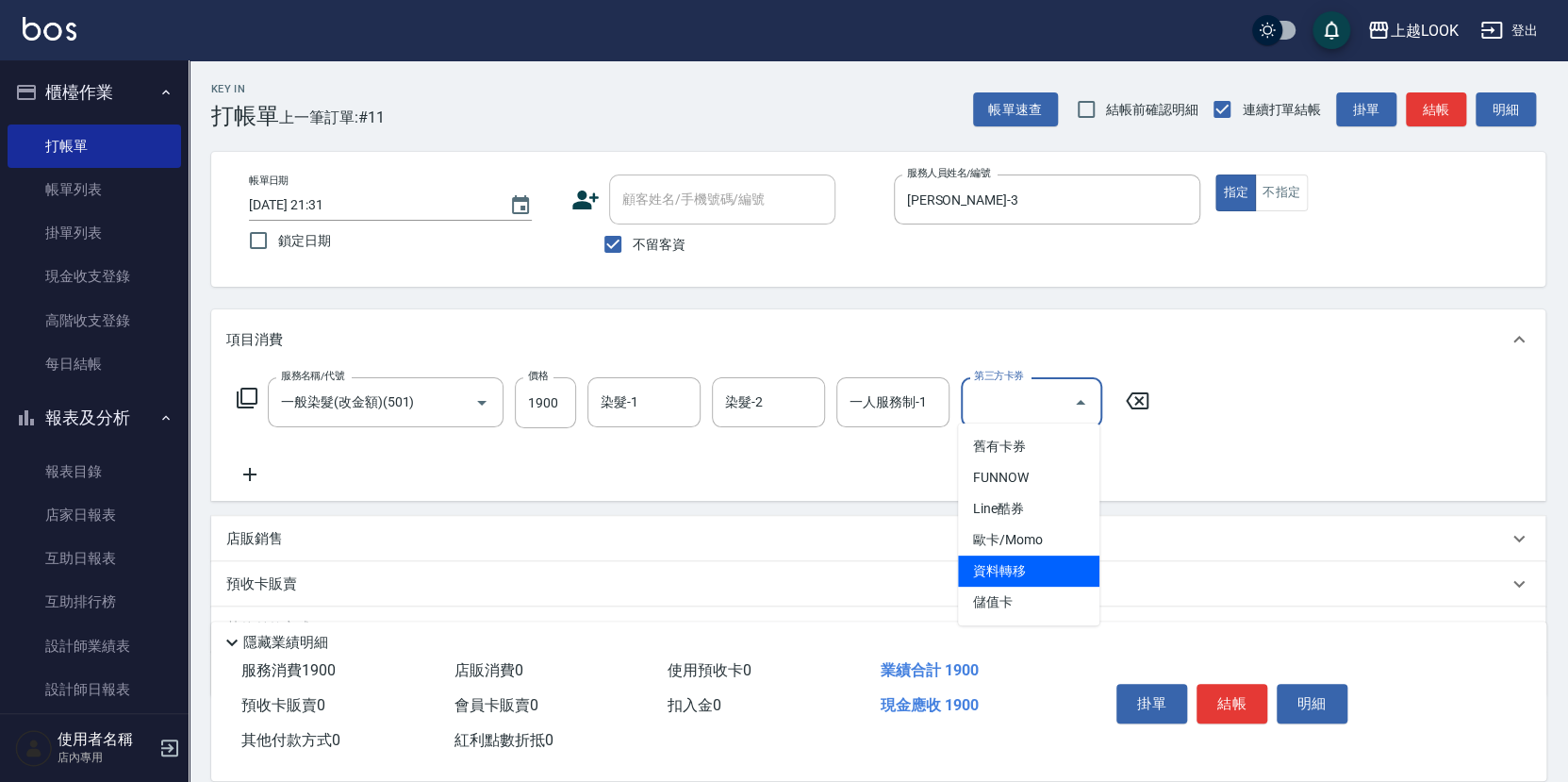
click at [1068, 585] on span "資料轉移" at bounding box center [1029, 571] width 141 height 31
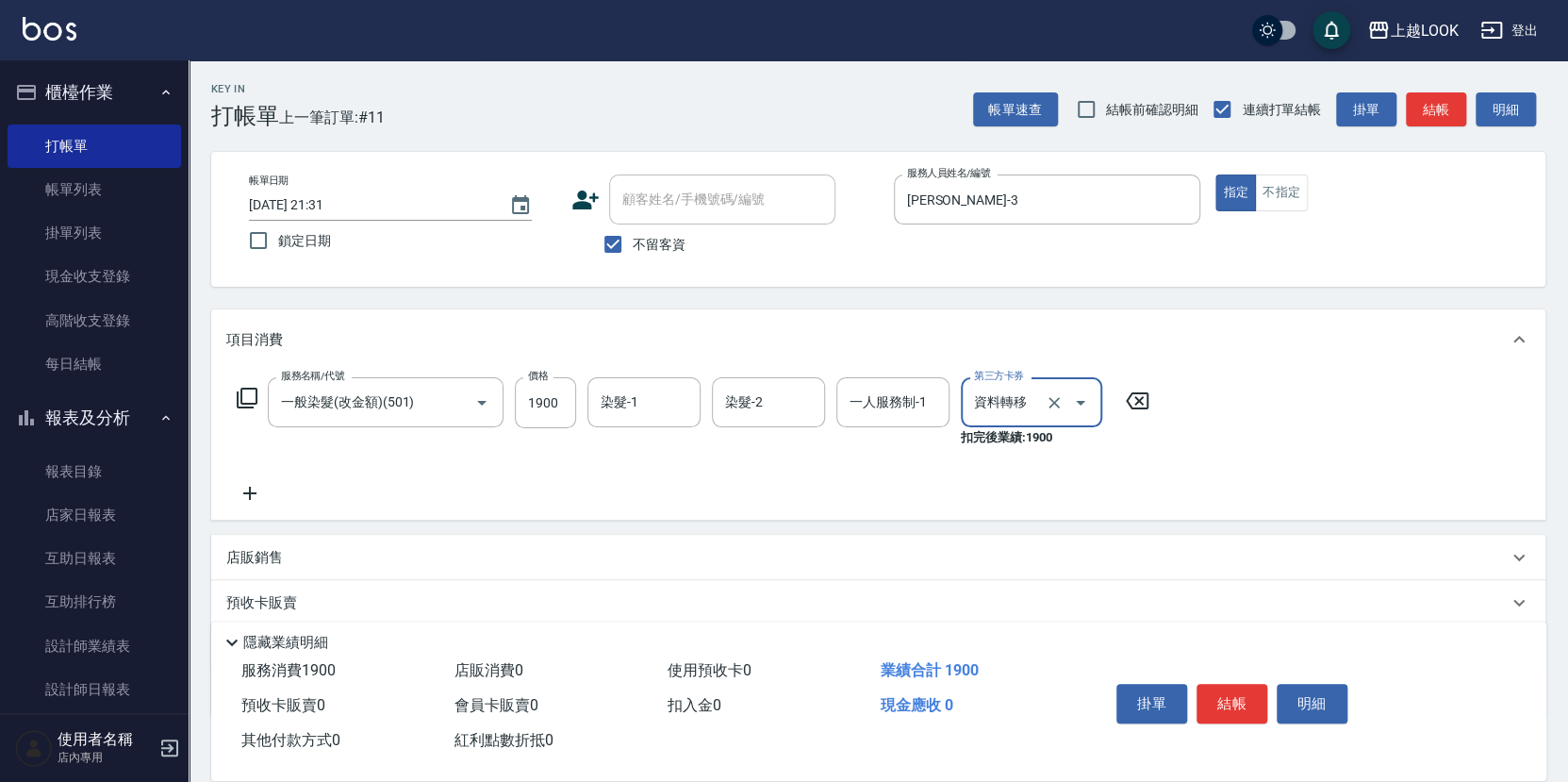
click at [1079, 402] on icon "Open" at bounding box center [1080, 402] width 22 height 22
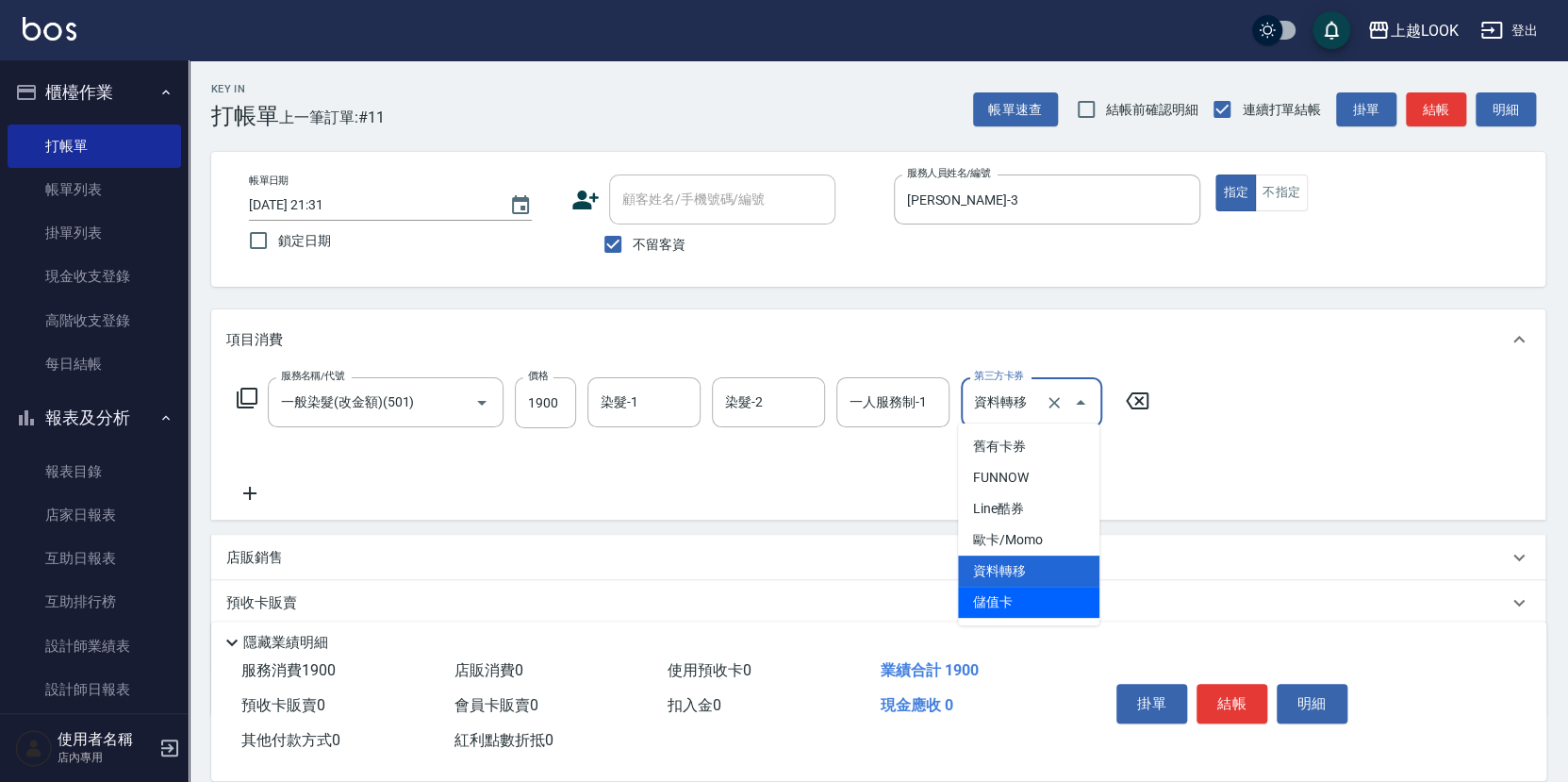
click at [1055, 590] on span "儲值卡" at bounding box center [1029, 602] width 141 height 31
type input "儲值卡"
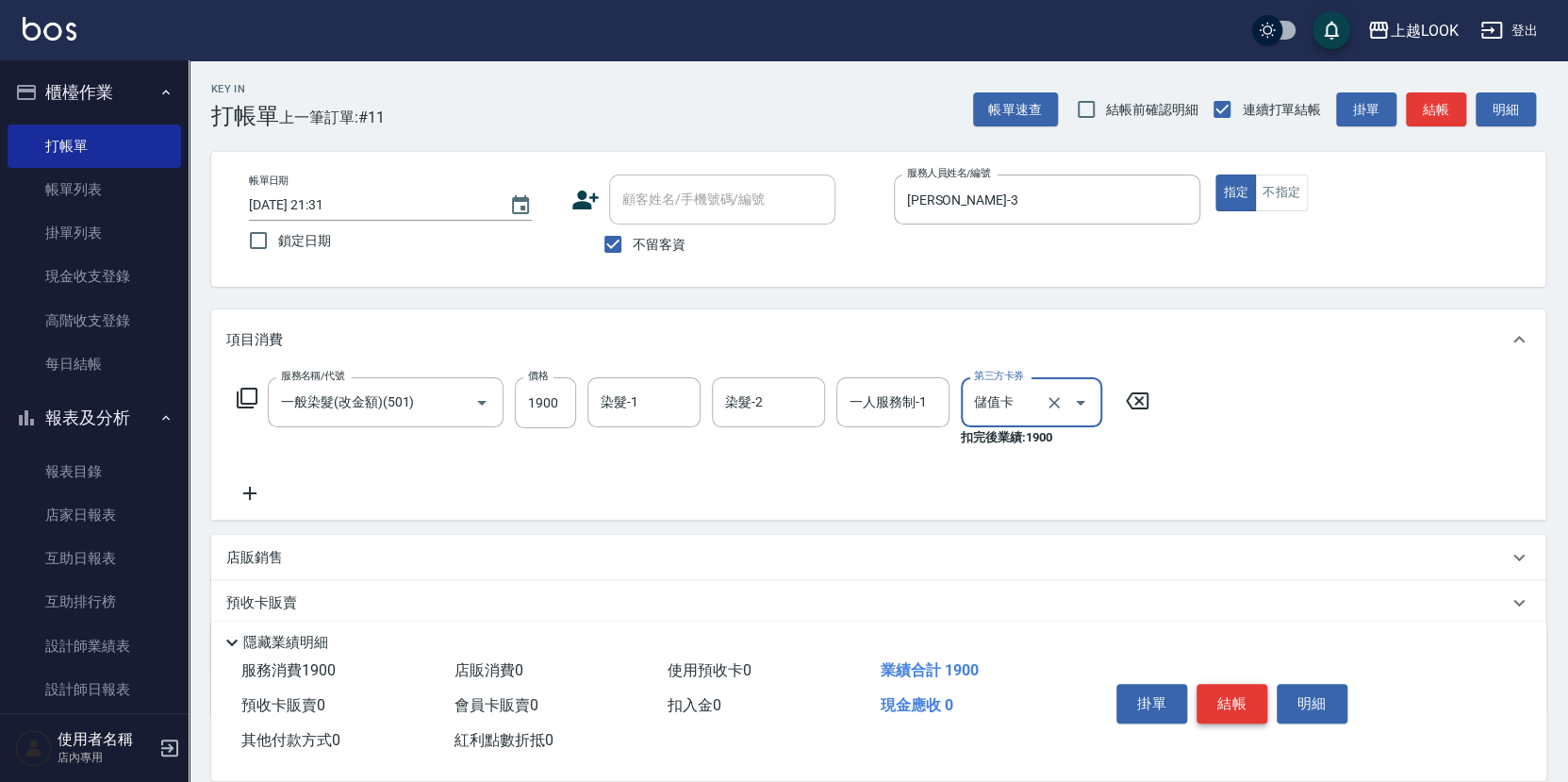
click at [1213, 702] on button "結帳" at bounding box center [1232, 704] width 71 height 40
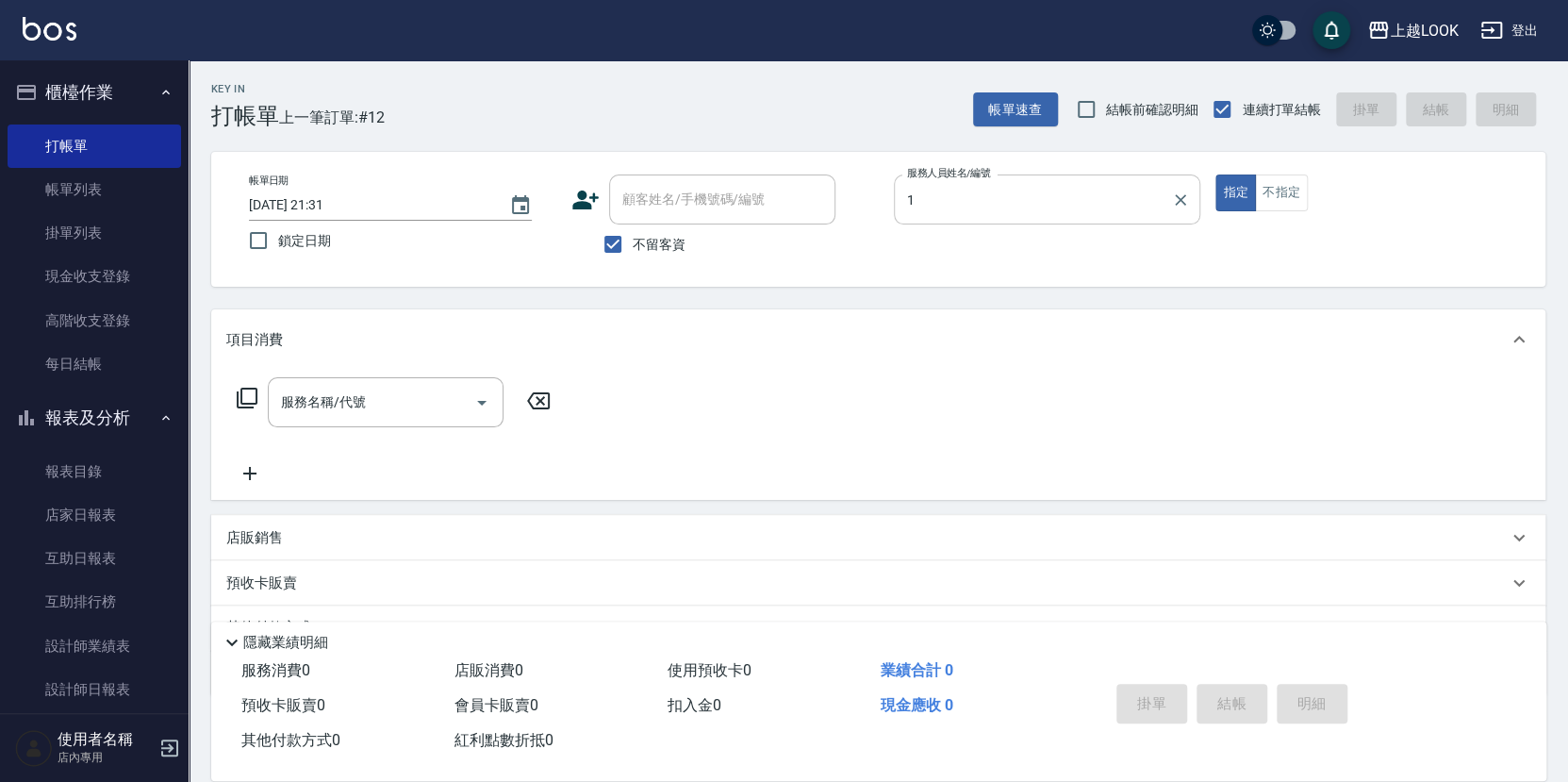
type input "VAVA-1"
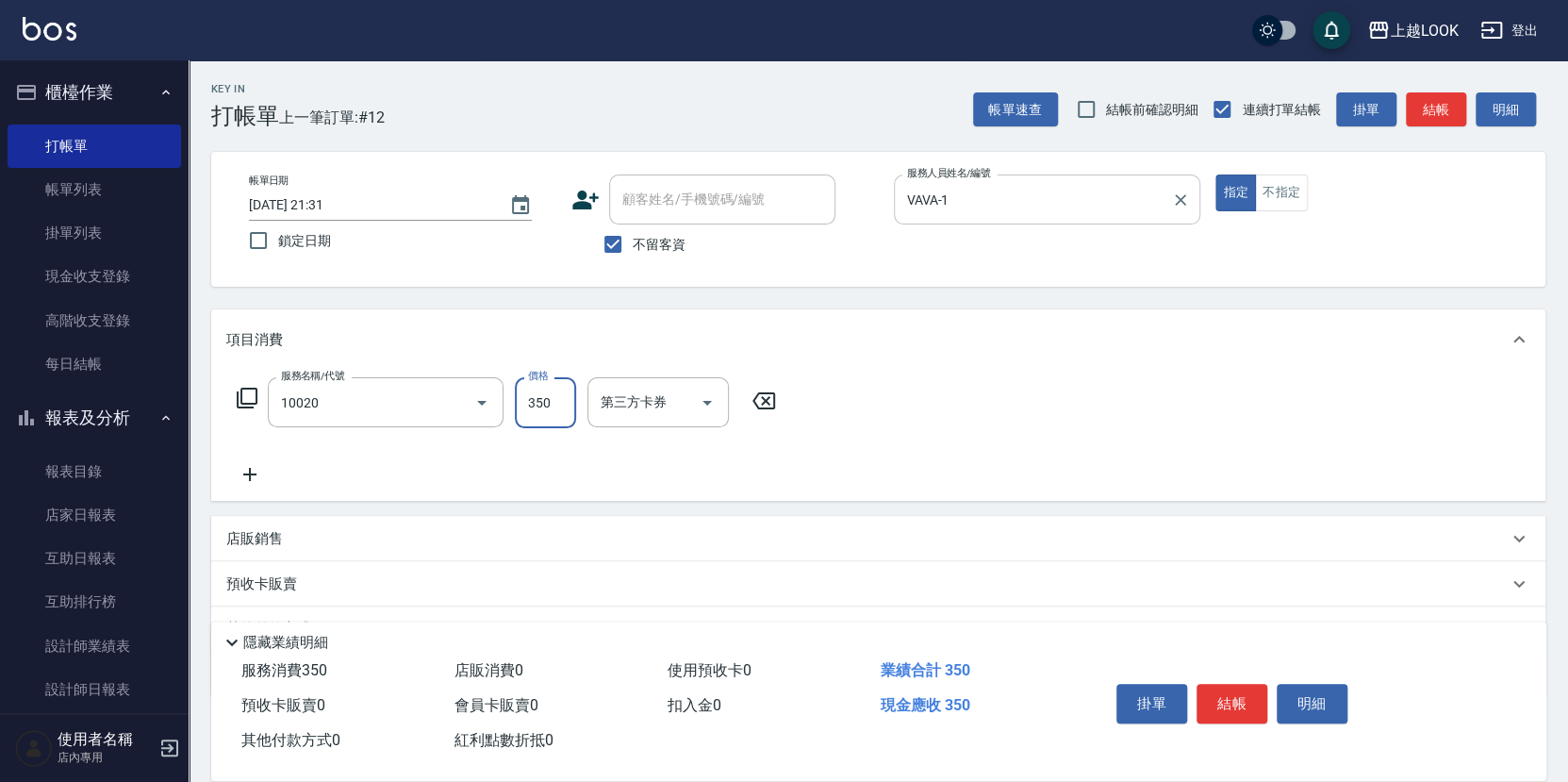
type input "淨化350洗(10020)"
click at [830, 401] on icon "Open" at bounding box center [832, 403] width 10 height 5
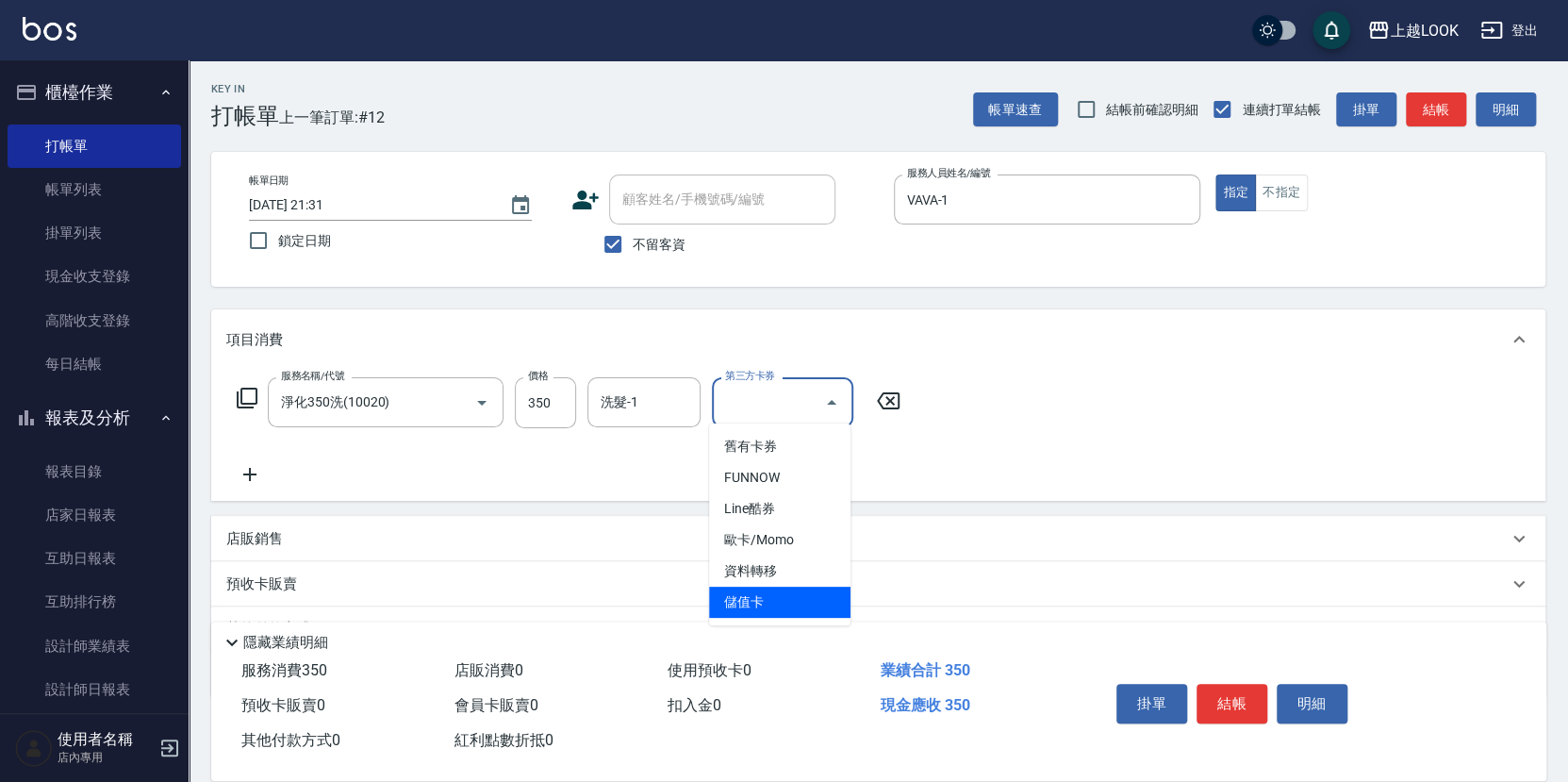
click at [798, 591] on span "儲值卡" at bounding box center [780, 602] width 141 height 31
type input "儲值卡"
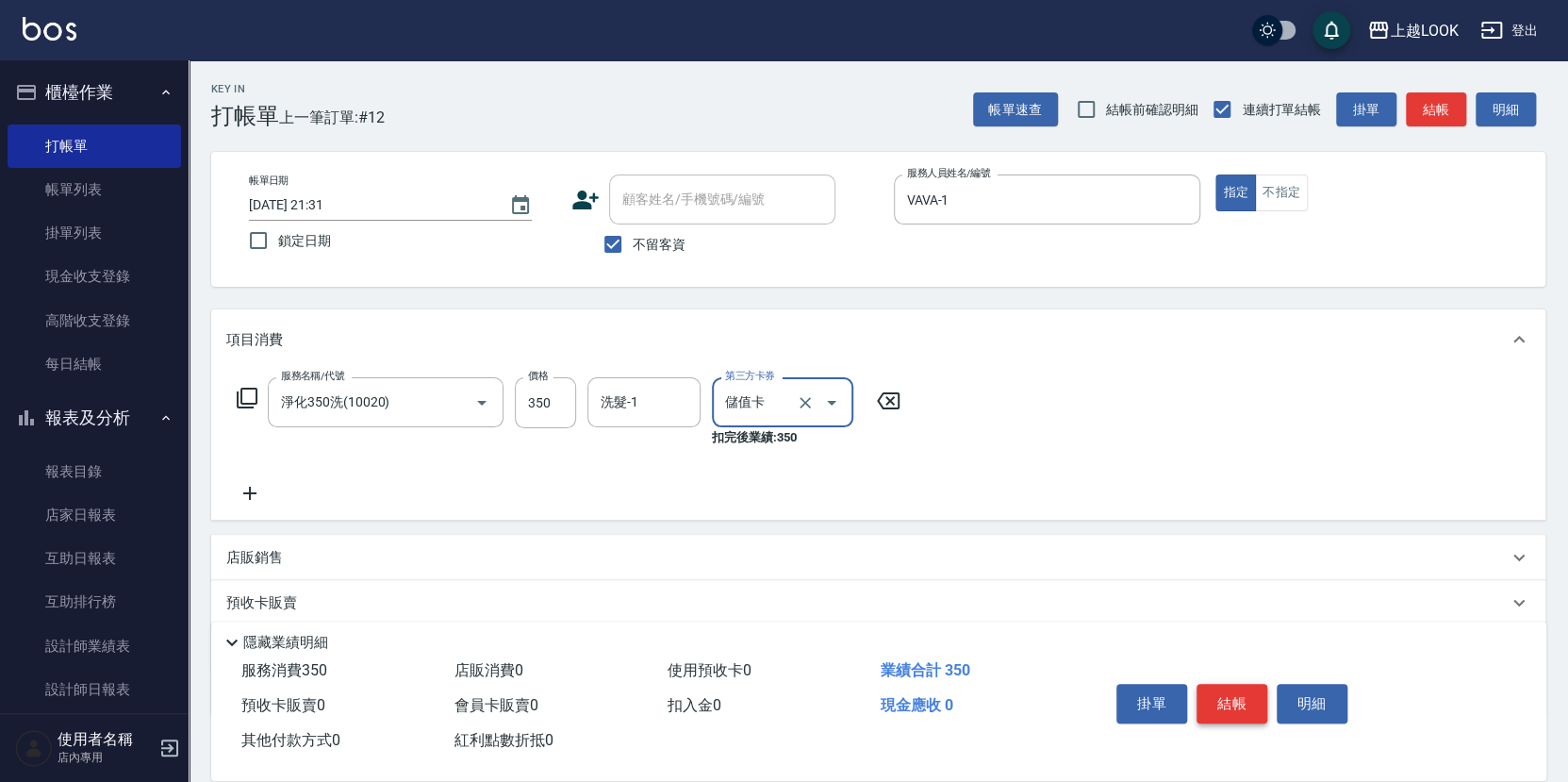
click at [1240, 698] on button "結帳" at bounding box center [1232, 704] width 71 height 40
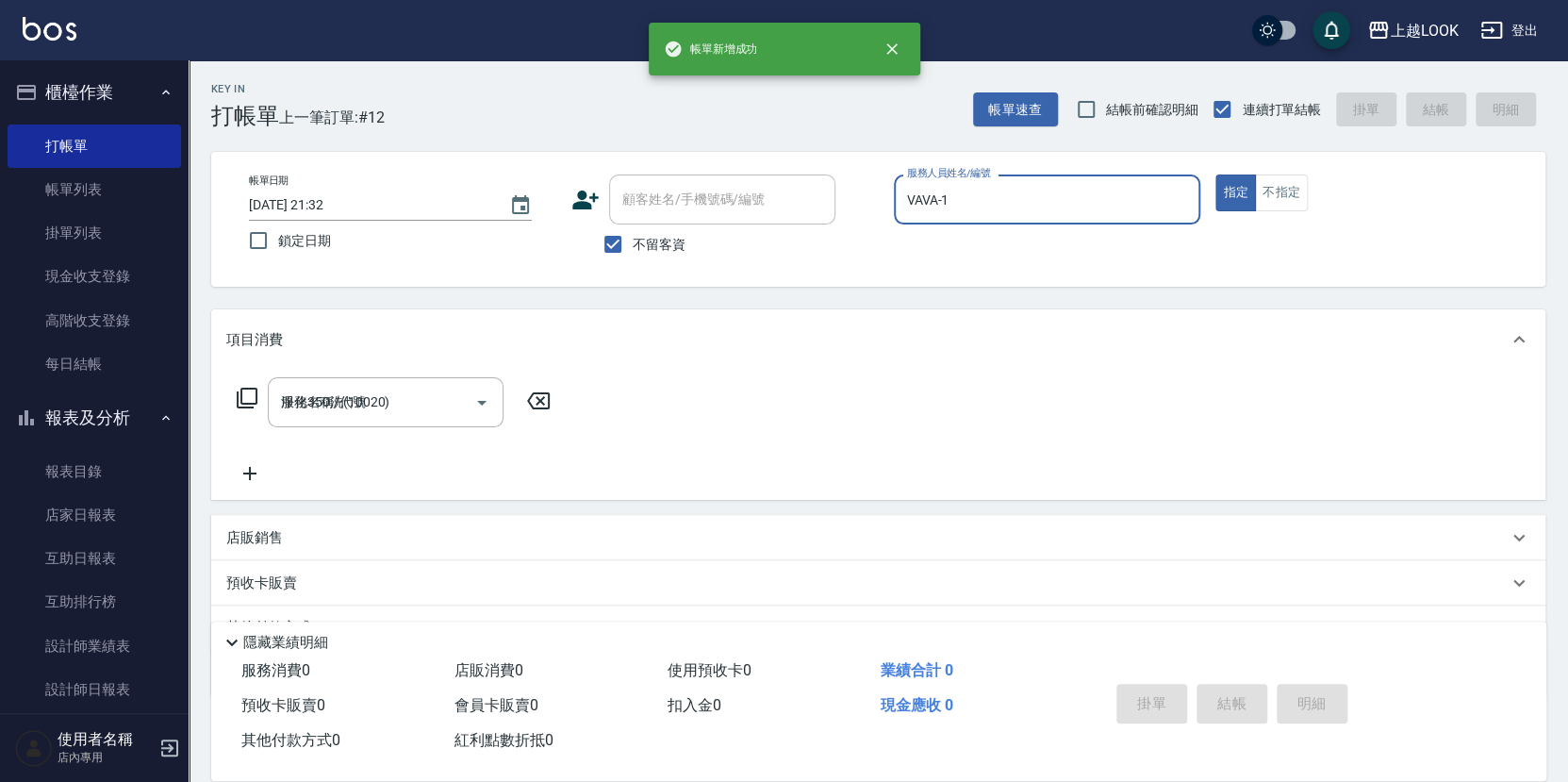
type input "[DATE] 21:32"
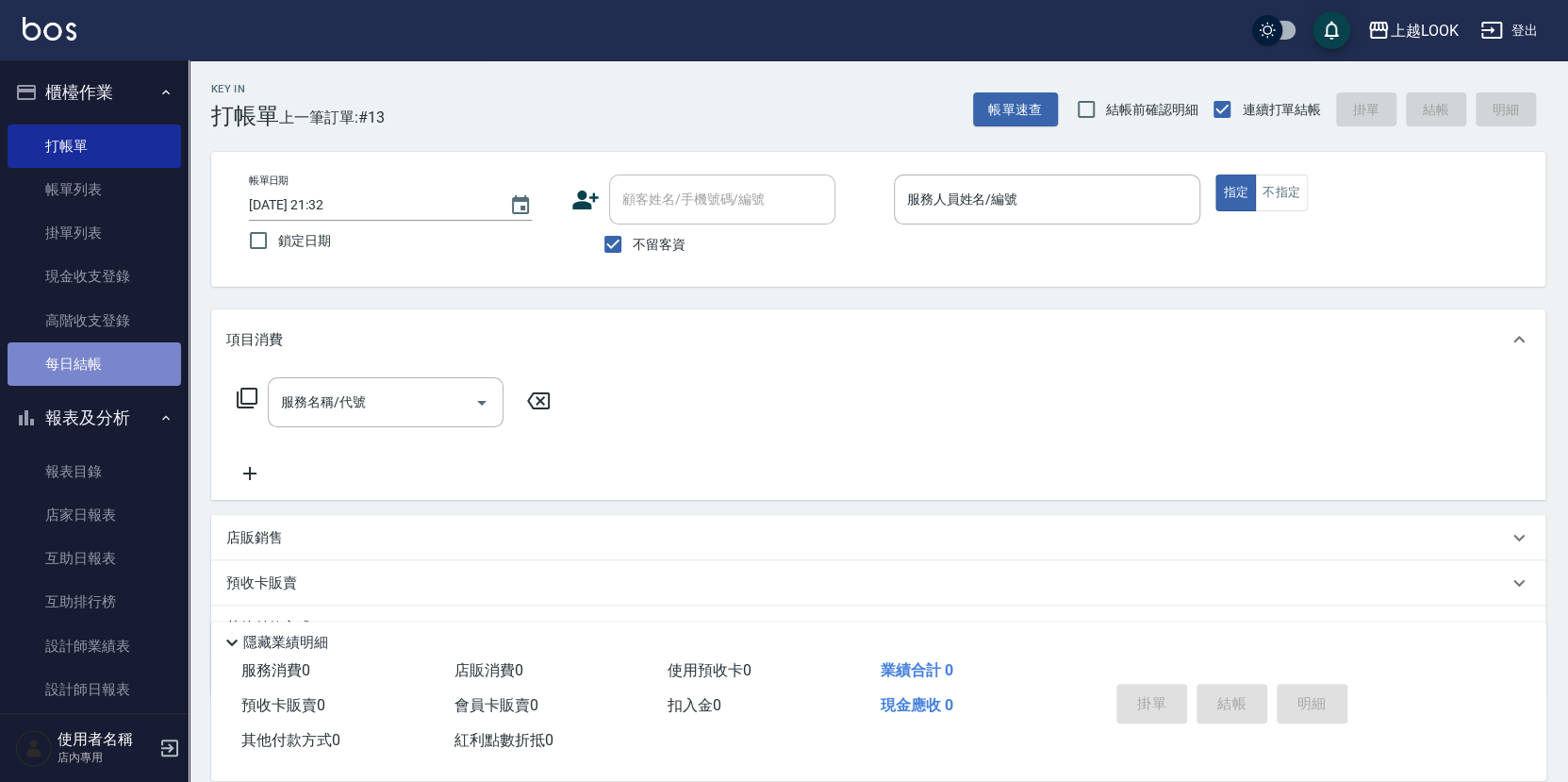
click at [94, 359] on link "每日結帳" at bounding box center [95, 363] width 174 height 43
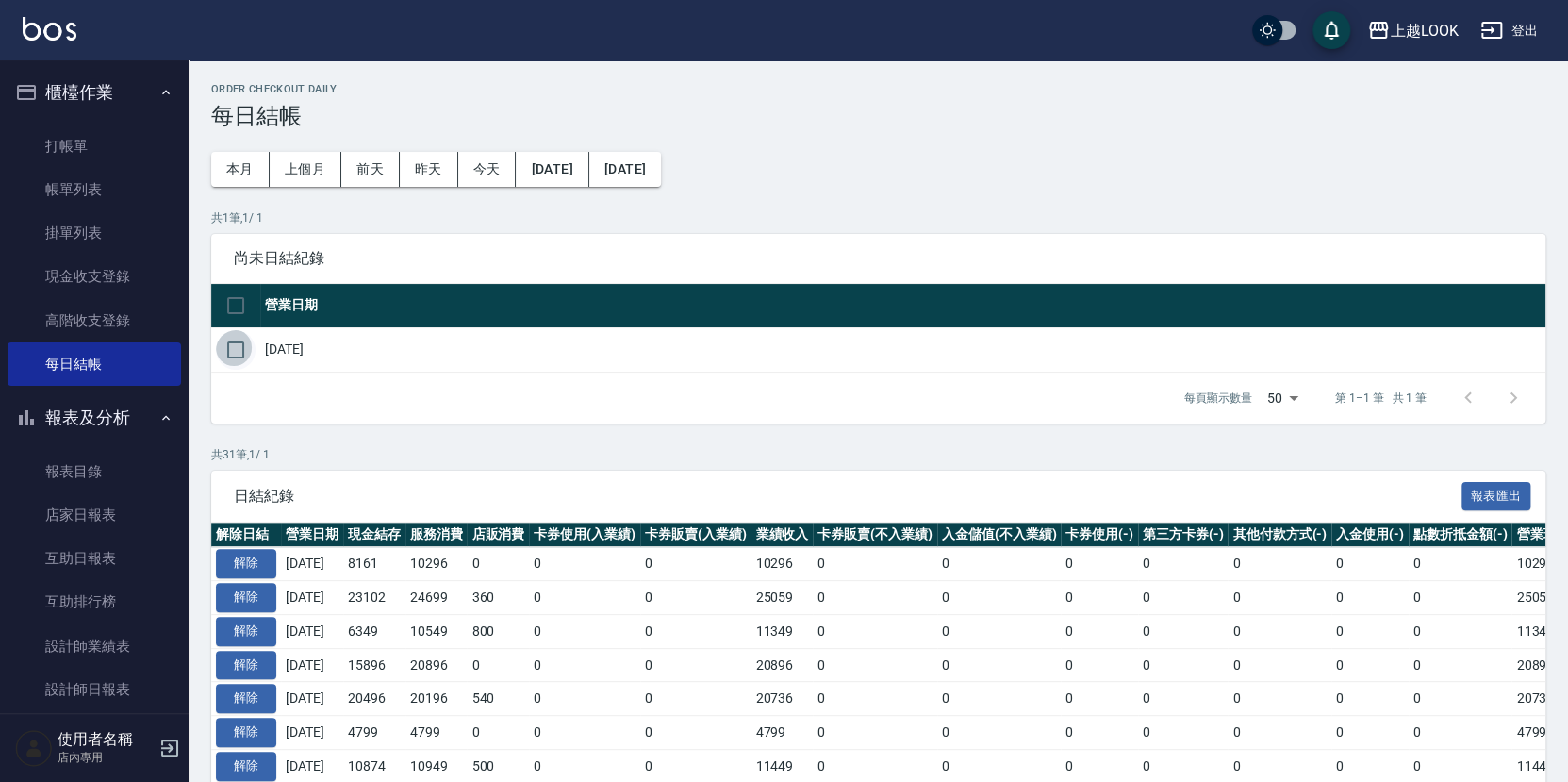
click at [232, 343] on input "checkbox" at bounding box center [235, 350] width 40 height 40
checkbox input "true"
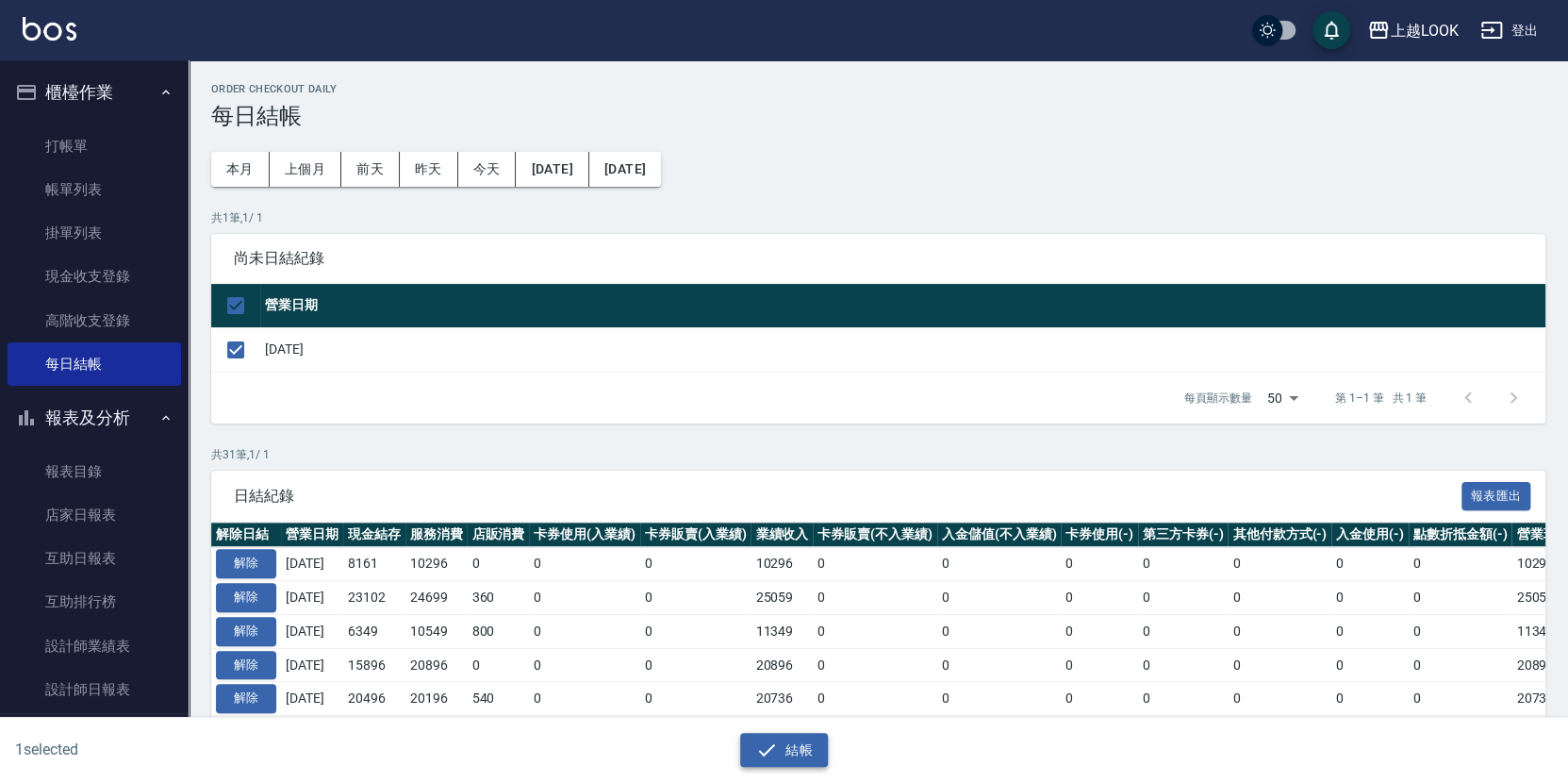
click at [789, 752] on button "結帳" at bounding box center [784, 750] width 88 height 35
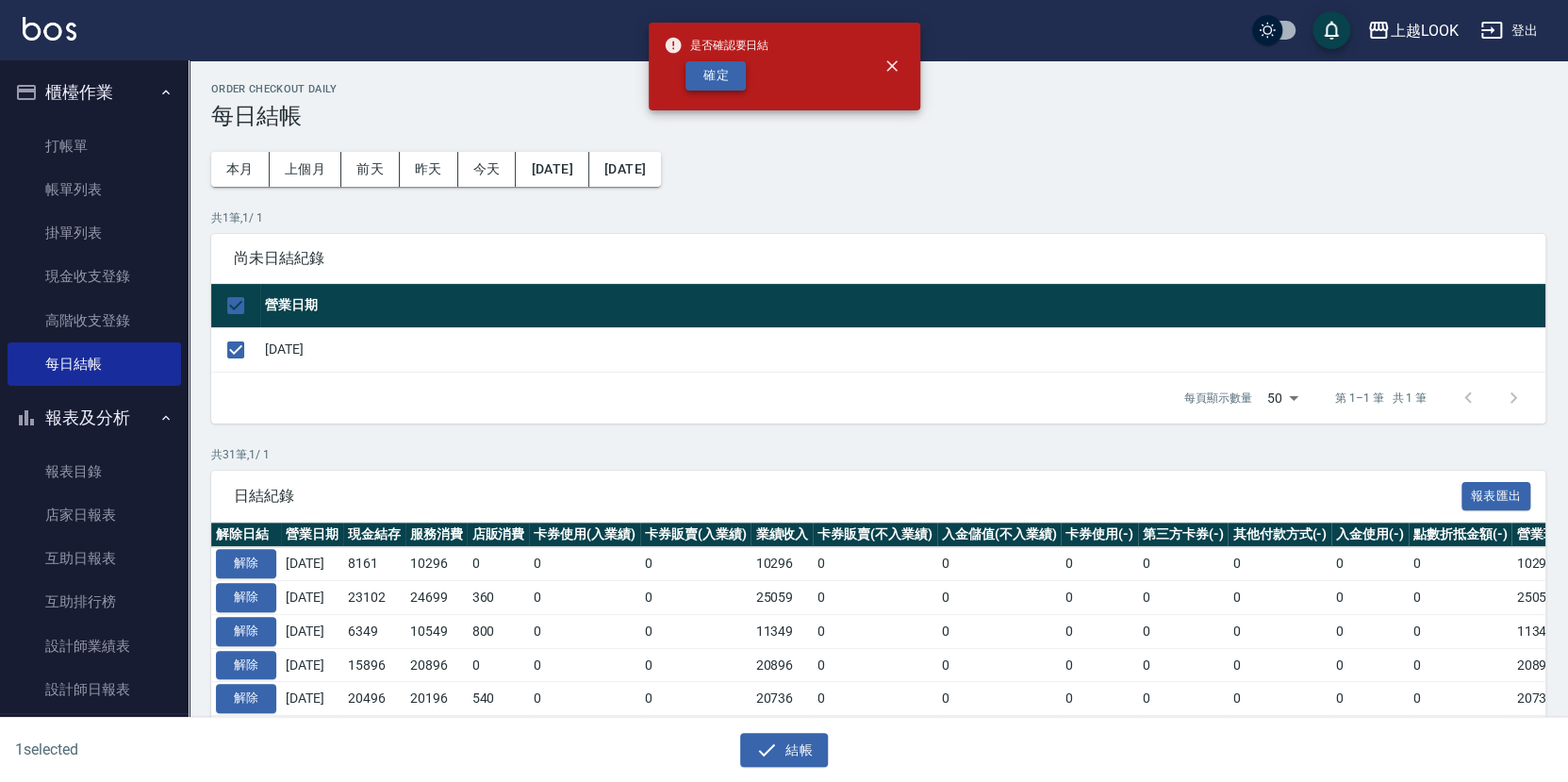
click at [712, 64] on button "確定" at bounding box center [716, 75] width 60 height 29
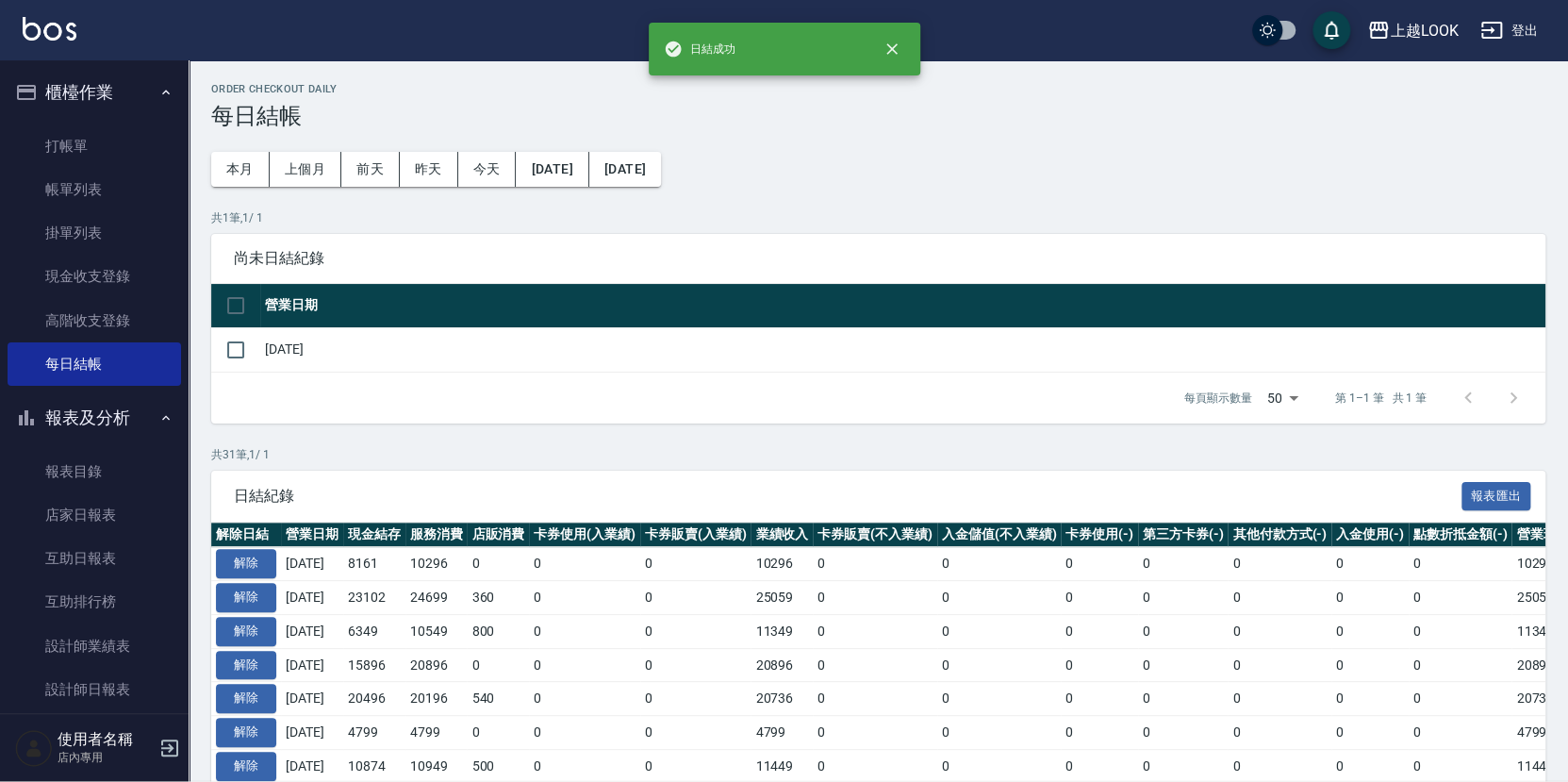
checkbox input "false"
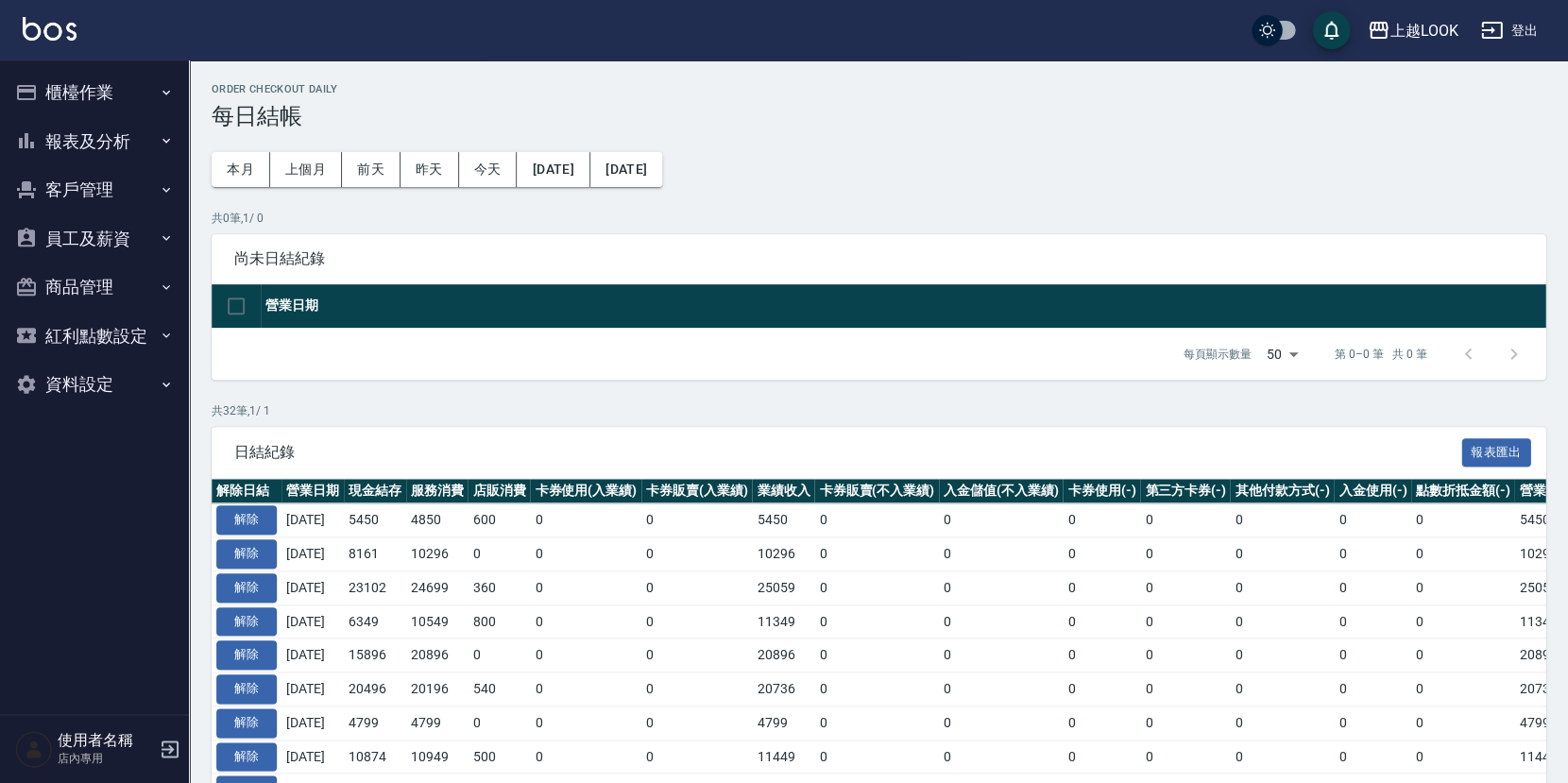
click at [105, 145] on button "報表及分析" at bounding box center [95, 141] width 174 height 49
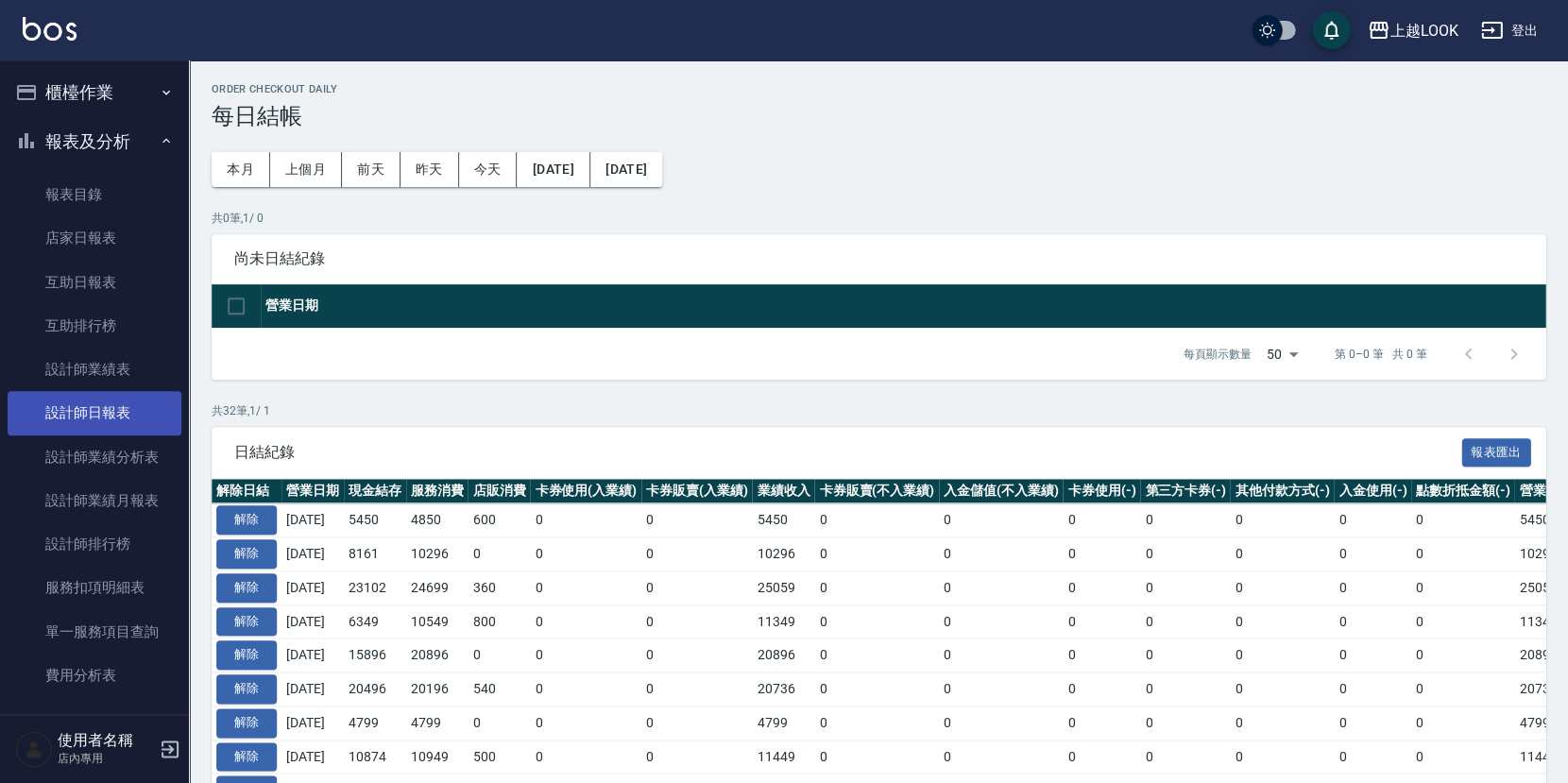
click at [153, 409] on link "設計師日報表" at bounding box center [95, 412] width 174 height 44
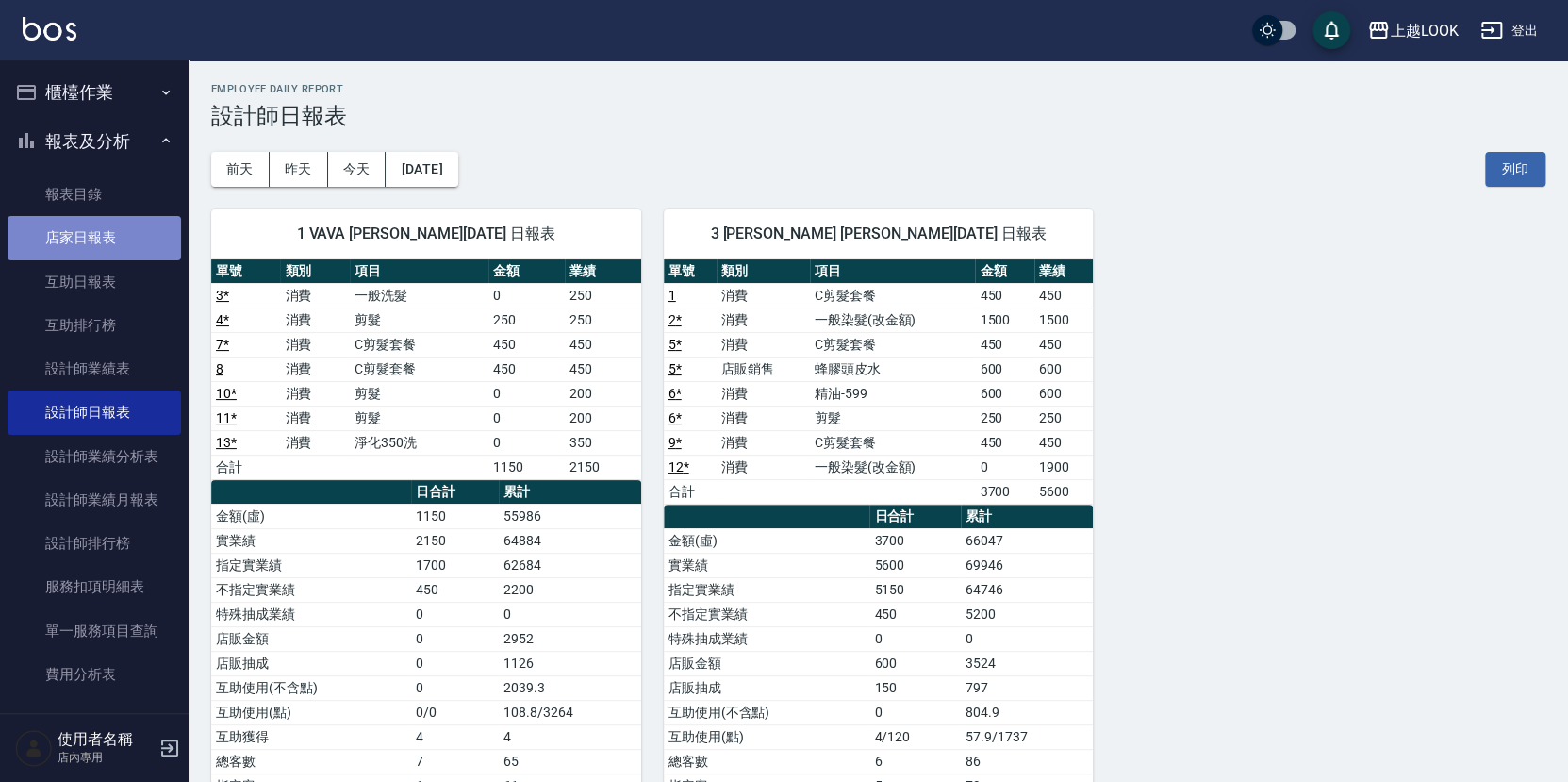
click at [97, 230] on link "店家日報表" at bounding box center [95, 237] width 174 height 43
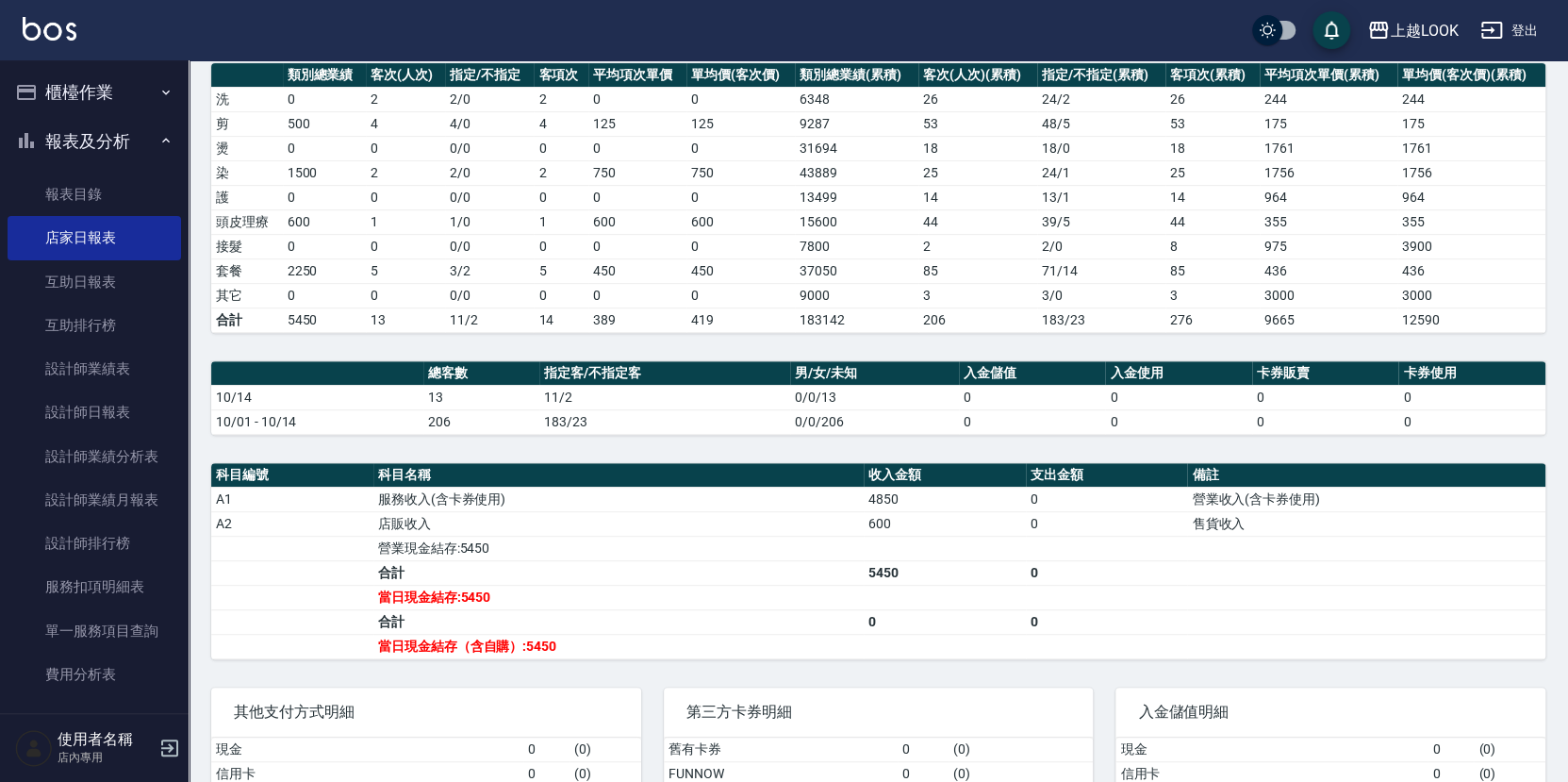
scroll to position [245, 0]
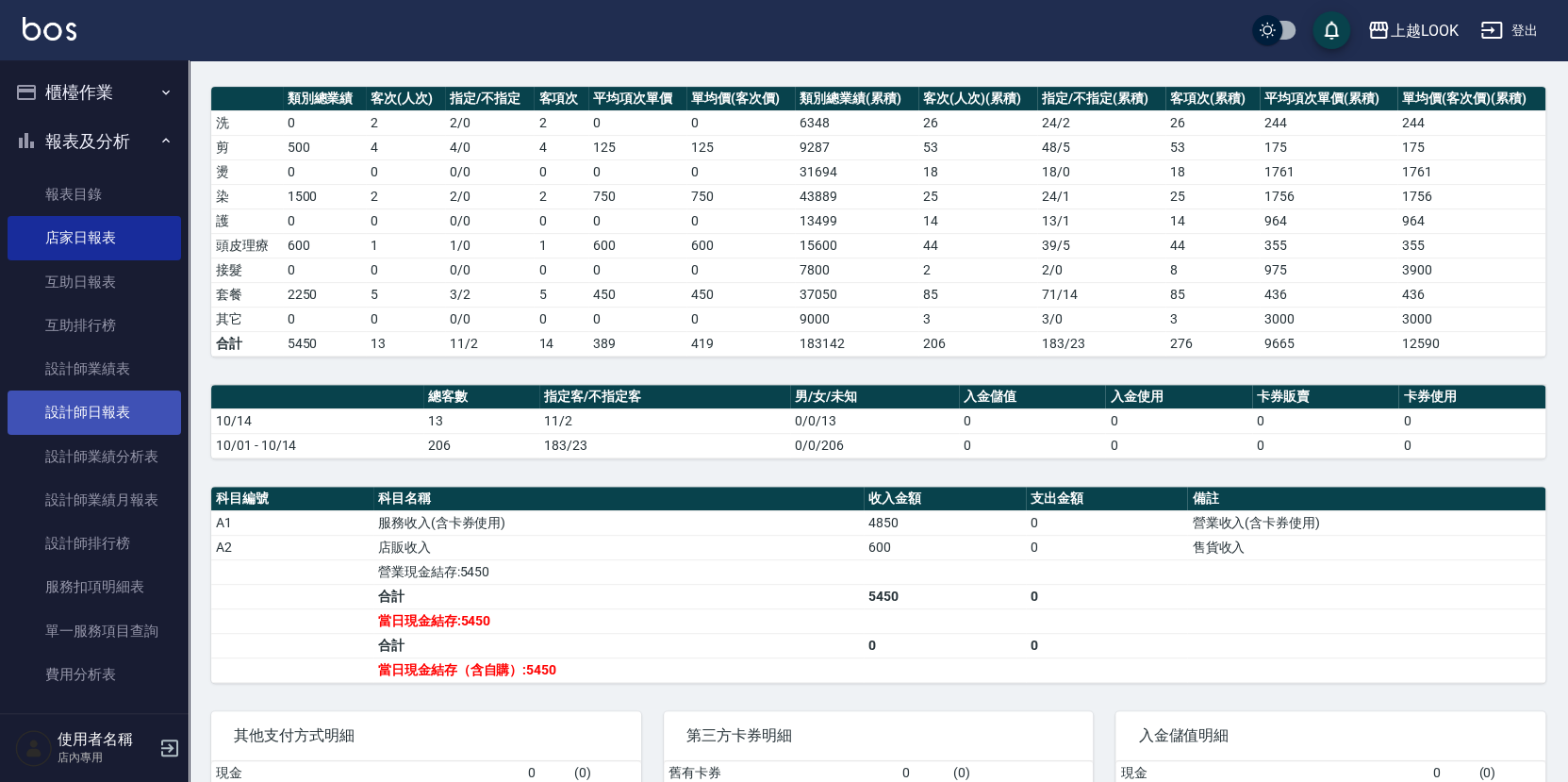
click at [132, 414] on link "設計師日報表" at bounding box center [95, 412] width 174 height 43
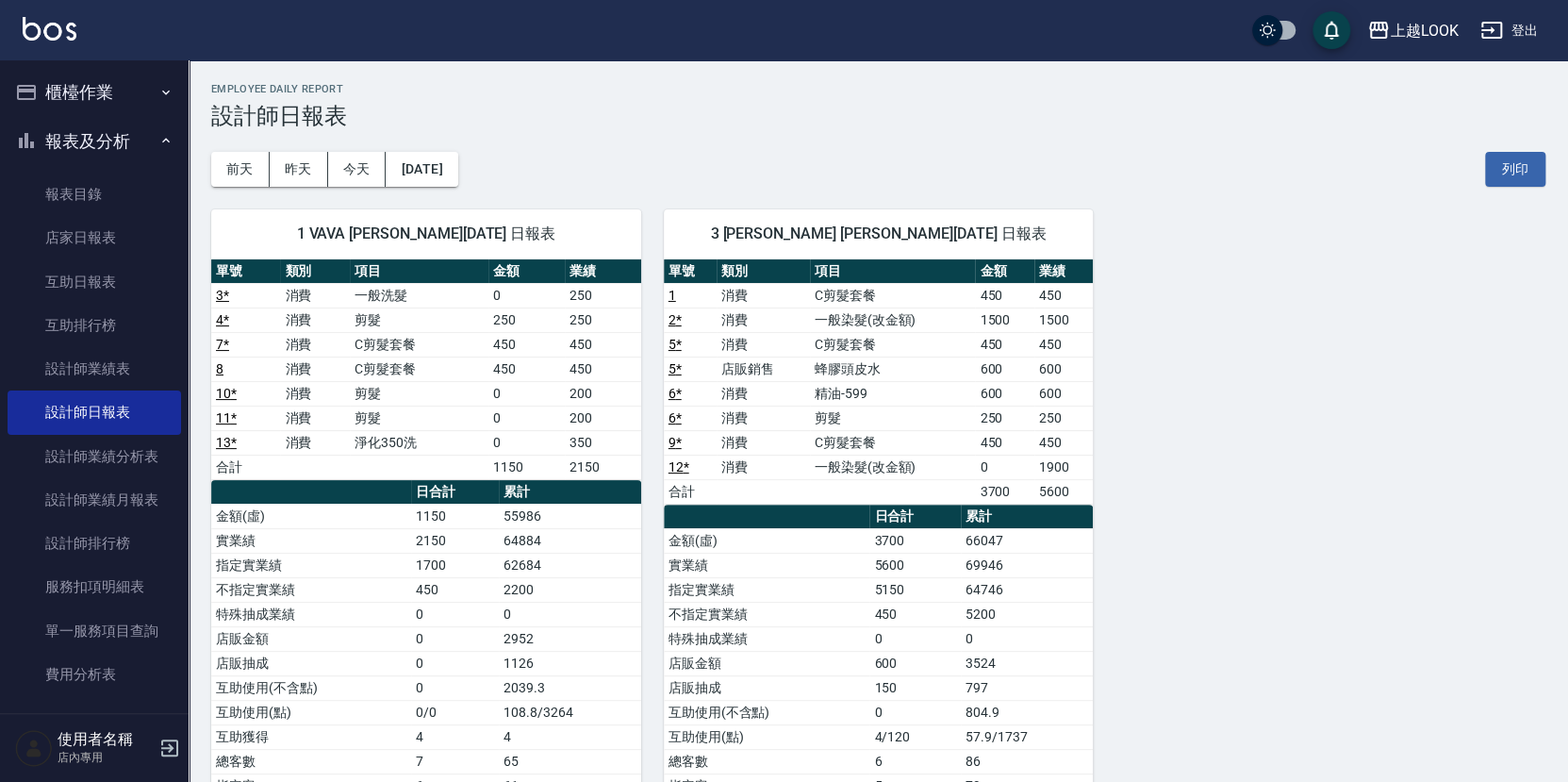
click at [89, 96] on button "櫃檯作業" at bounding box center [95, 92] width 174 height 49
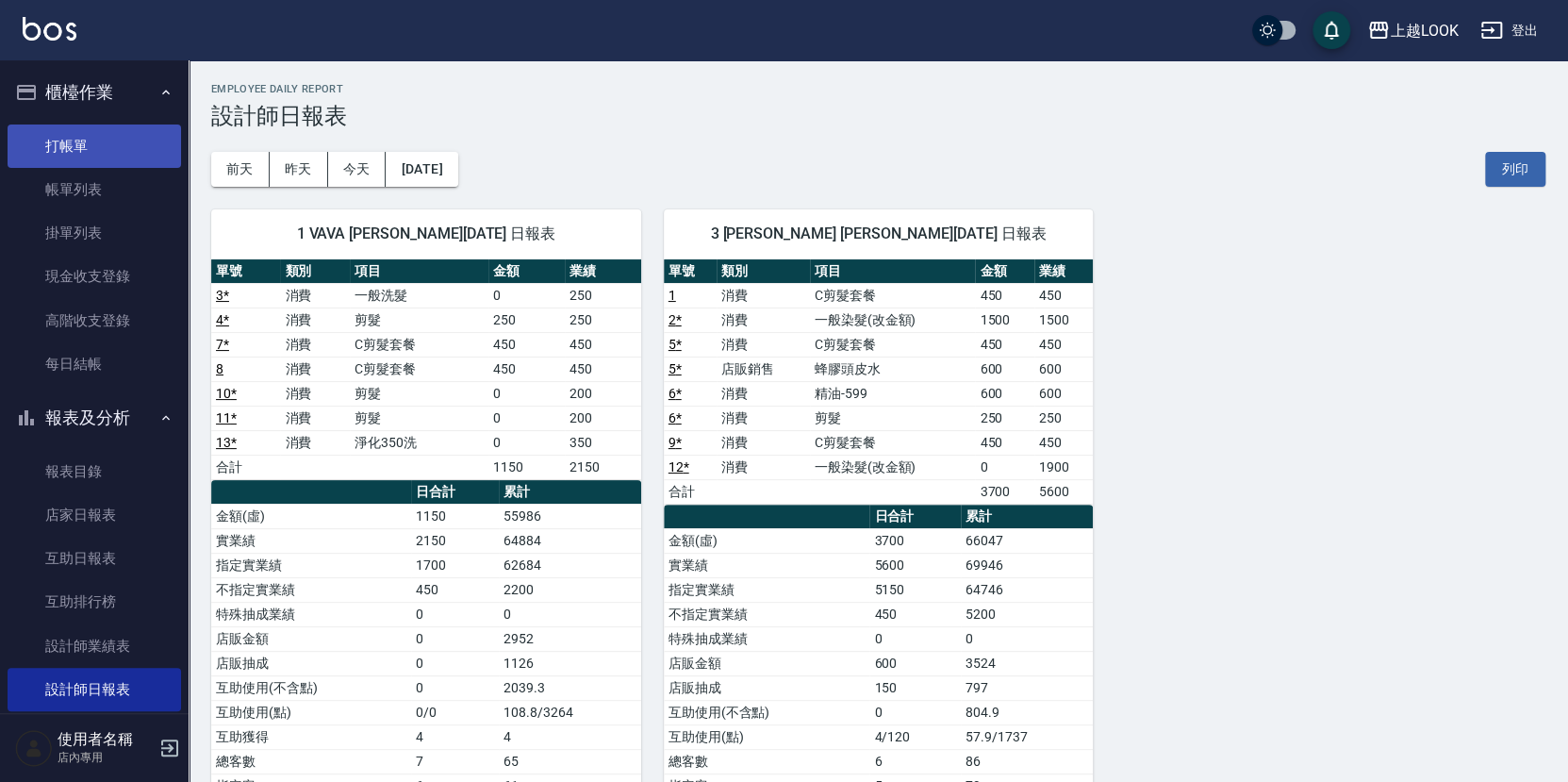
click at [90, 132] on link "打帳單" at bounding box center [95, 146] width 174 height 43
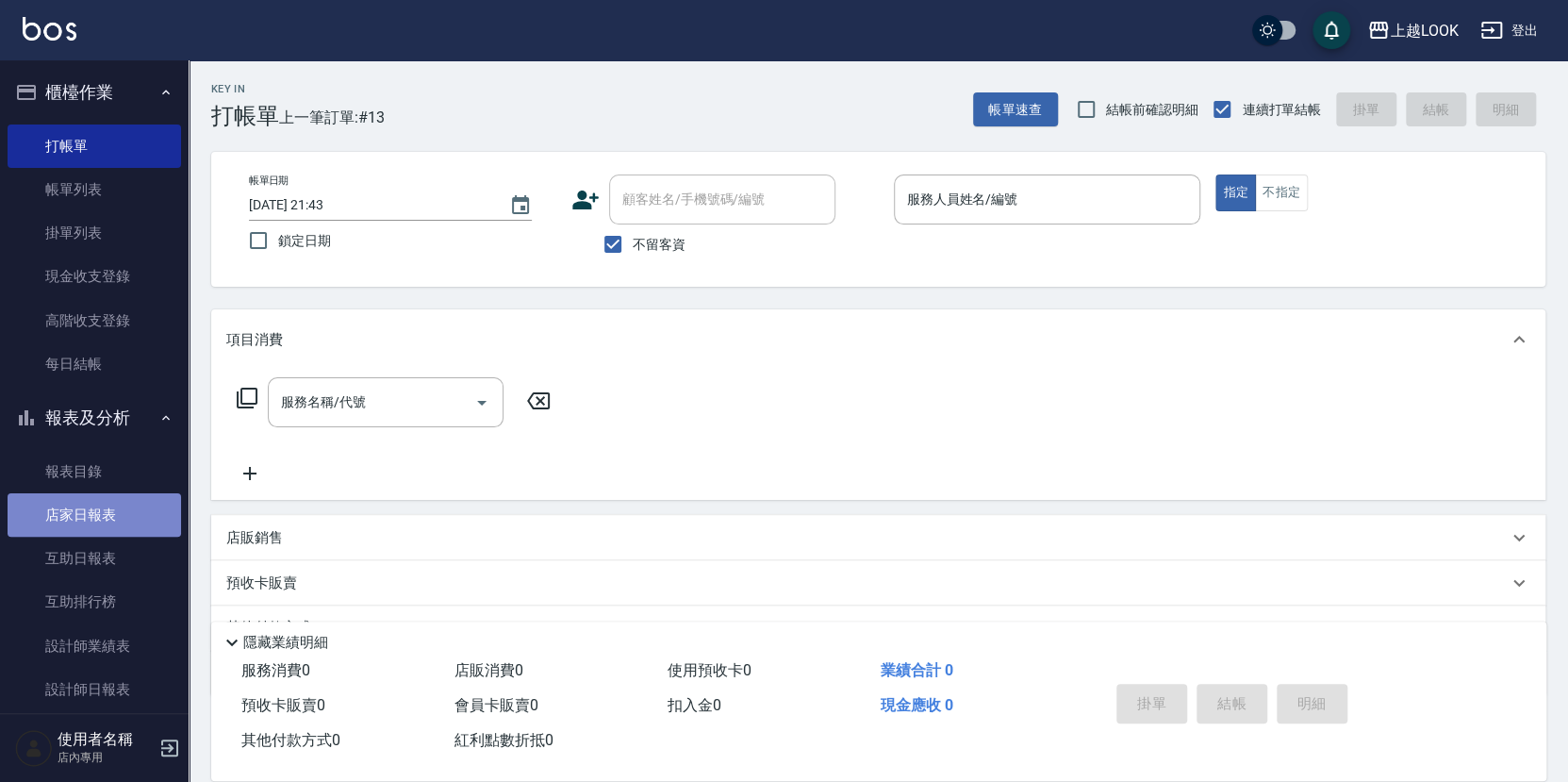
click at [132, 496] on link "店家日報表" at bounding box center [95, 514] width 174 height 43
